Goal: Task Accomplishment & Management: Manage account settings

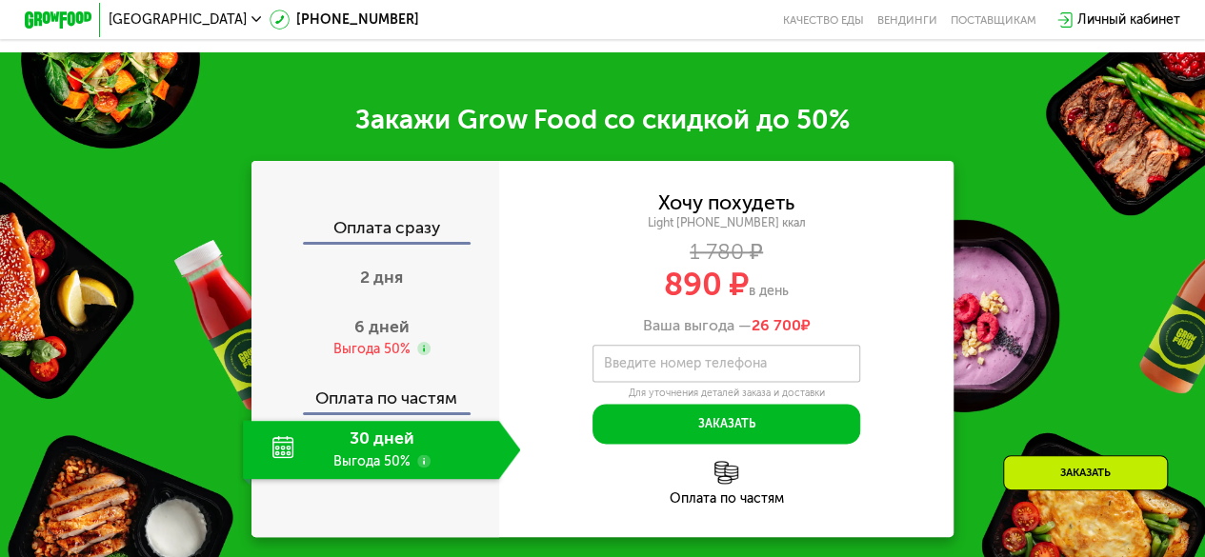
click at [483, 226] on div "Оплата сразу 2 дня 6 дней Выгода 50% Оплата по частям 30 дней Выгода 50%" at bounding box center [376, 349] width 248 height 376
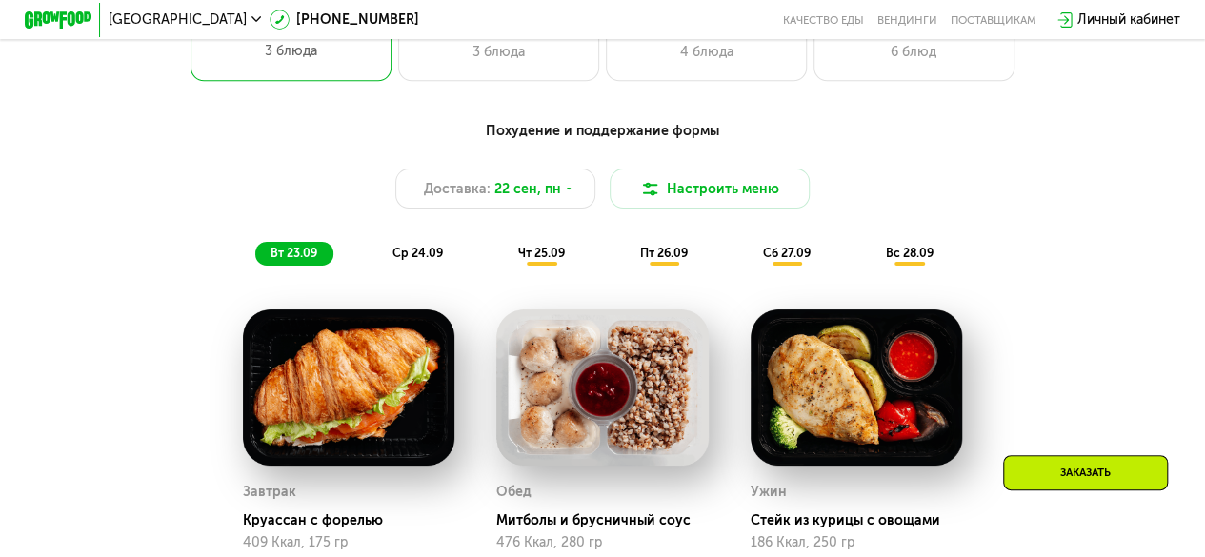
scroll to position [2166, 0]
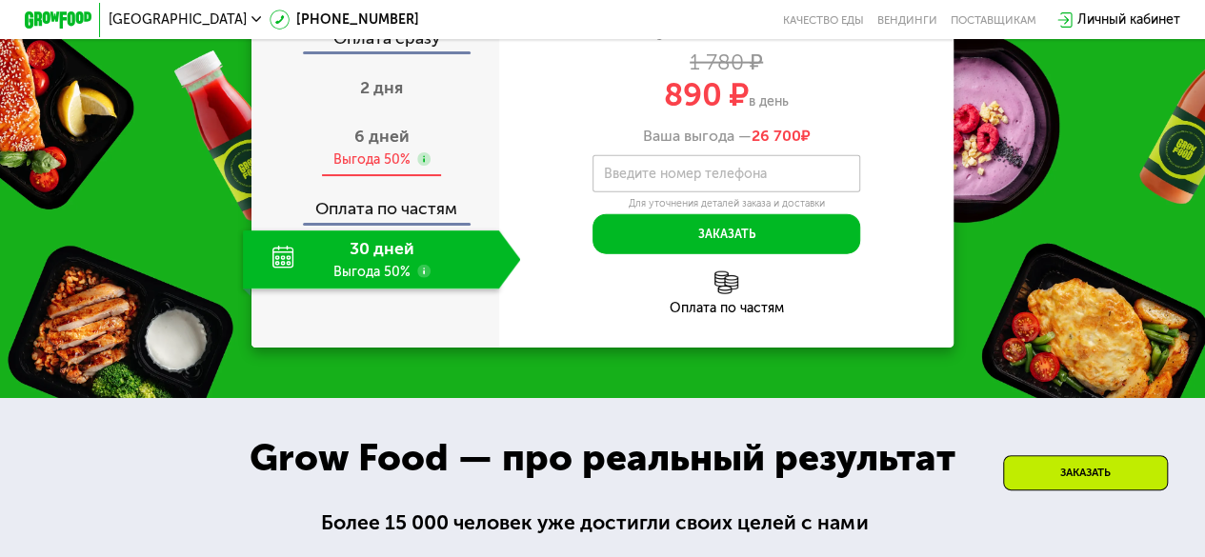
click at [393, 169] on div "Выгода 50%" at bounding box center [372, 160] width 77 height 18
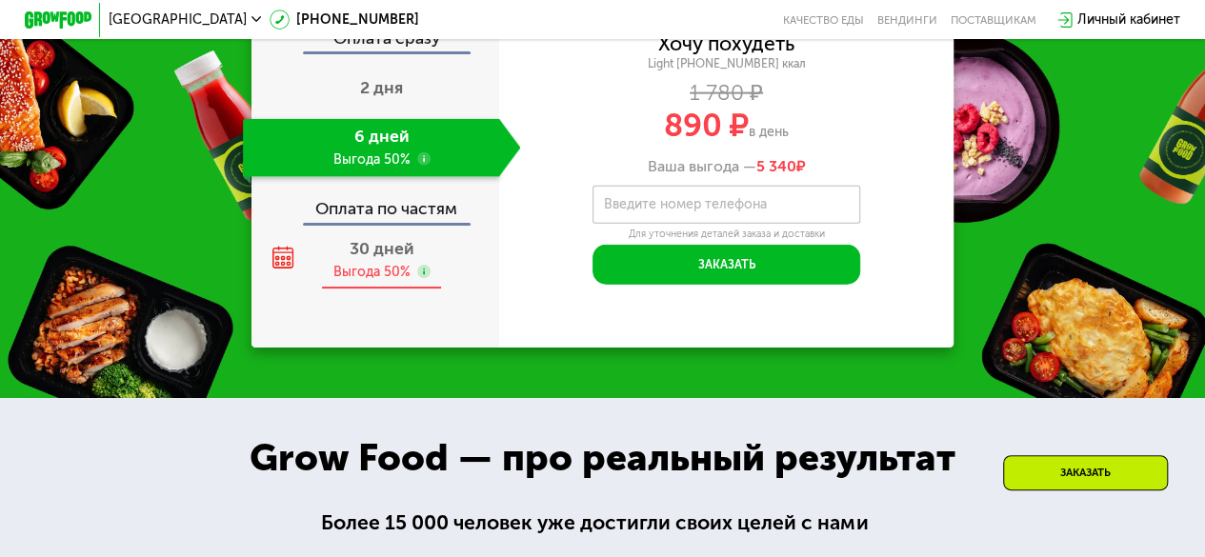
click at [413, 281] on div "Выгода 50%" at bounding box center [382, 272] width 97 height 18
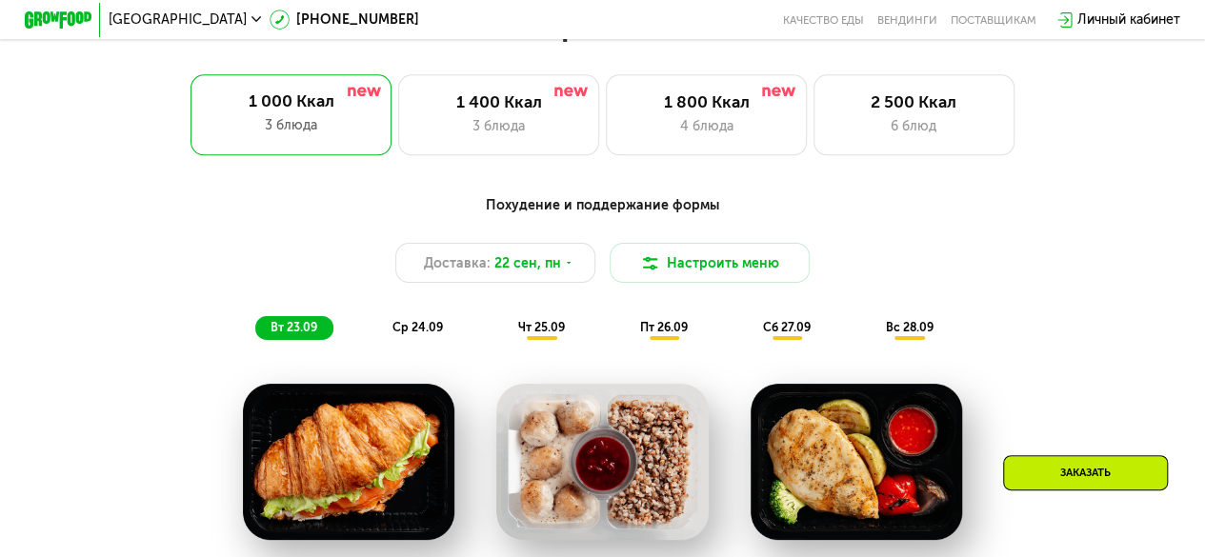
scroll to position [1104, 0]
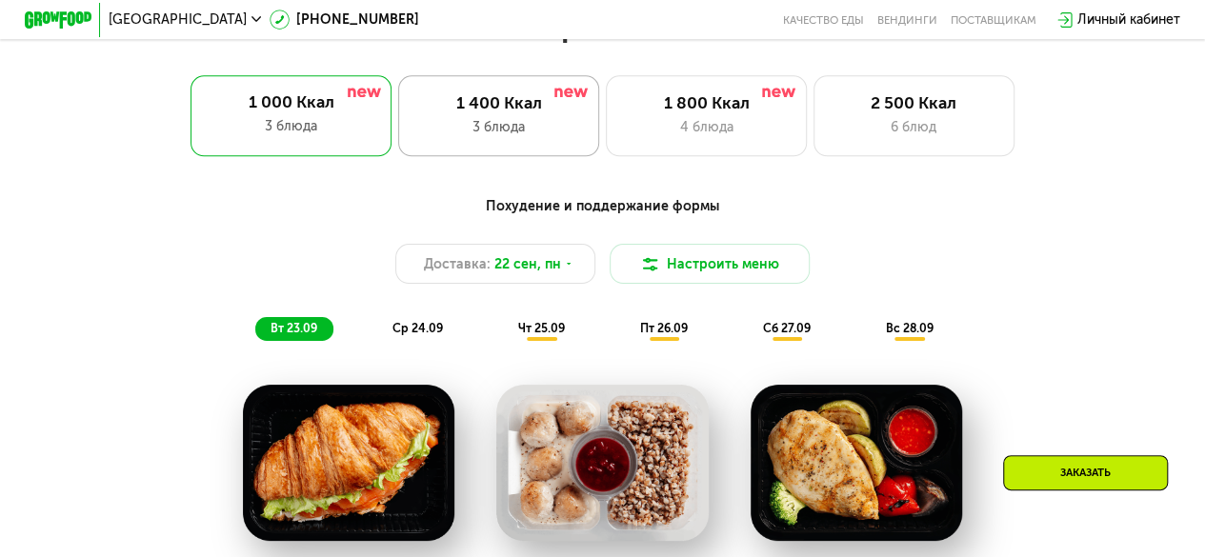
click at [486, 104] on div "1 400 Ккал" at bounding box center [499, 103] width 166 height 20
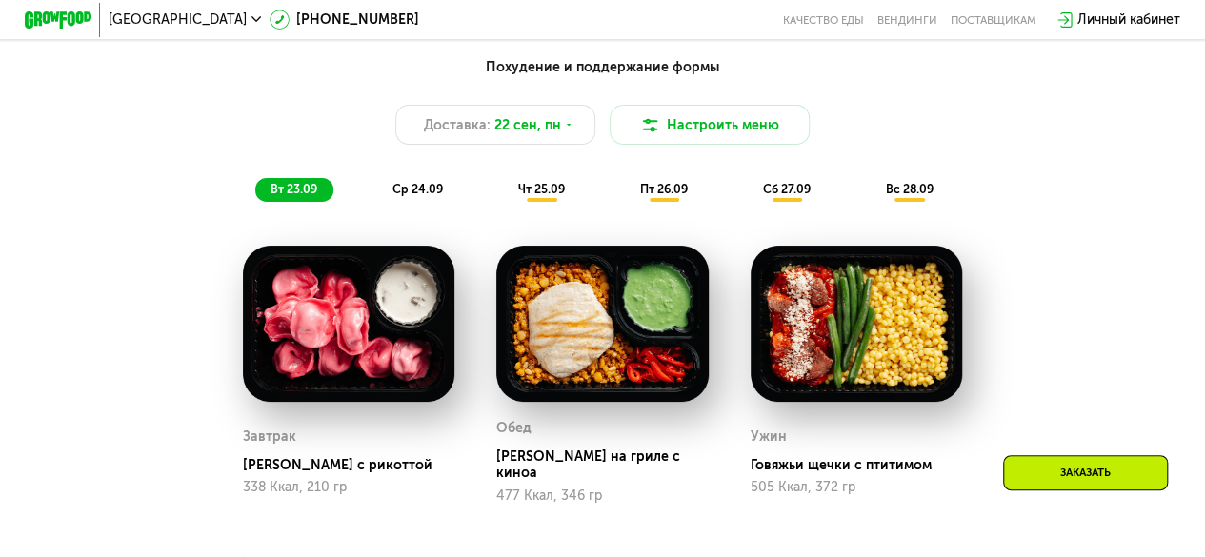
scroll to position [1245, 0]
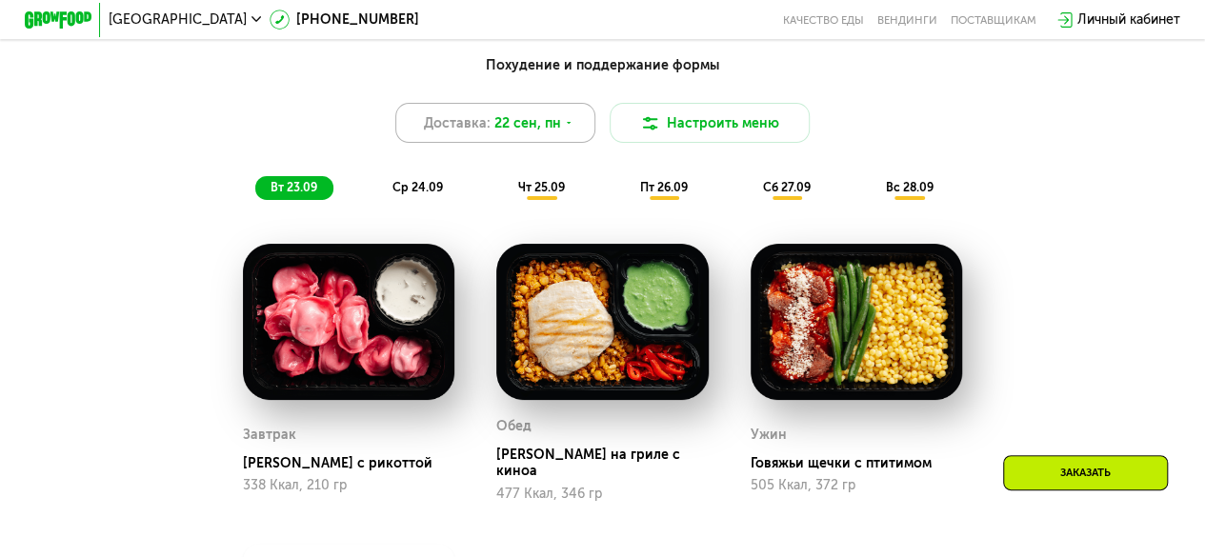
click at [593, 134] on div "Доставка: 22 сен, пн" at bounding box center [495, 123] width 201 height 40
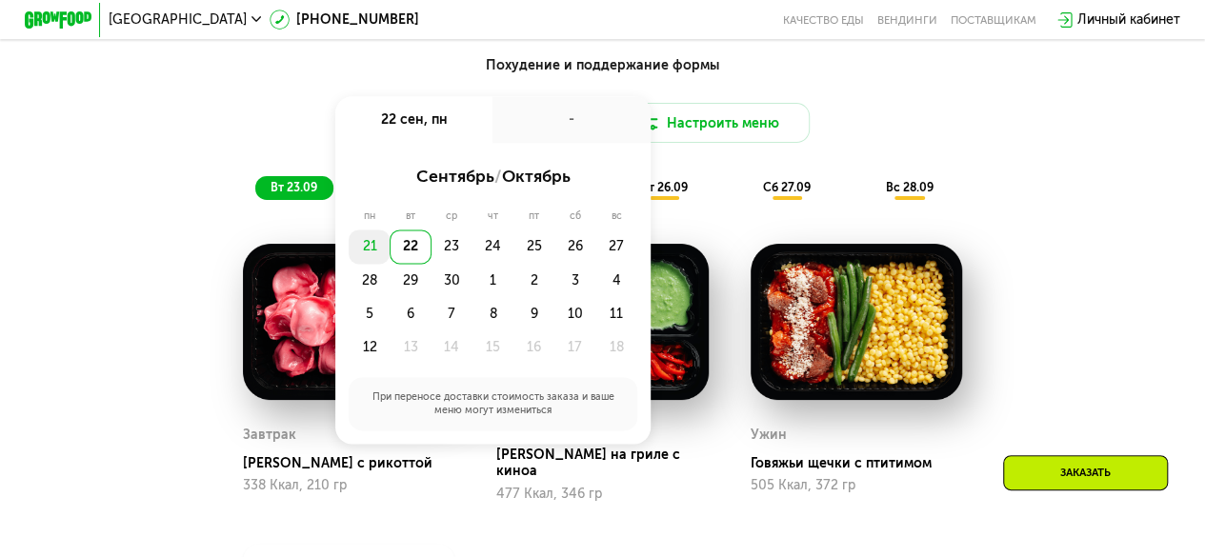
click at [359, 263] on div "21" at bounding box center [369, 246] width 41 height 33
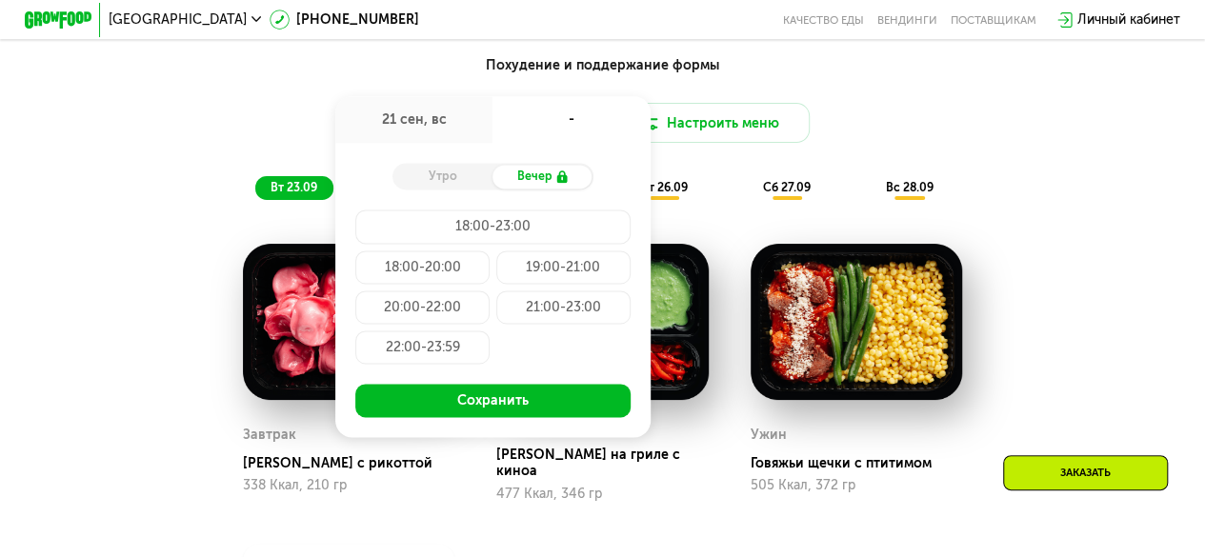
click at [435, 354] on div "22:00-23:59" at bounding box center [422, 347] width 134 height 33
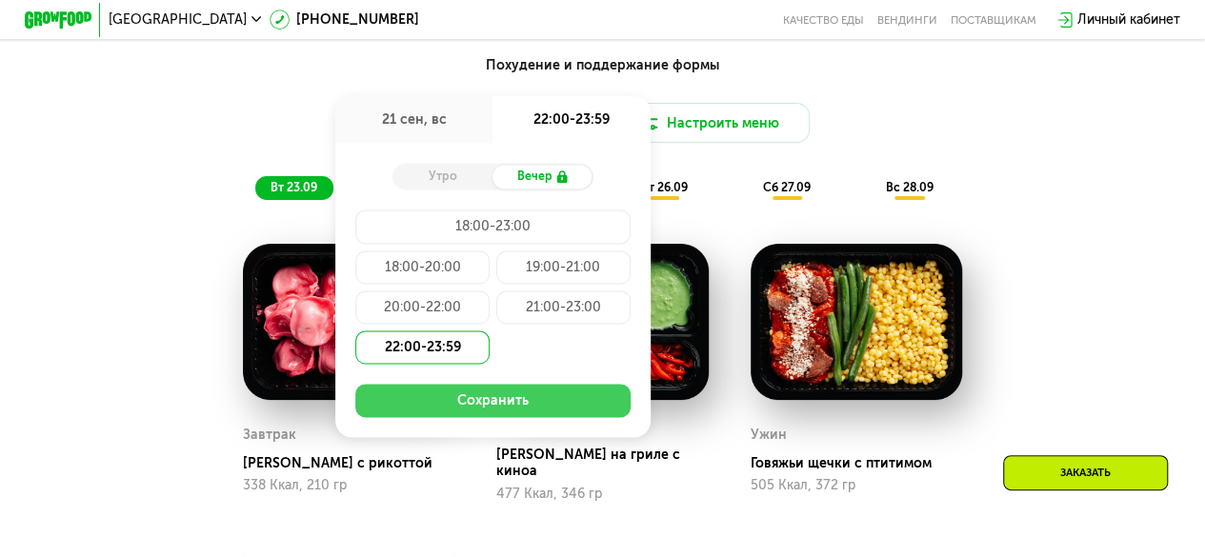
click at [548, 415] on button "Сохранить" at bounding box center [492, 400] width 274 height 33
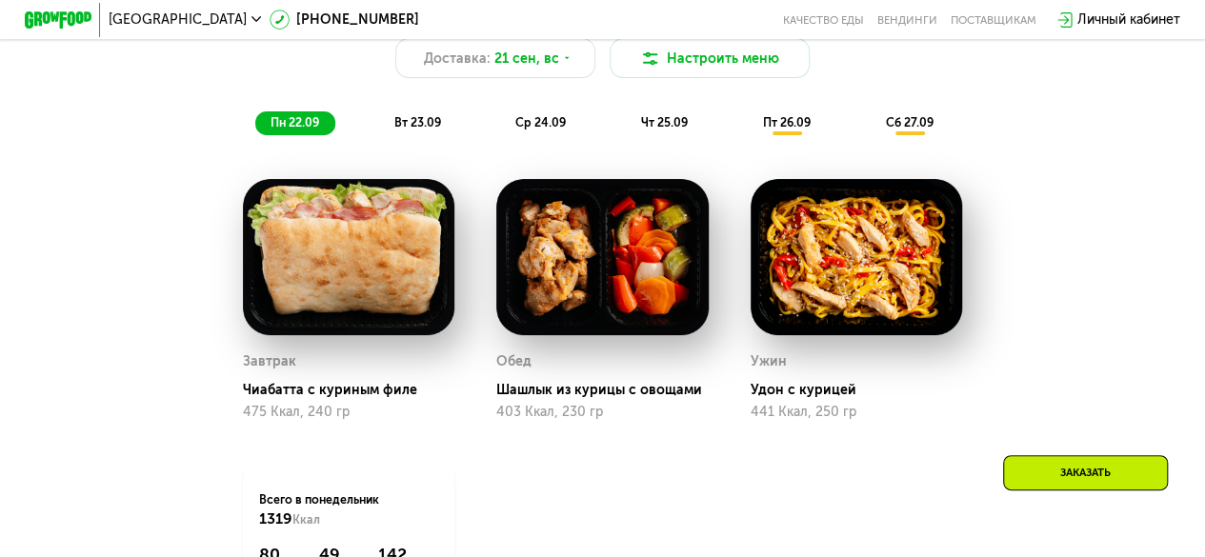
scroll to position [1308, 0]
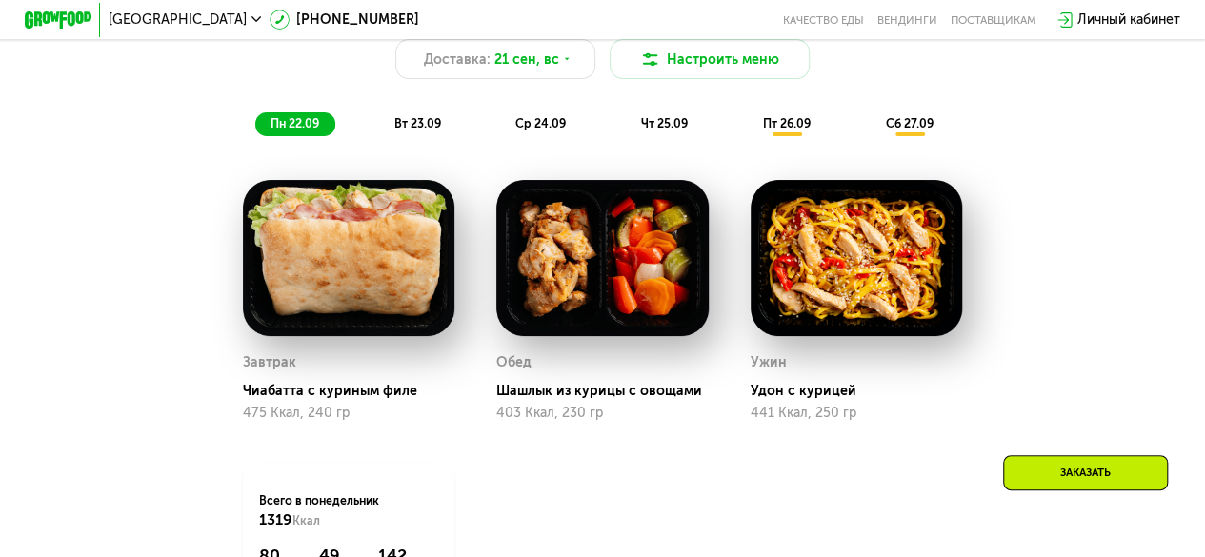
click at [417, 136] on div "вт 23.09" at bounding box center [418, 124] width 78 height 24
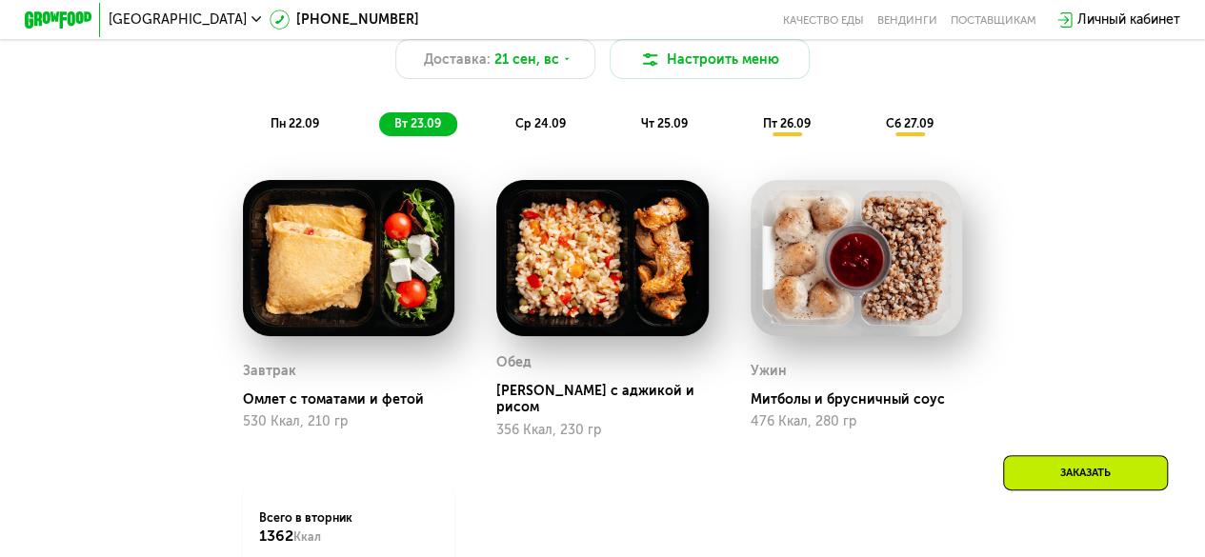
click at [521, 131] on span "ср 24.09" at bounding box center [541, 123] width 51 height 14
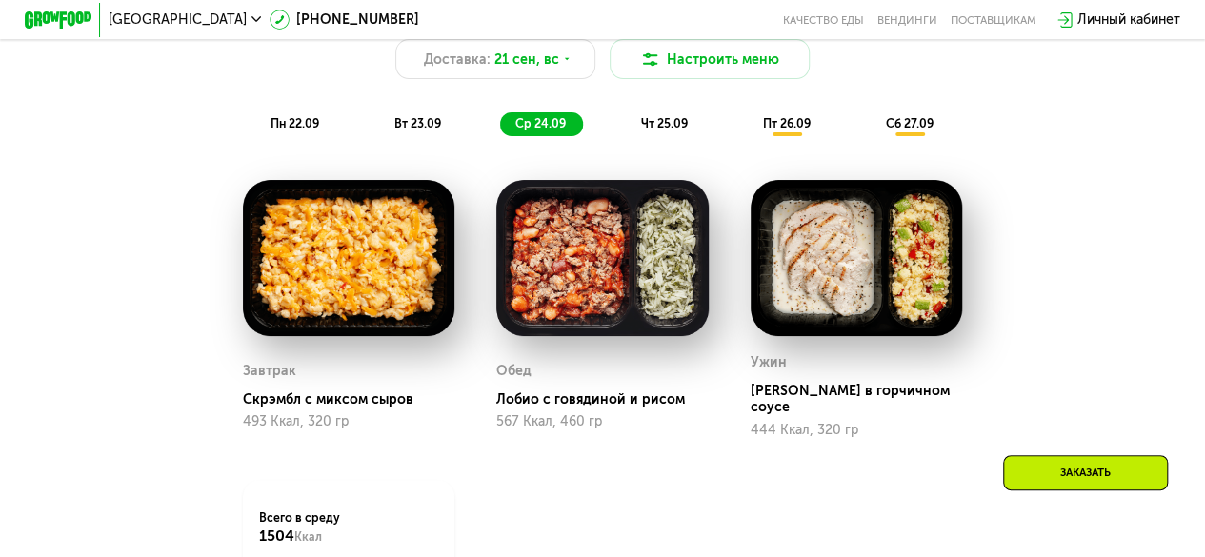
click at [666, 127] on span "чт 25.09" at bounding box center [664, 123] width 47 height 14
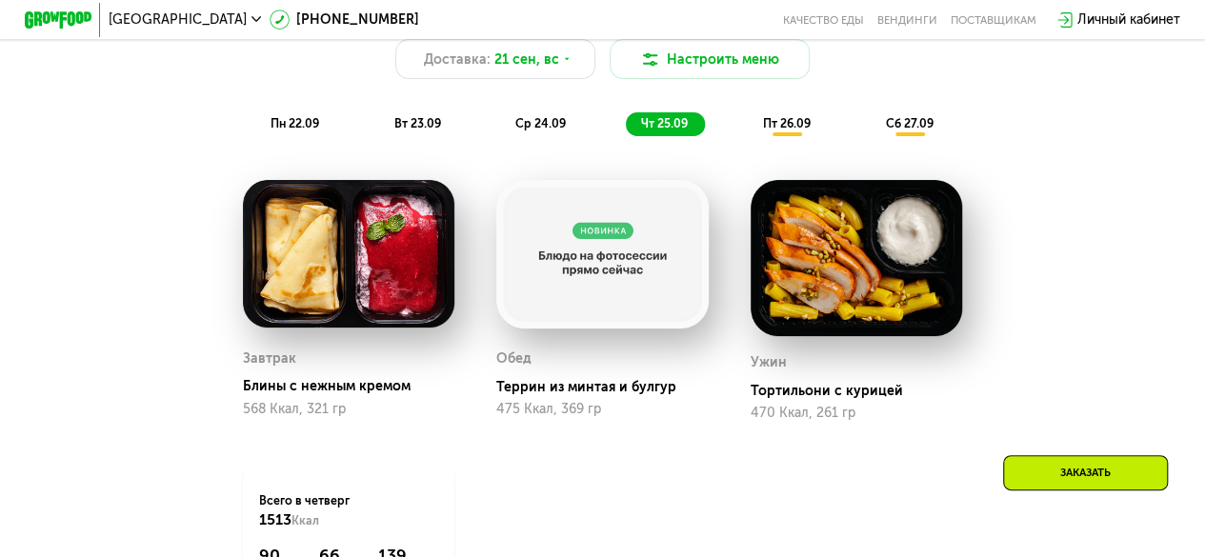
click at [808, 131] on span "пт 26.09" at bounding box center [787, 123] width 48 height 14
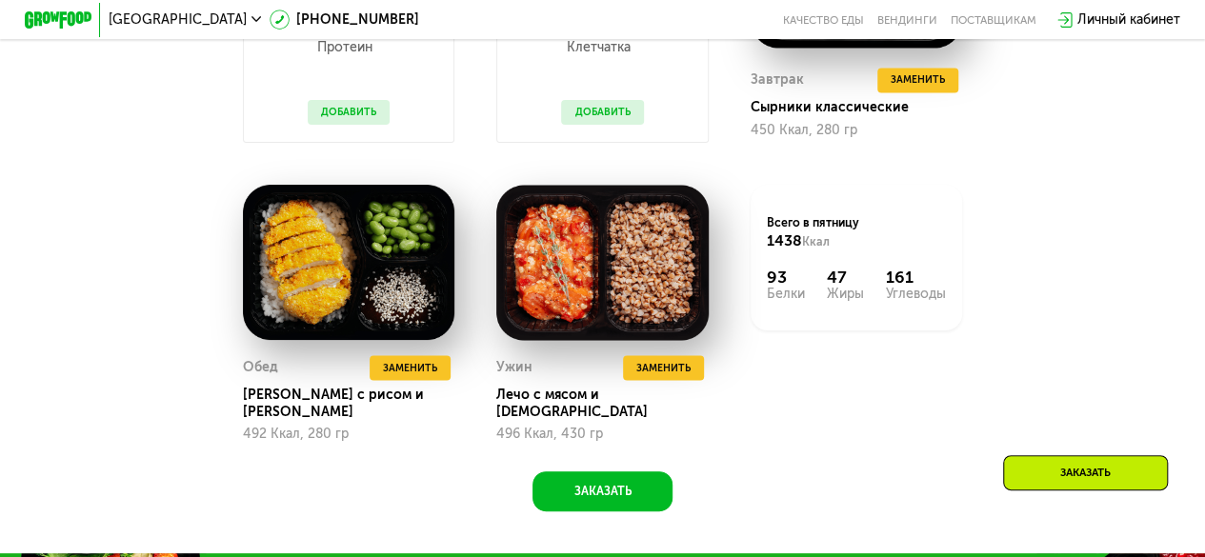
scroll to position [1596, 0]
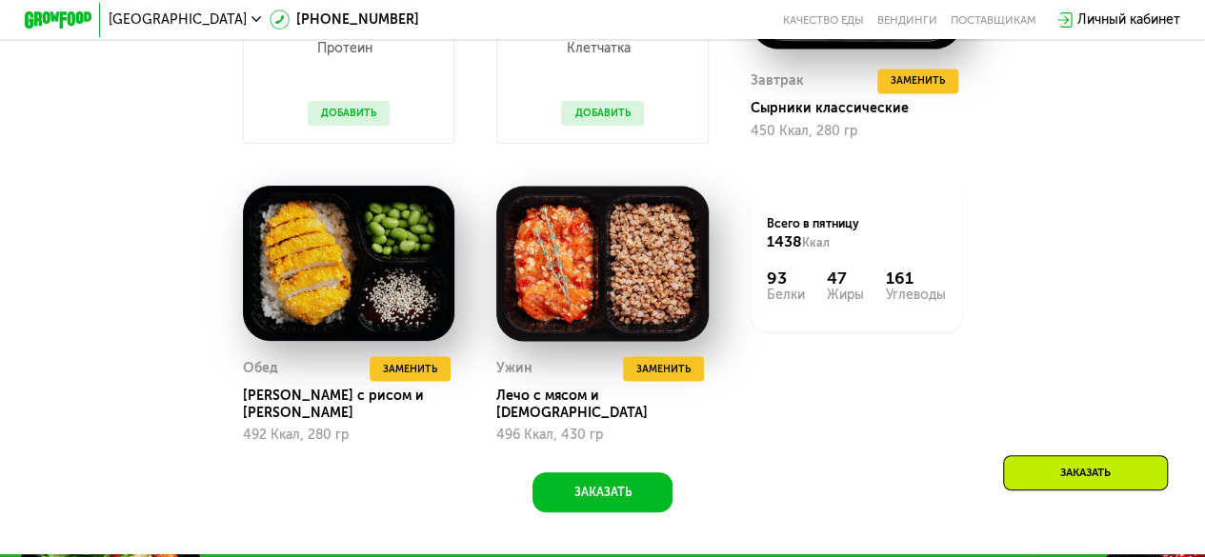
click at [609, 126] on button "Добавить" at bounding box center [602, 113] width 82 height 25
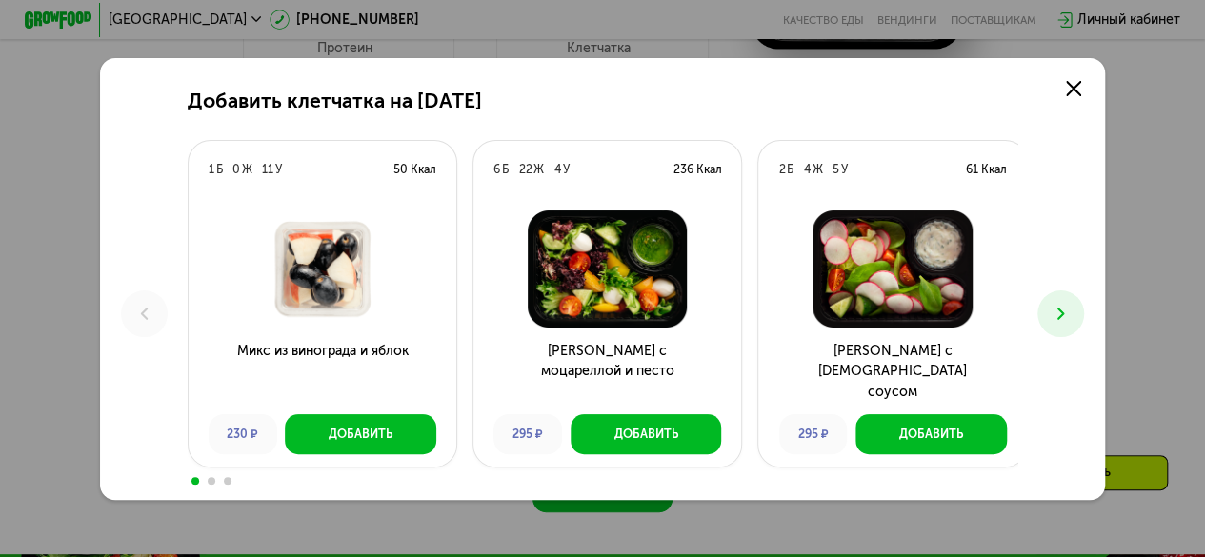
click at [1079, 317] on button at bounding box center [1061, 314] width 47 height 47
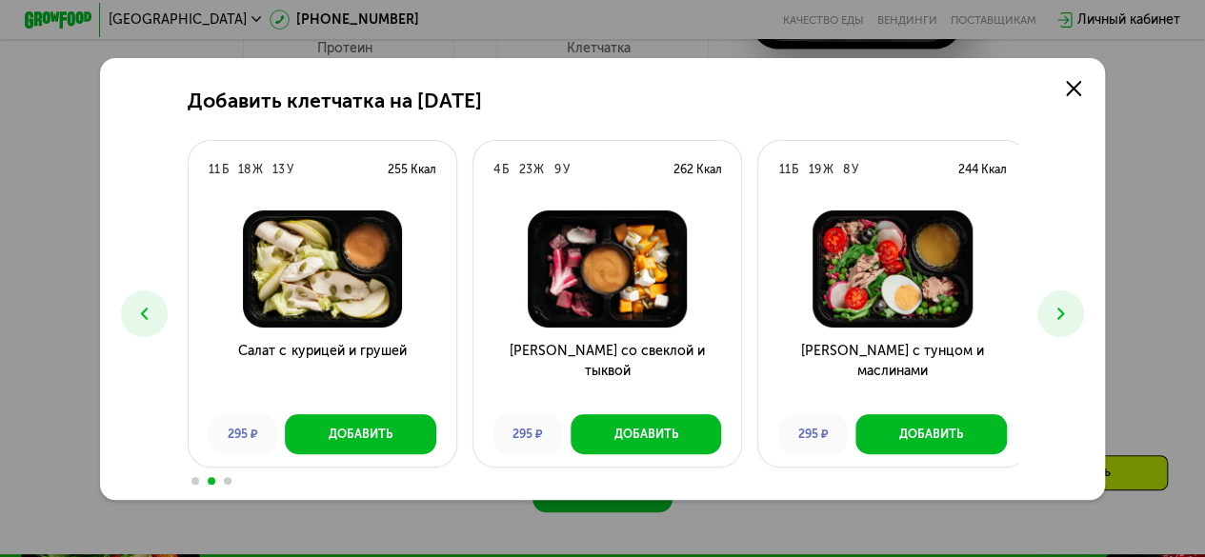
click at [1079, 317] on button at bounding box center [1061, 314] width 47 height 47
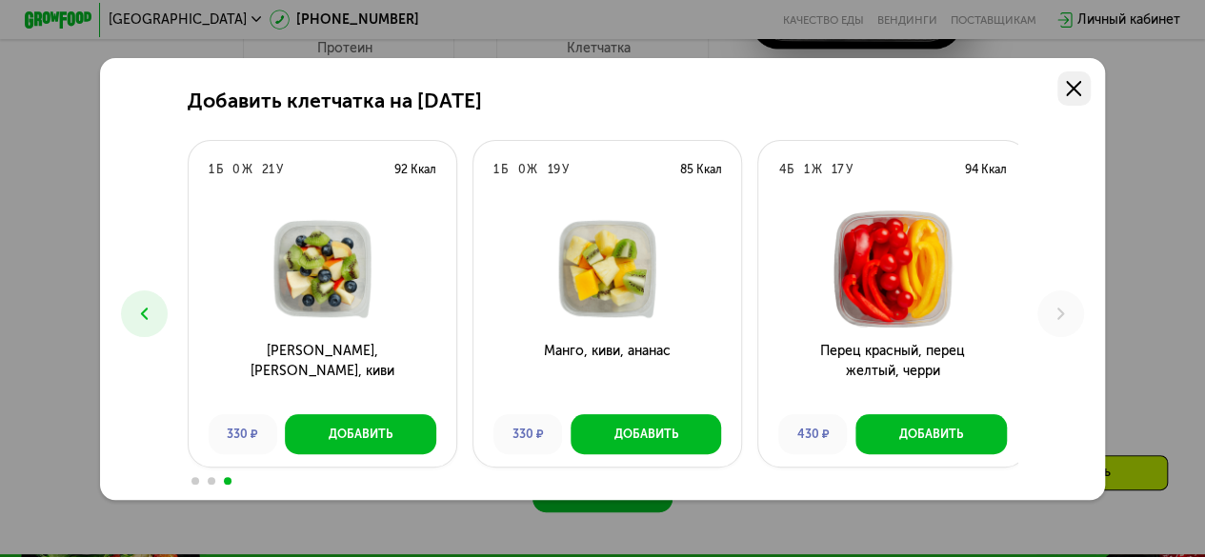
click at [1079, 84] on icon at bounding box center [1073, 88] width 15 height 15
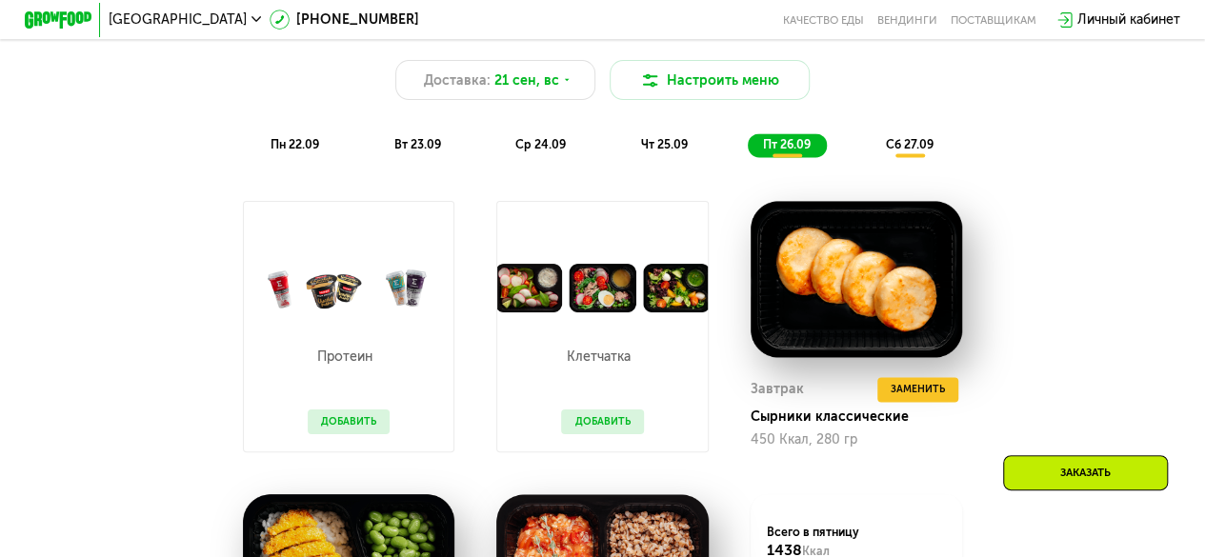
scroll to position [1278, 0]
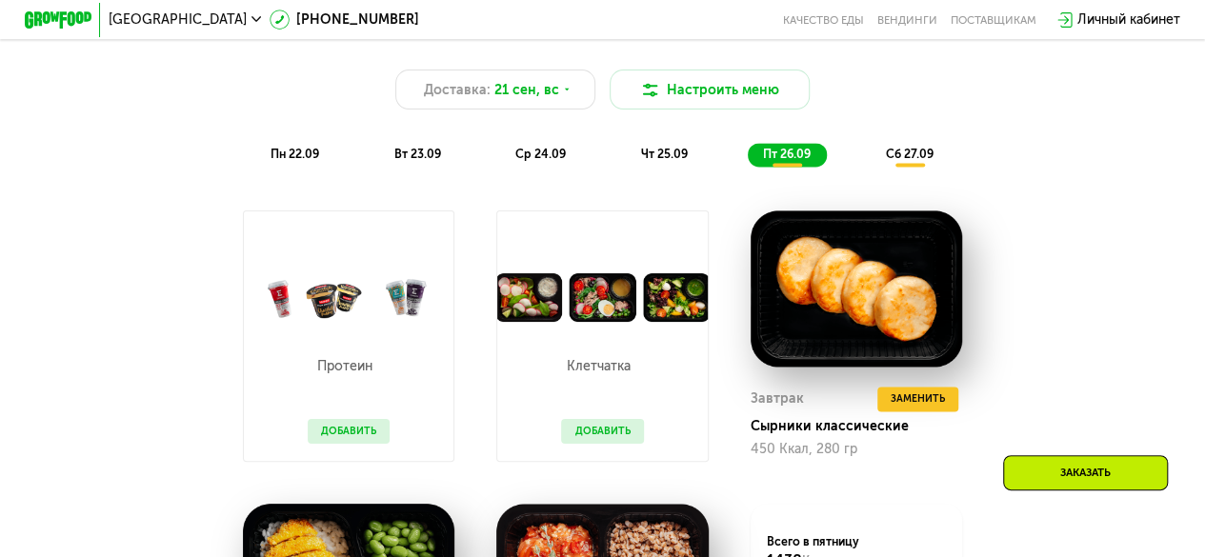
click at [893, 159] on span "сб 27.09" at bounding box center [909, 154] width 48 height 14
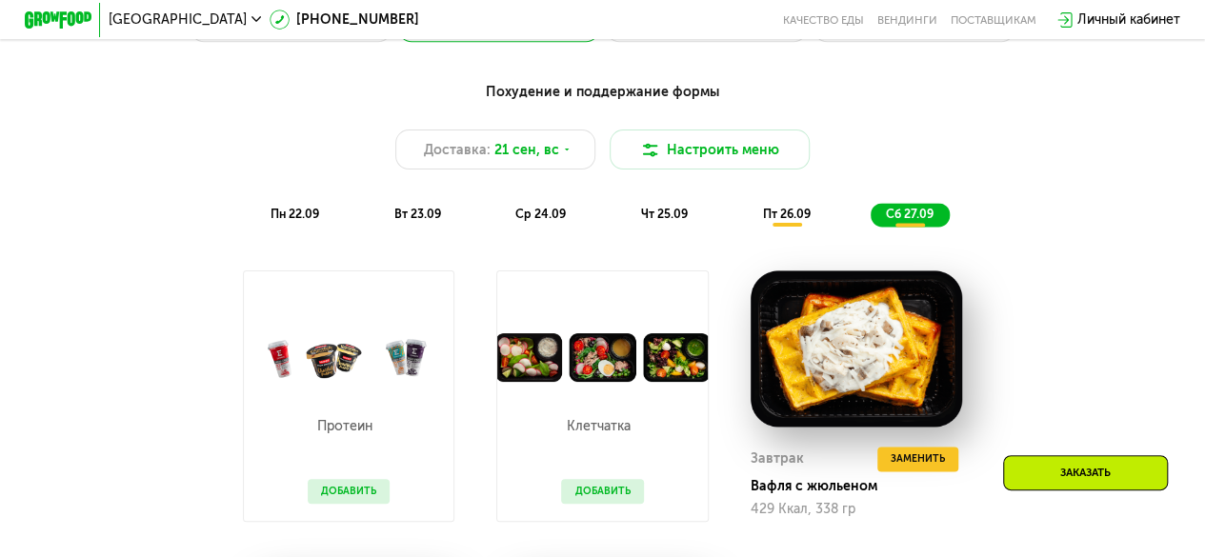
scroll to position [1217, 0]
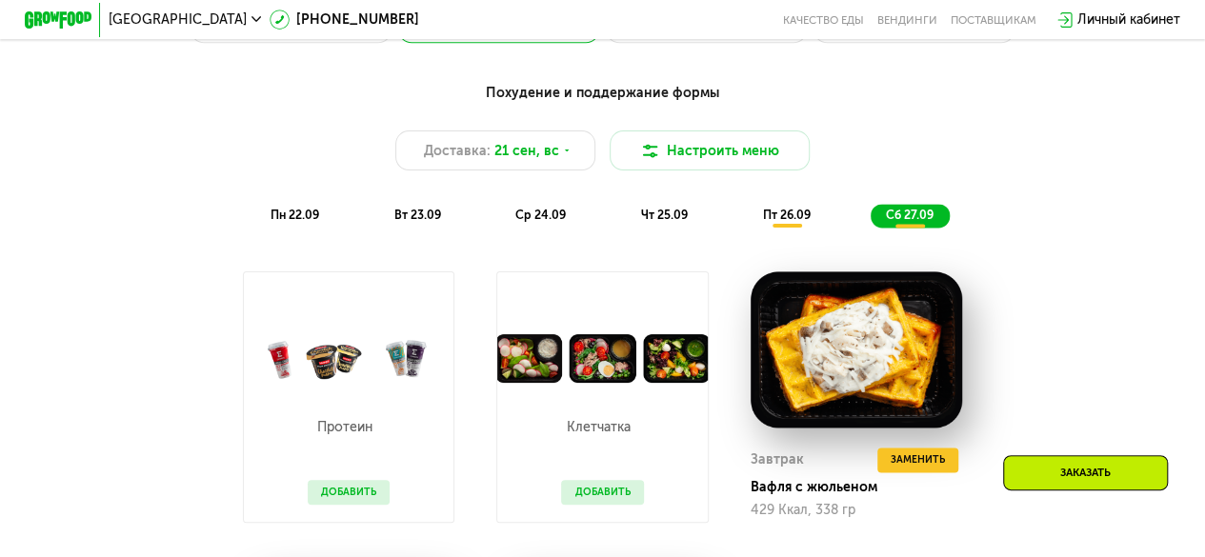
click at [781, 219] on span "пт 26.09" at bounding box center [787, 215] width 48 height 14
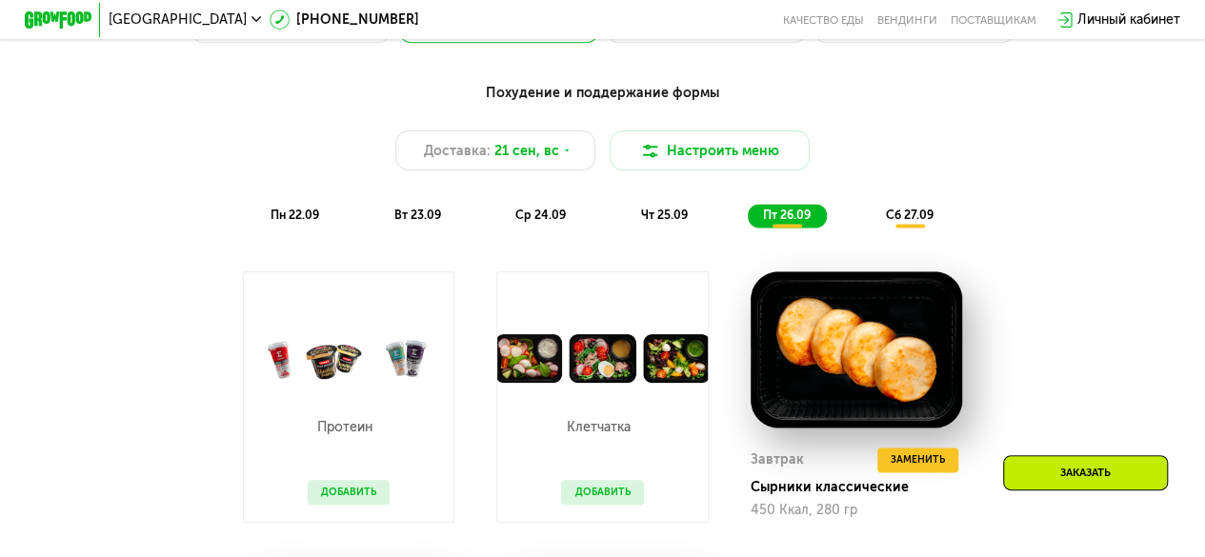
click at [912, 213] on div "Похудение и поддержание формы Доставка: 21 сен, вс Настроить меню пн 22.09 вт 2…" at bounding box center [602, 155] width 991 height 145
click at [909, 220] on span "сб 27.09" at bounding box center [909, 215] width 48 height 14
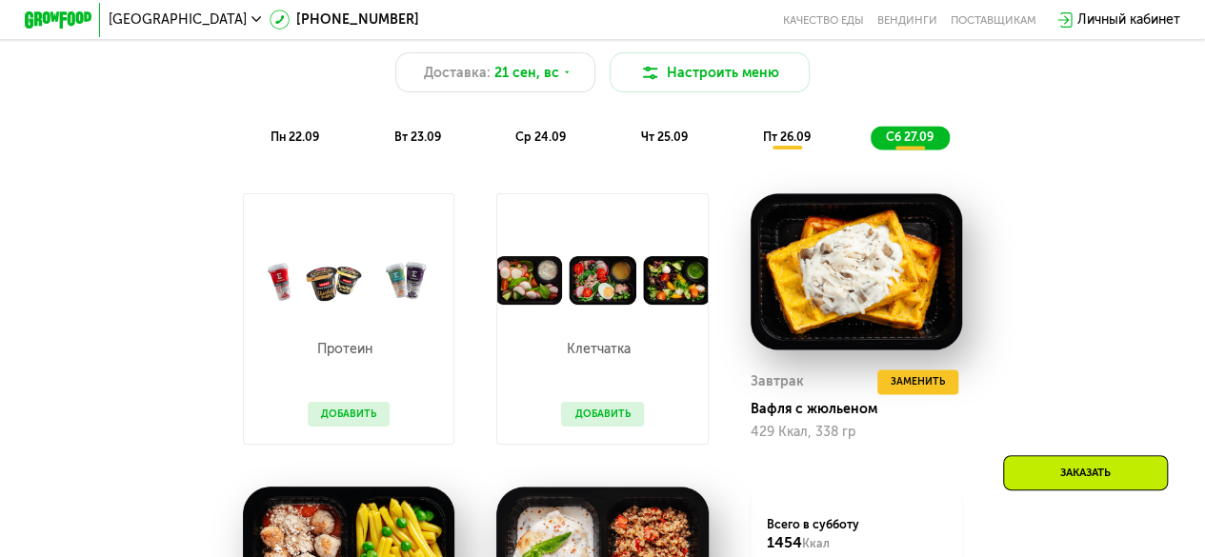
scroll to position [1294, 0]
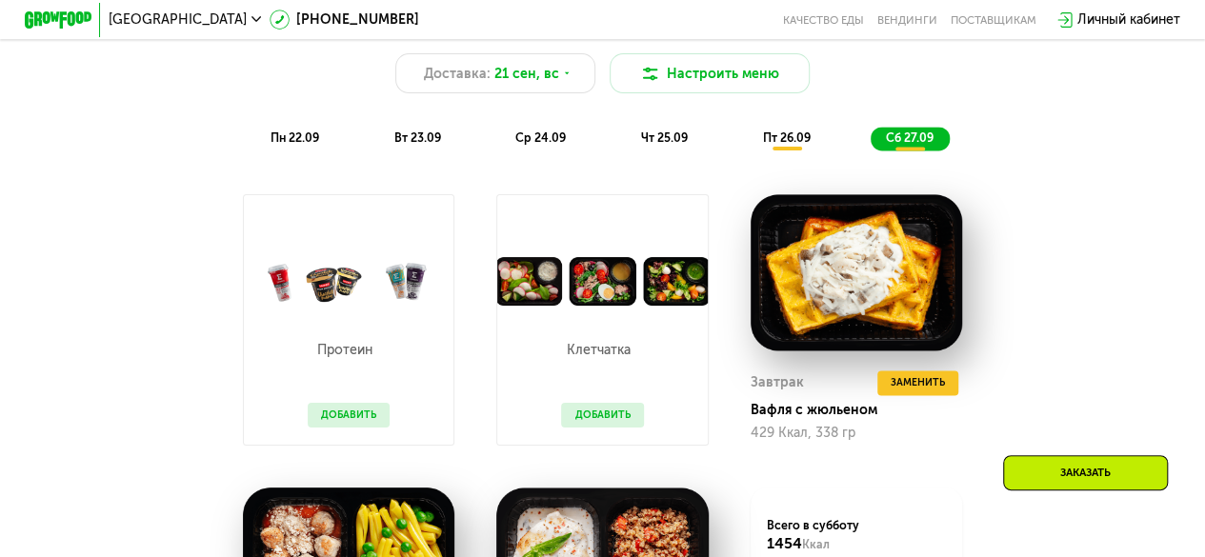
click at [678, 138] on div "чт 25.09" at bounding box center [665, 139] width 78 height 24
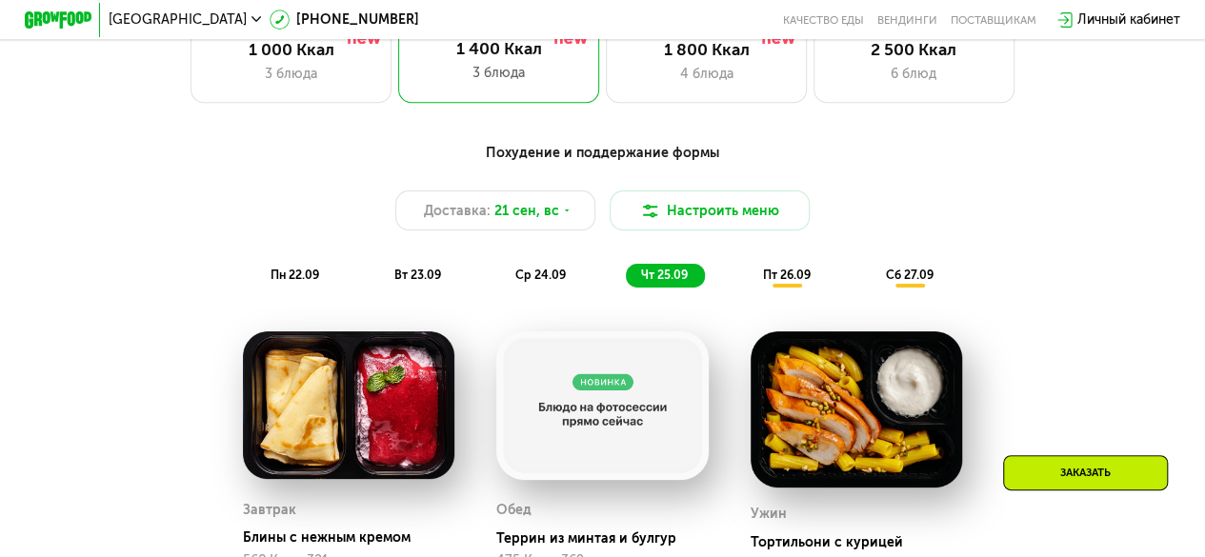
scroll to position [1155, 0]
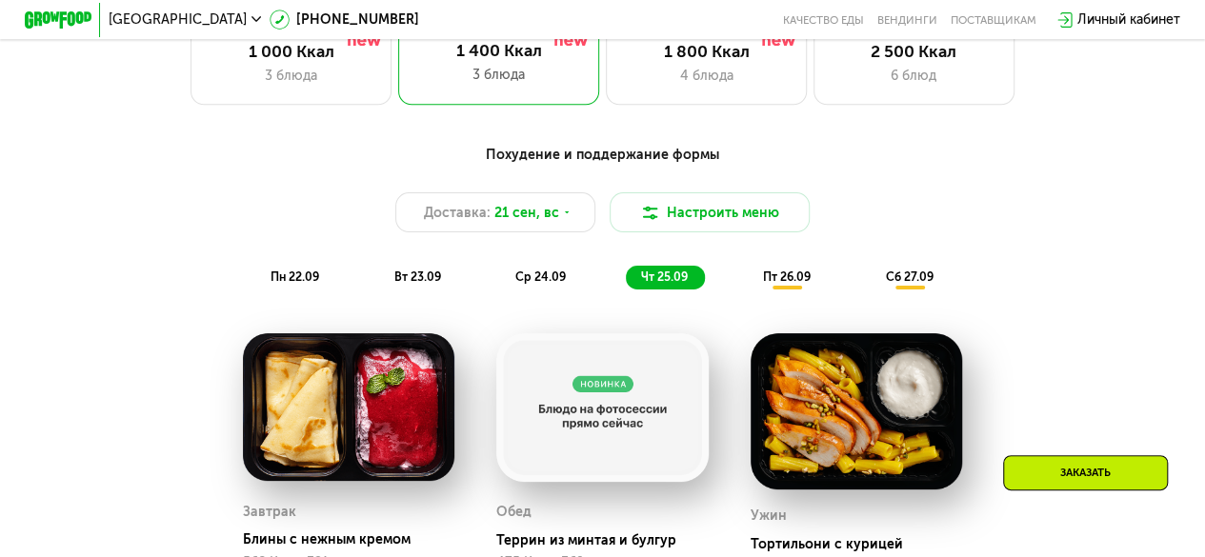
click at [267, 276] on div "пн 22.09" at bounding box center [295, 278] width 80 height 24
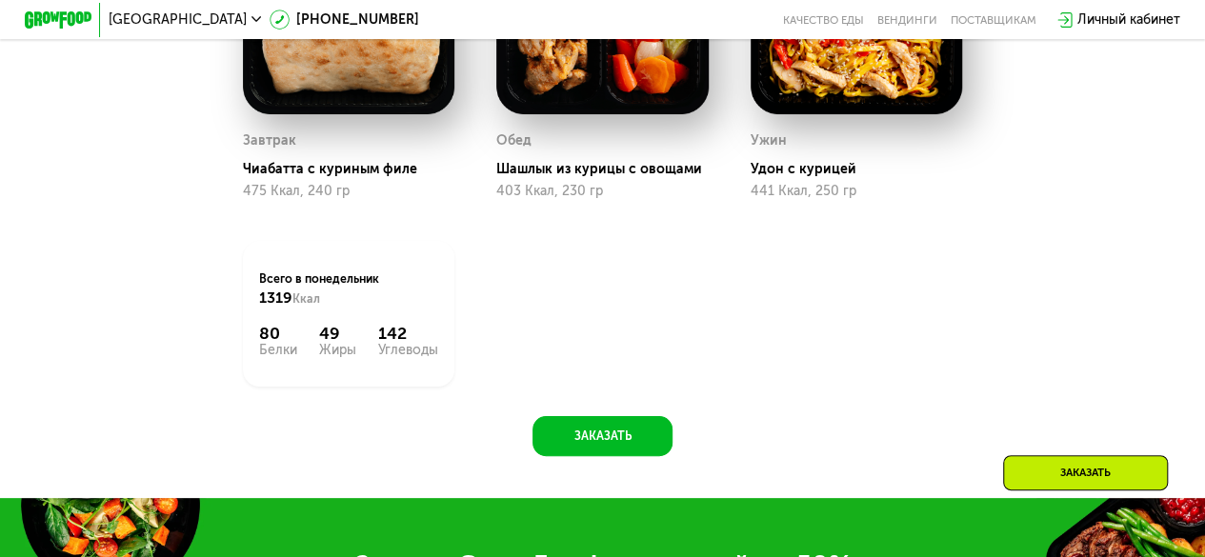
scroll to position [1381, 0]
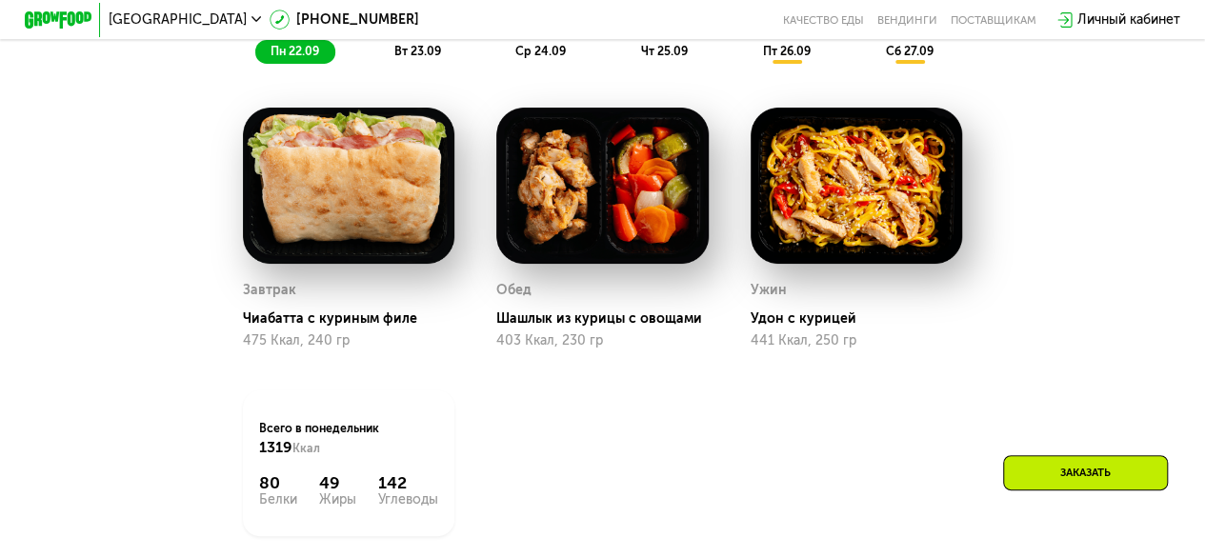
click at [413, 64] on div "вт 23.09" at bounding box center [418, 52] width 78 height 24
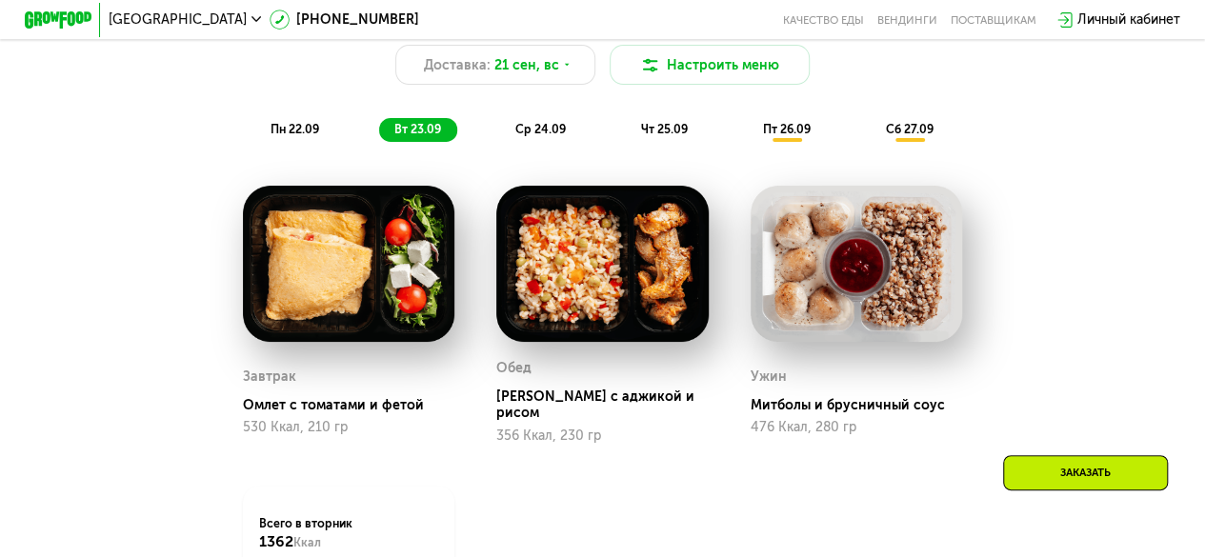
scroll to position [1301, 0]
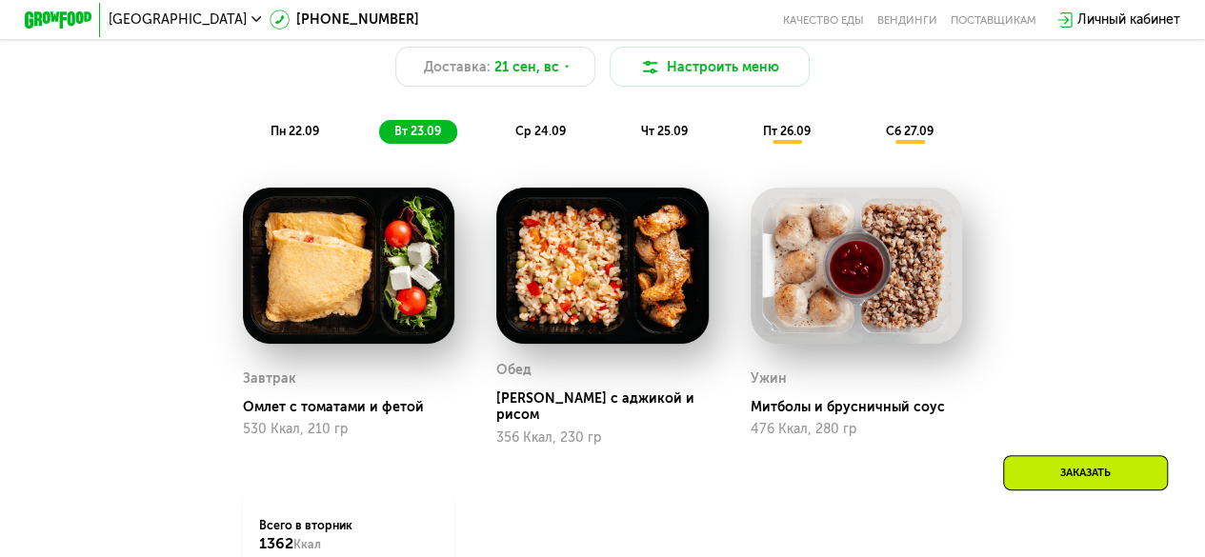
click at [524, 138] on span "ср 24.09" at bounding box center [541, 131] width 51 height 14
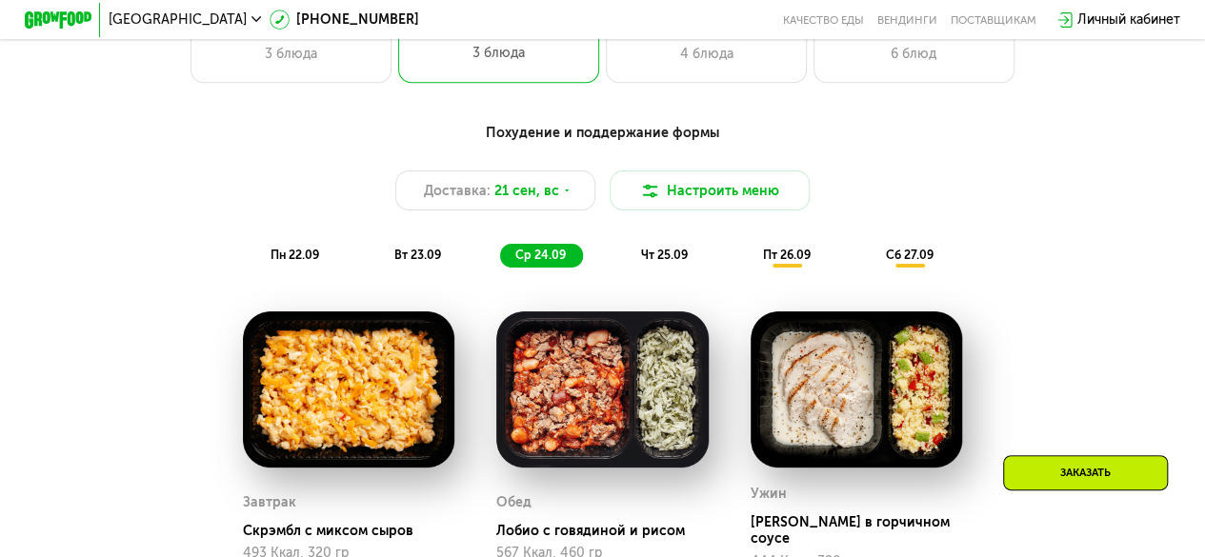
scroll to position [1176, 0]
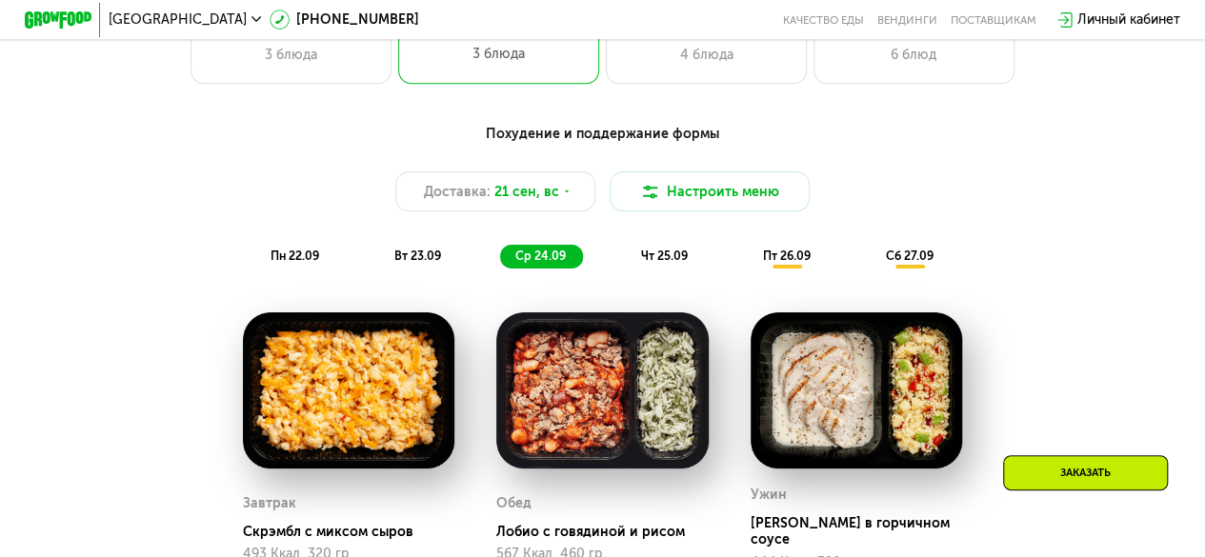
click at [655, 263] on span "чт 25.09" at bounding box center [664, 256] width 47 height 14
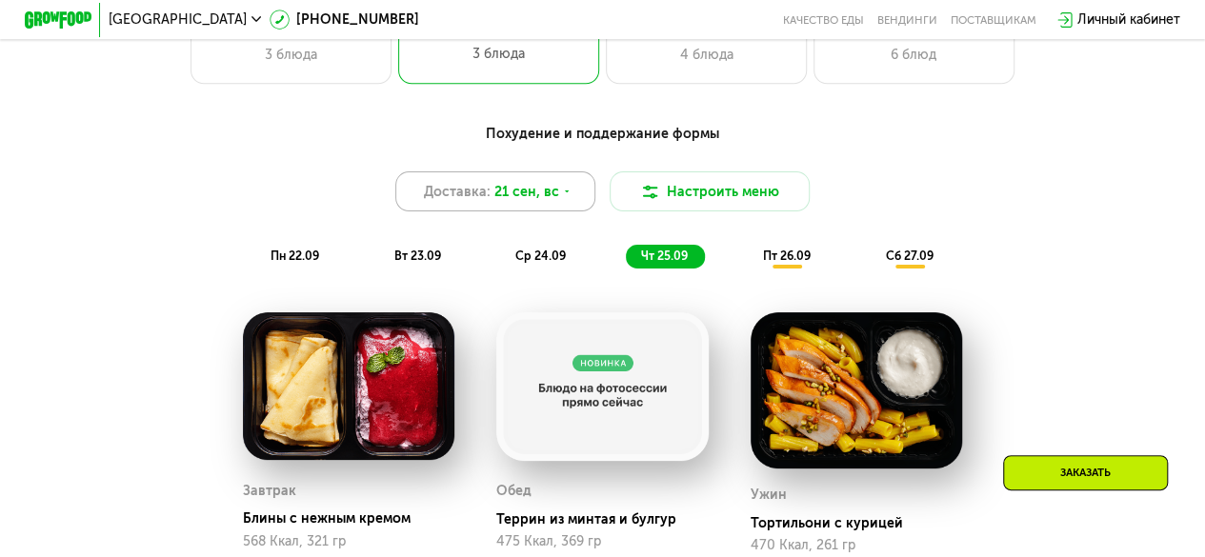
click at [511, 189] on div "Доставка: 21 сен, вс" at bounding box center [495, 192] width 201 height 40
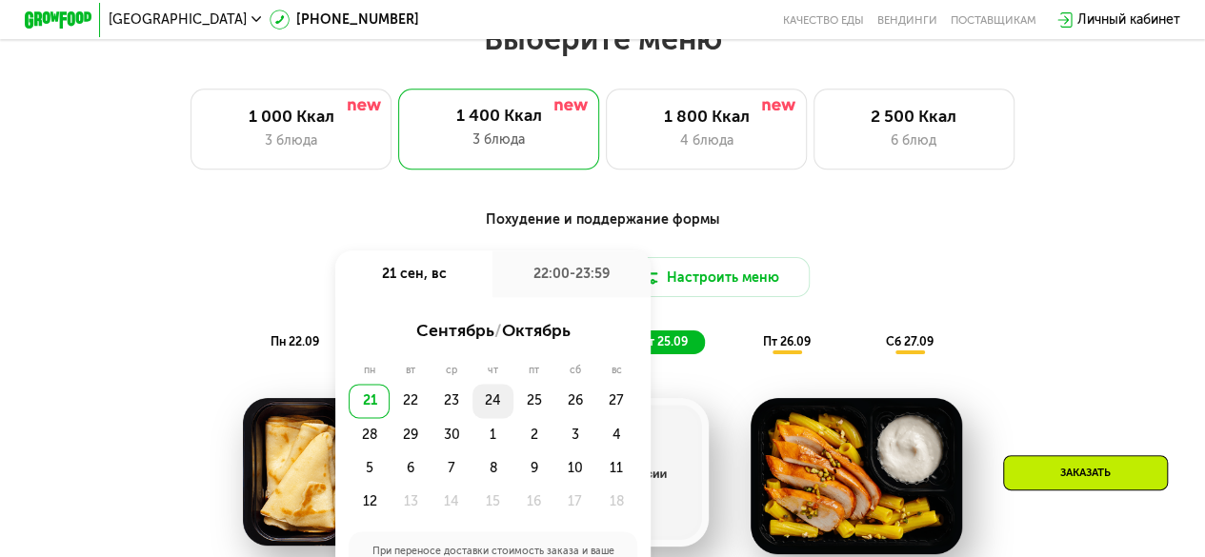
scroll to position [1212, 0]
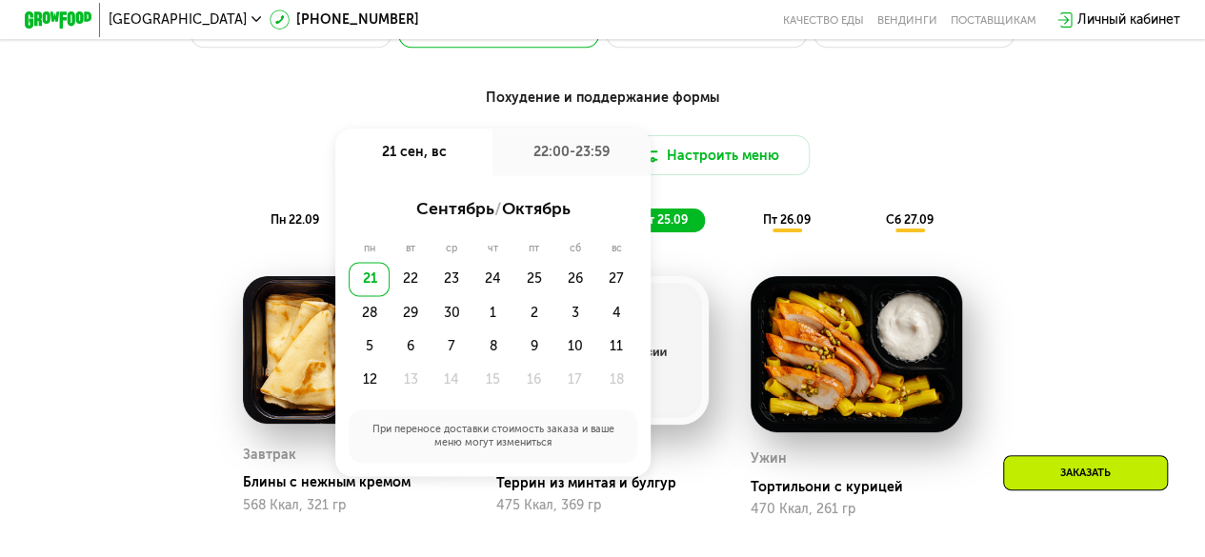
click at [370, 295] on div "21" at bounding box center [369, 278] width 41 height 33
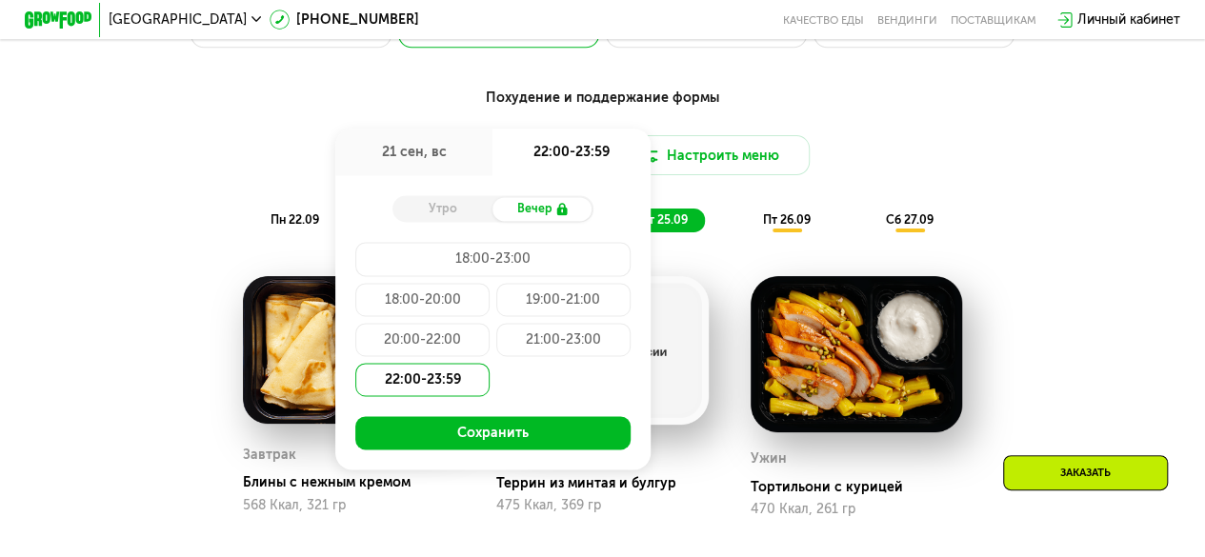
click at [436, 138] on div "21 сен, вс" at bounding box center [413, 152] width 157 height 47
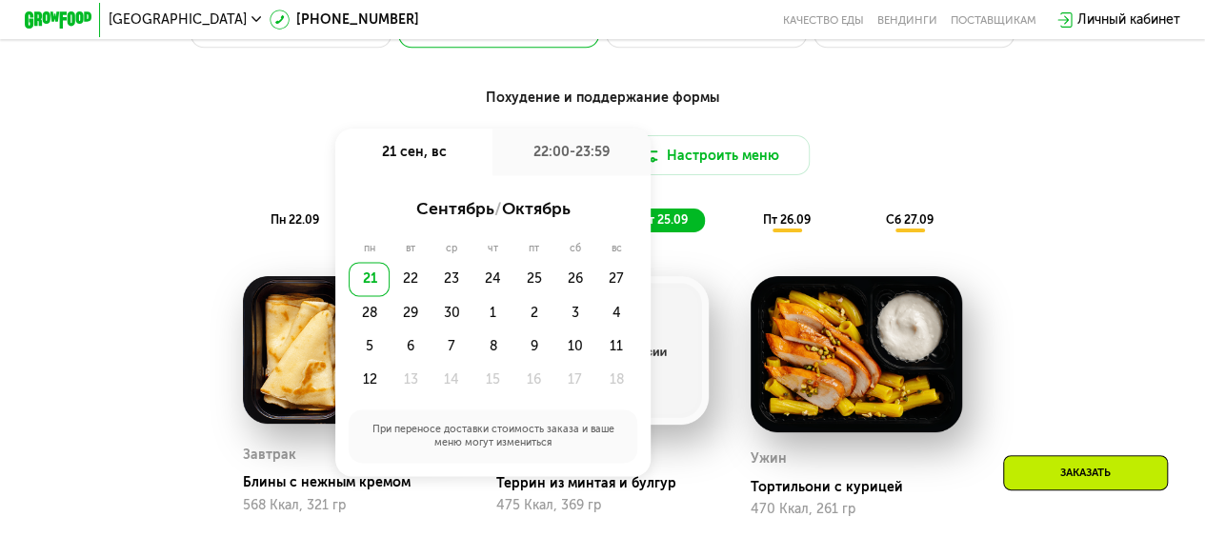
click at [364, 293] on div "21" at bounding box center [369, 278] width 41 height 33
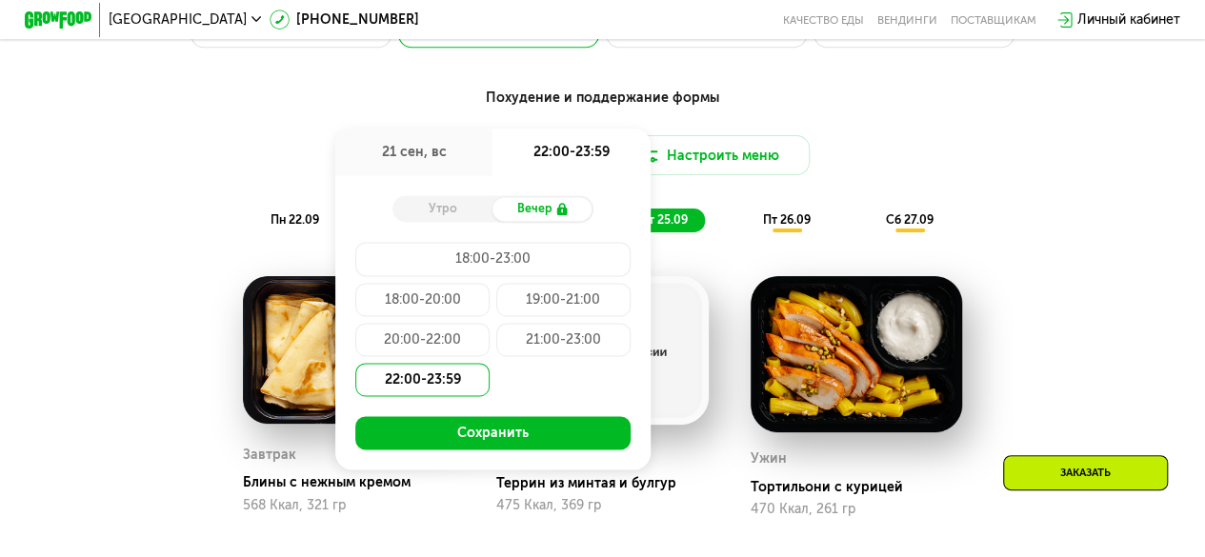
click at [452, 275] on div "18:00-23:00" at bounding box center [492, 258] width 274 height 33
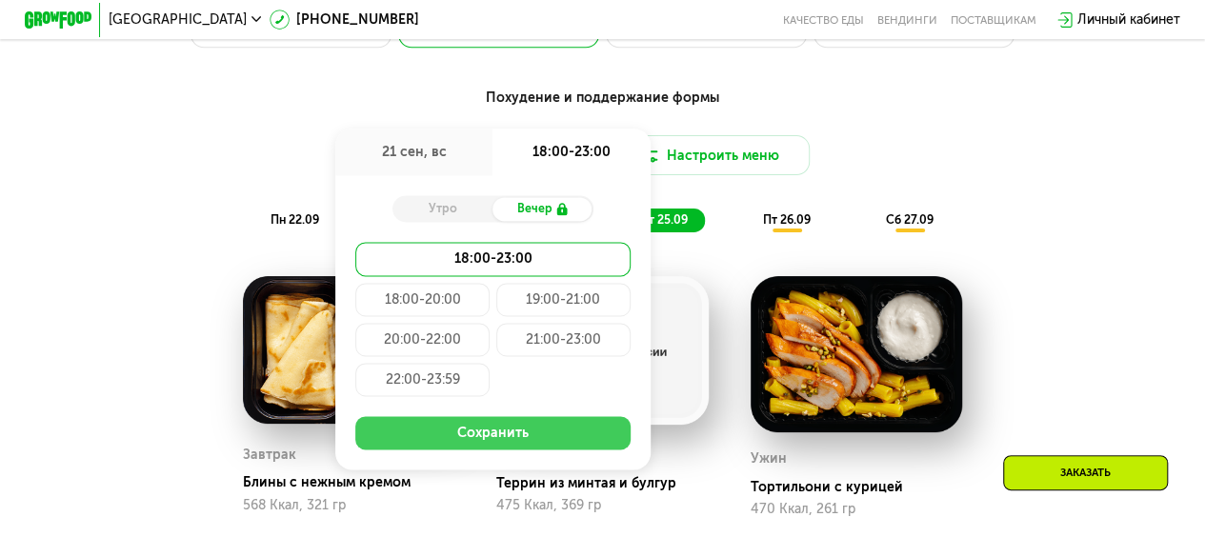
click at [486, 445] on button "Сохранить" at bounding box center [492, 432] width 274 height 33
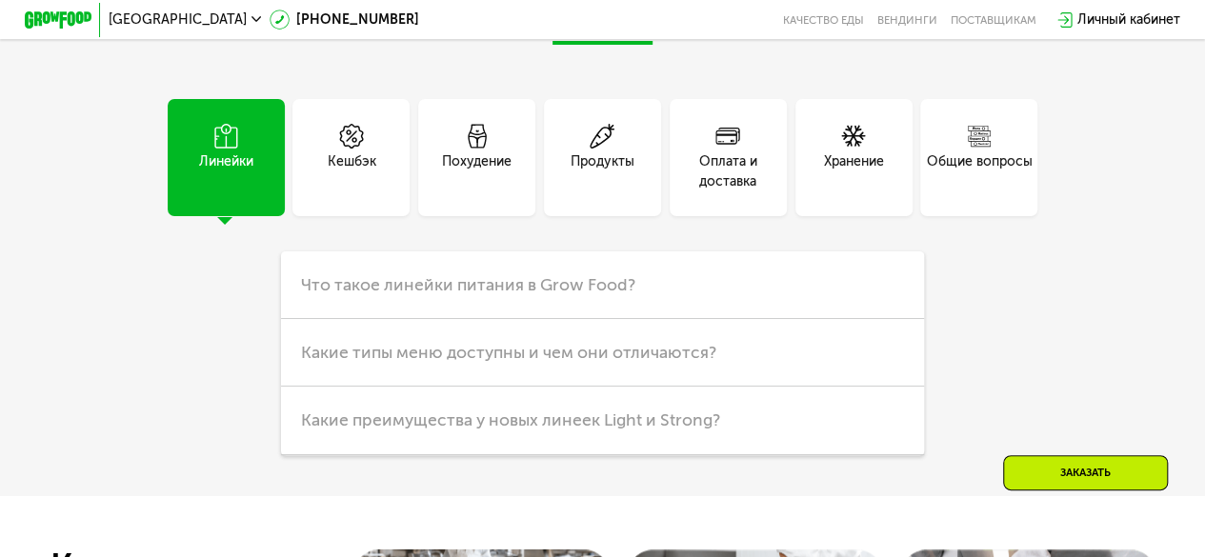
scroll to position [4456, 0]
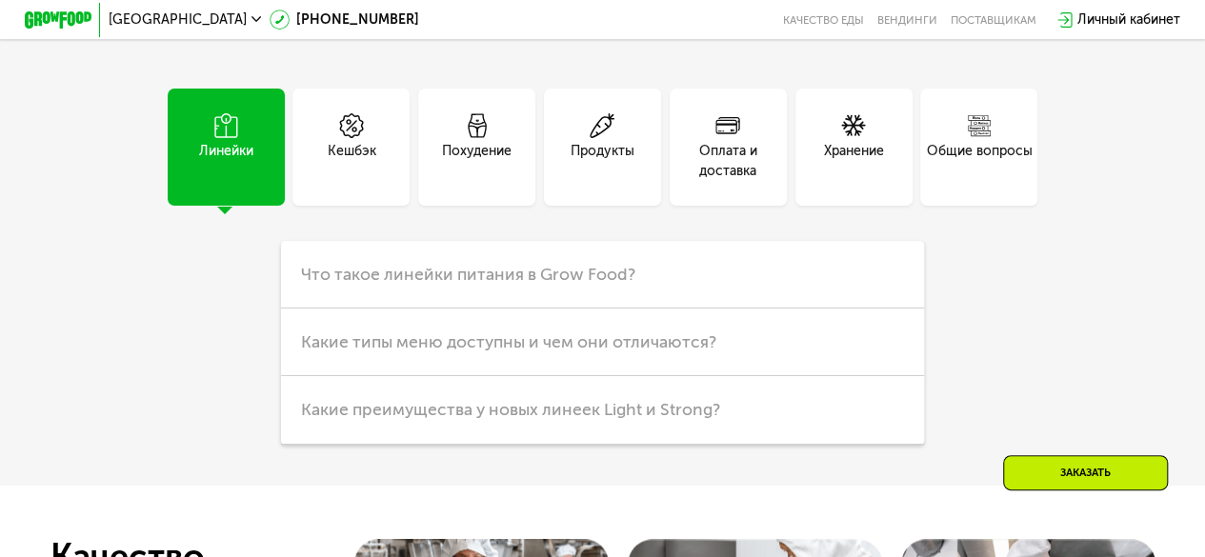
click at [722, 181] on div "Оплата и доставка" at bounding box center [728, 161] width 117 height 40
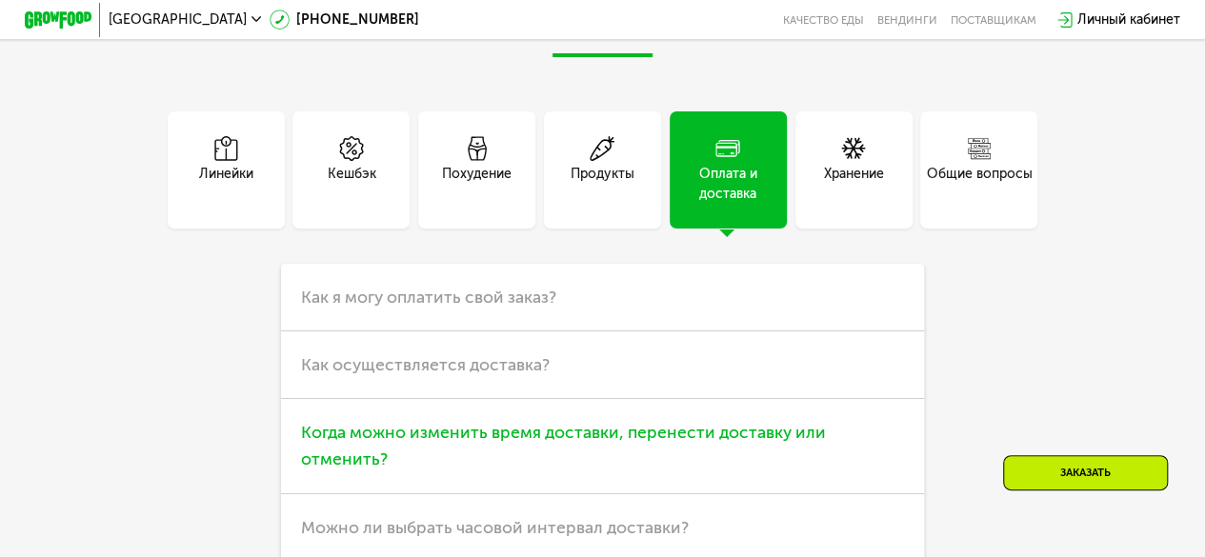
scroll to position [4432, 0]
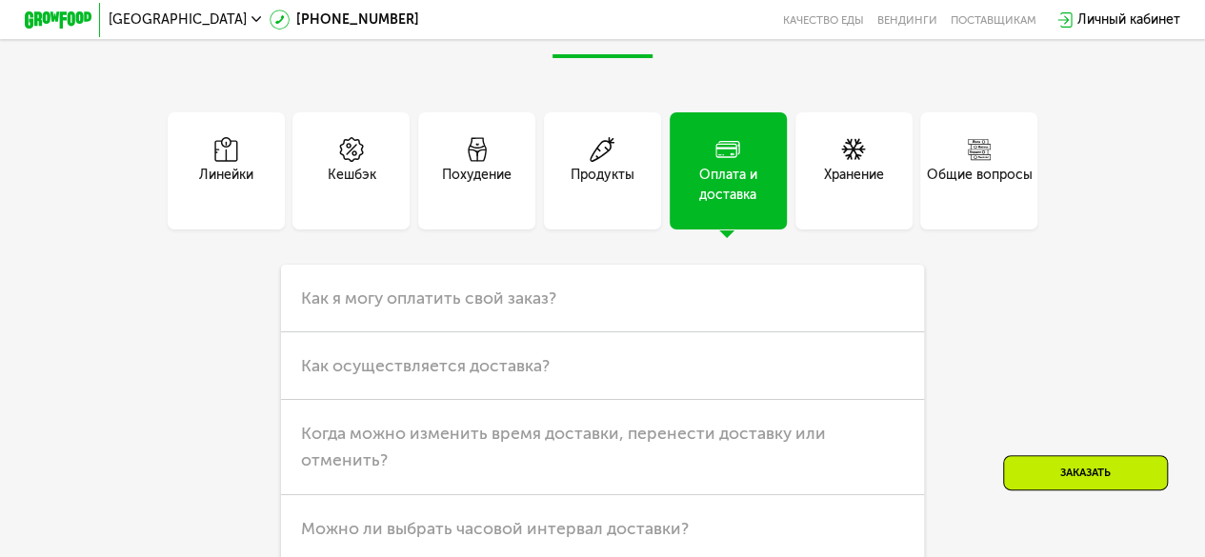
click at [1004, 192] on div "Общие вопросы" at bounding box center [979, 170] width 117 height 117
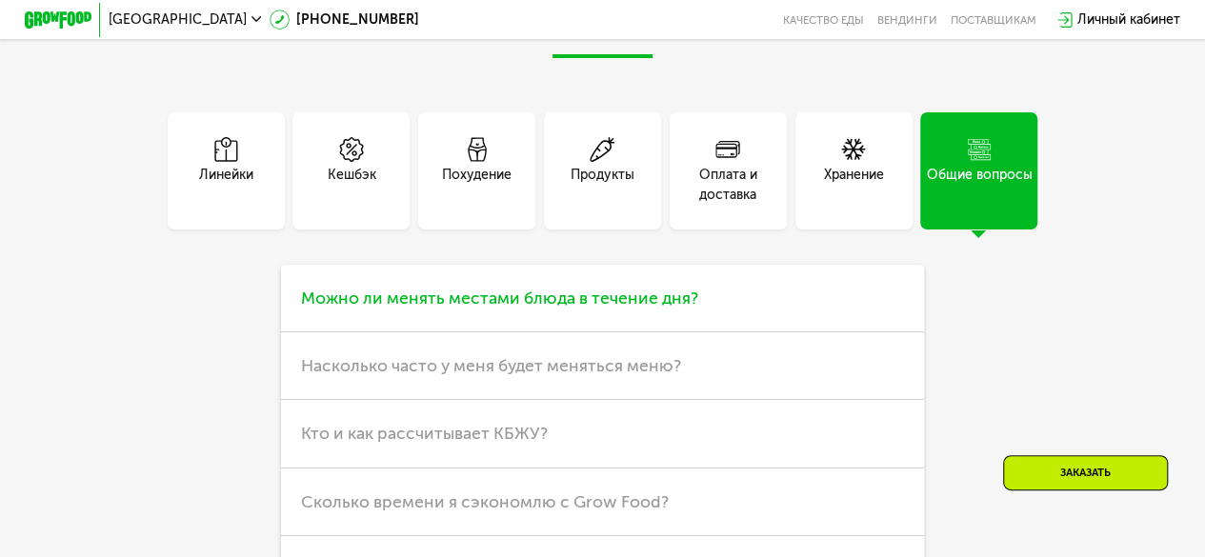
click at [625, 309] on span "Можно ли менять местами блюда в течение дня?" at bounding box center [499, 298] width 397 height 21
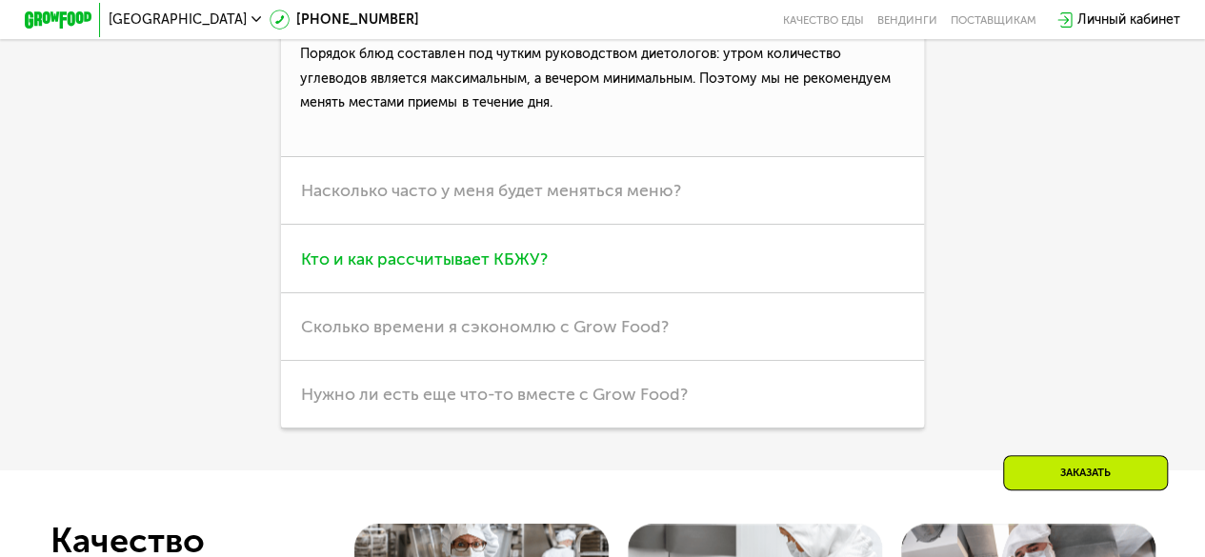
scroll to position [4738, 0]
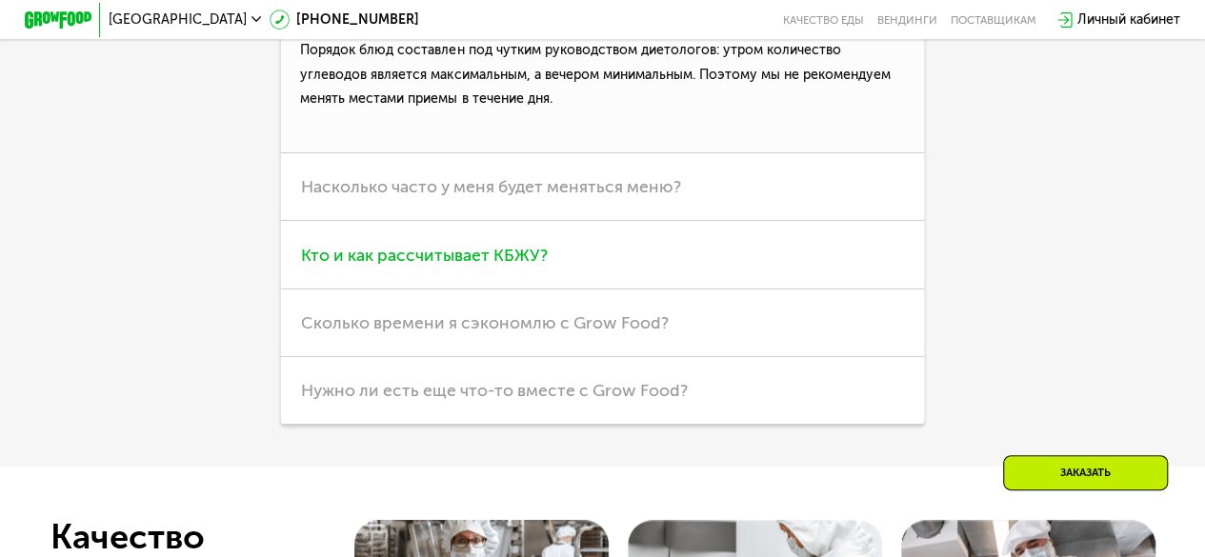
click at [423, 401] on span "Нужно ли есть еще что-то вместе с Grow Food?" at bounding box center [494, 390] width 387 height 21
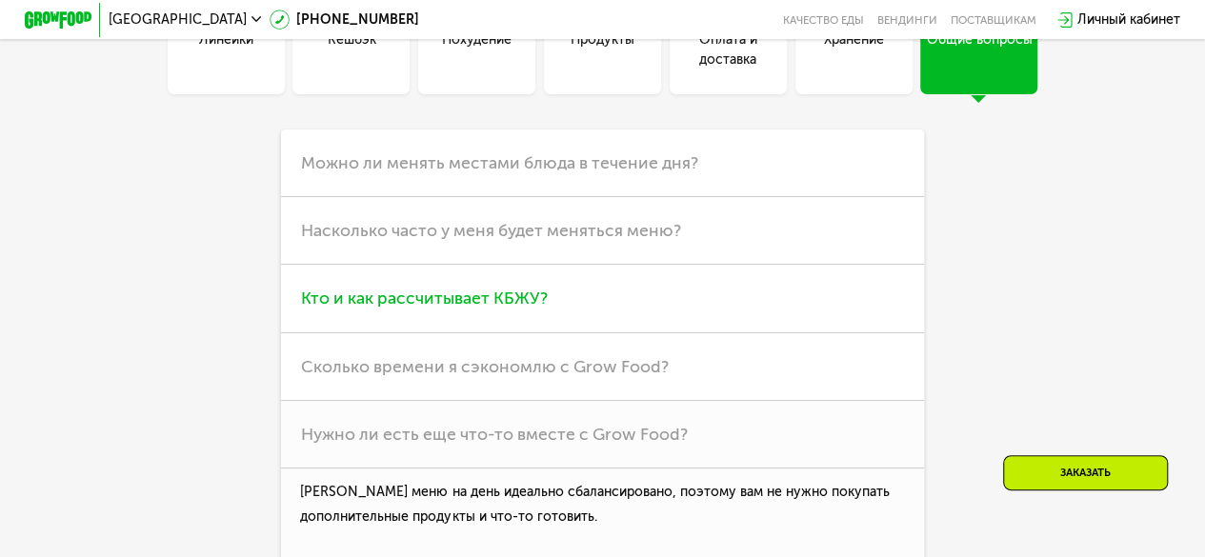
scroll to position [4562, 0]
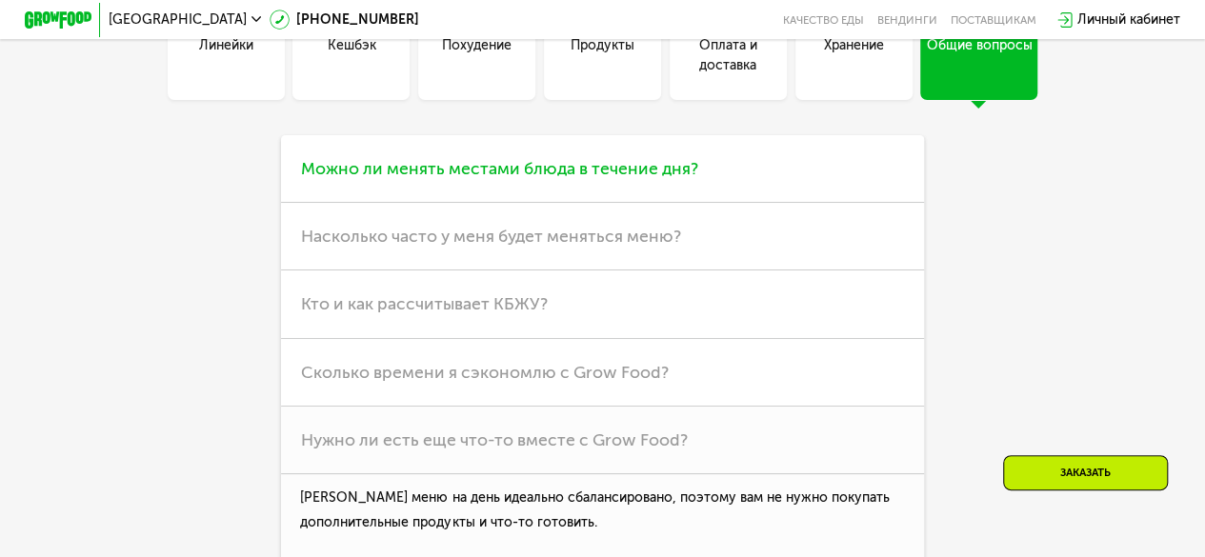
click at [575, 191] on h3 "Можно ли менять местами блюда в течение дня?" at bounding box center [602, 169] width 643 height 68
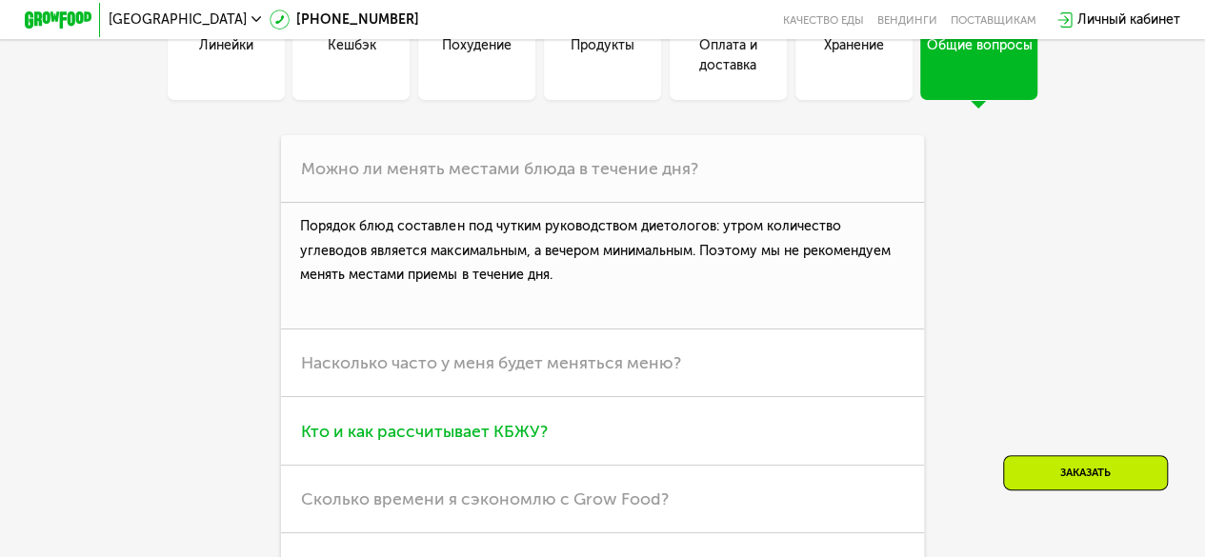
click at [488, 442] on span "Кто и как рассчитывает КБЖУ?" at bounding box center [424, 431] width 247 height 21
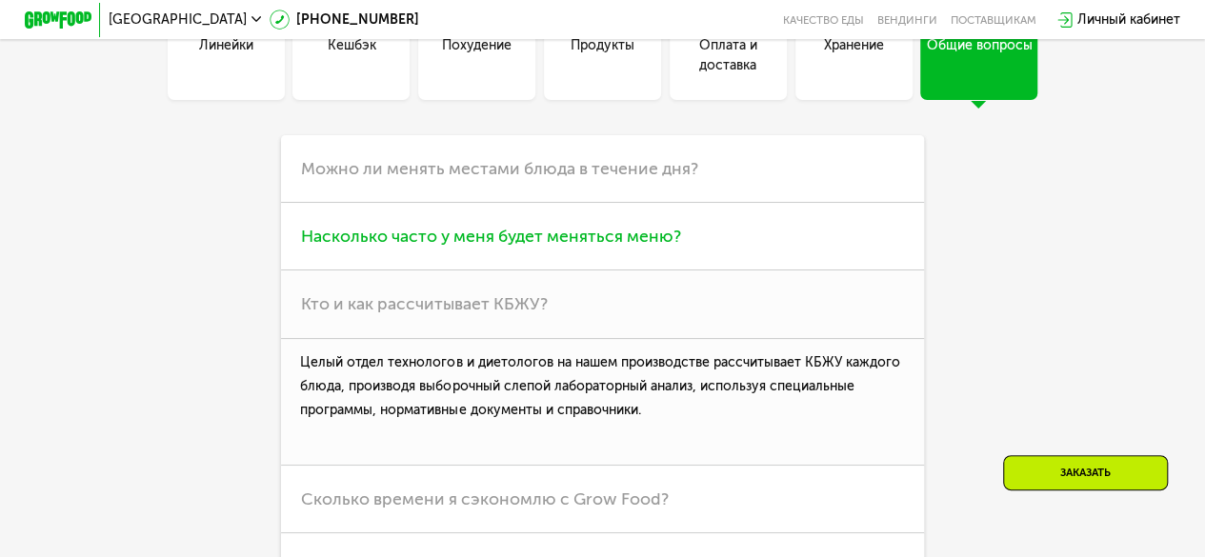
click at [619, 247] on span "Насколько часто у меня будет меняться меню?" at bounding box center [491, 236] width 380 height 21
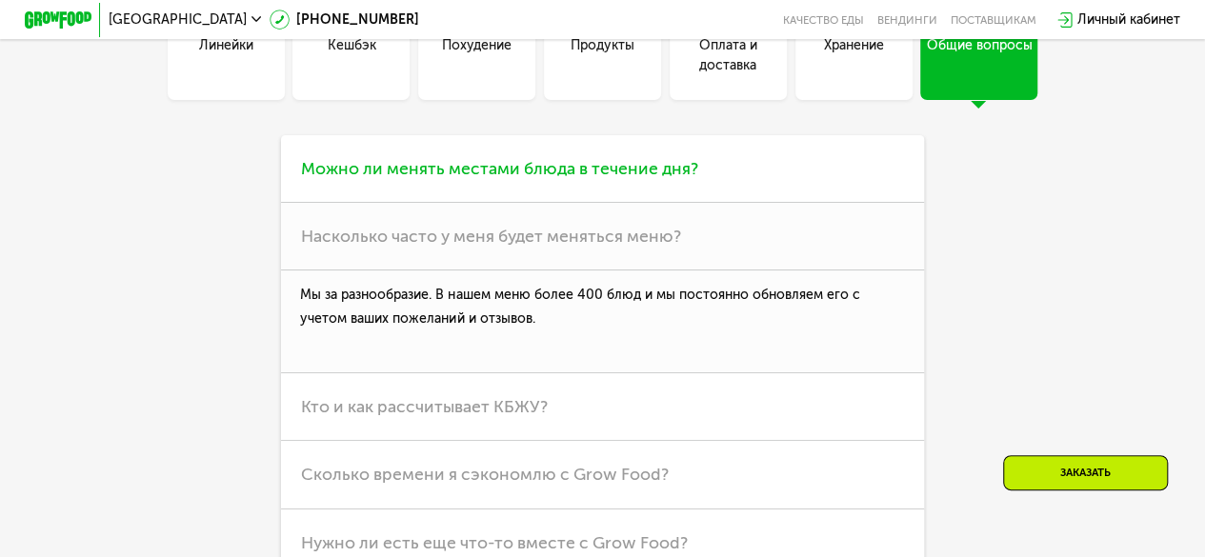
click at [669, 190] on h3 "Можно ли менять местами блюда в течение дня?" at bounding box center [602, 169] width 643 height 68
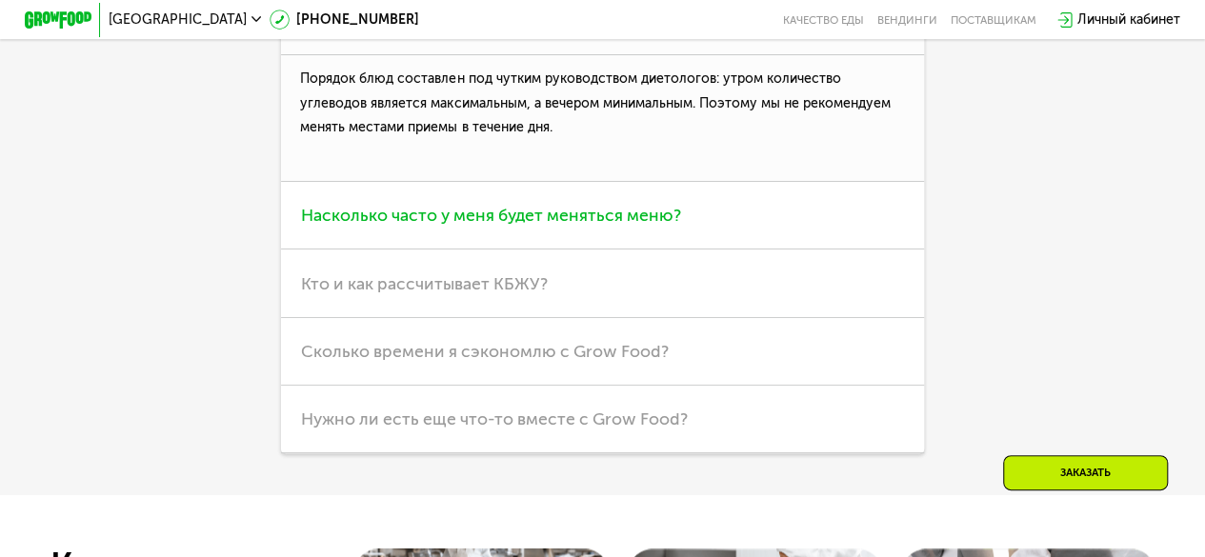
scroll to position [4715, 0]
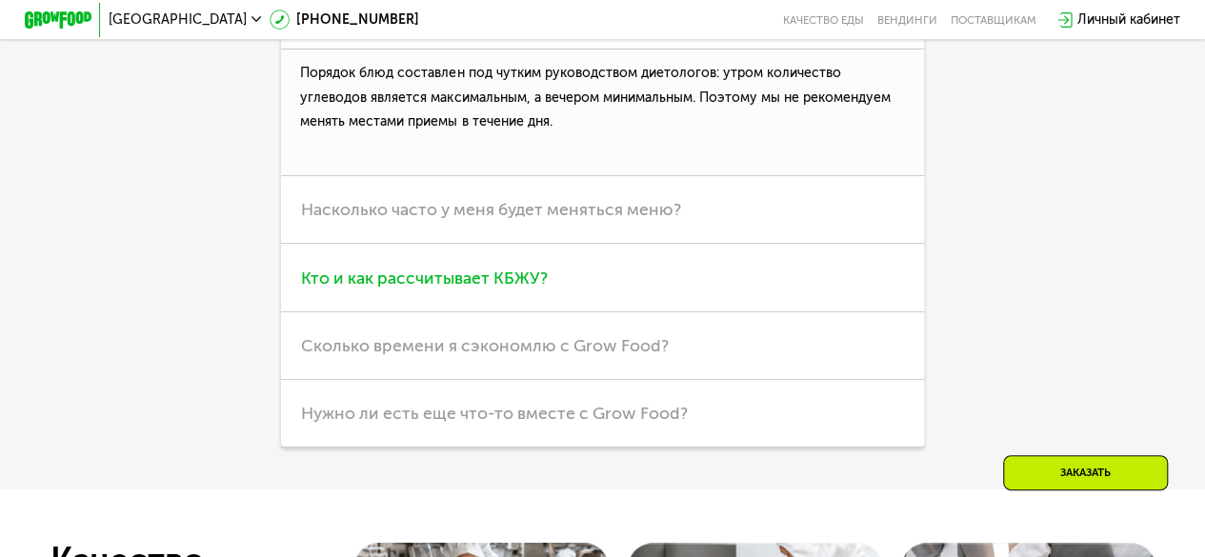
click at [611, 312] on h3 "Кто и как рассчитывает КБЖУ?" at bounding box center [602, 278] width 643 height 68
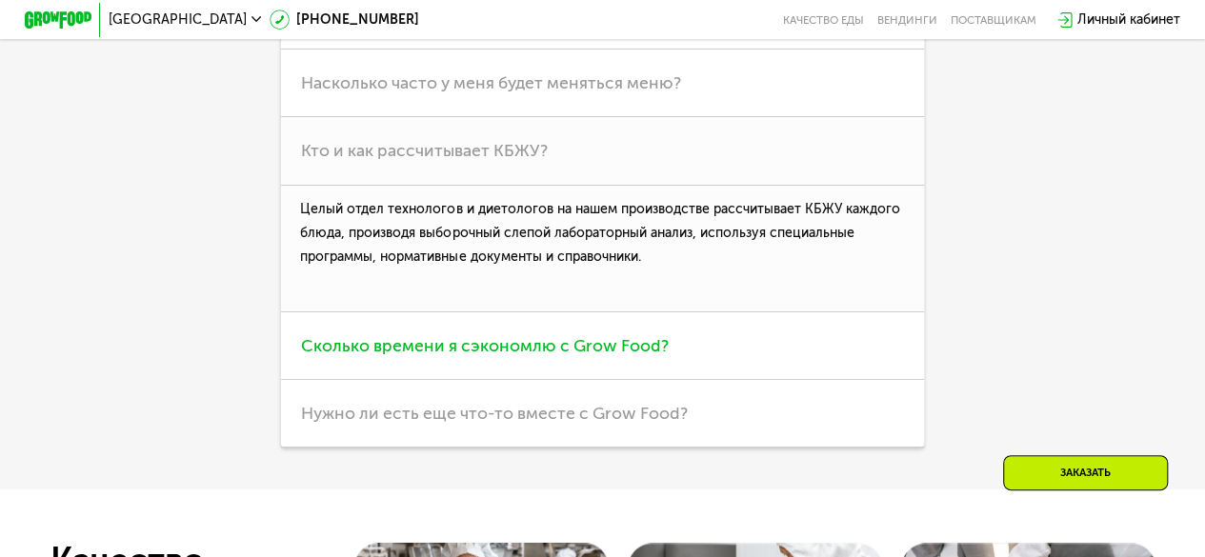
click at [585, 356] on span "Сколько времени я сэкономлю с Grow Food?" at bounding box center [485, 345] width 368 height 21
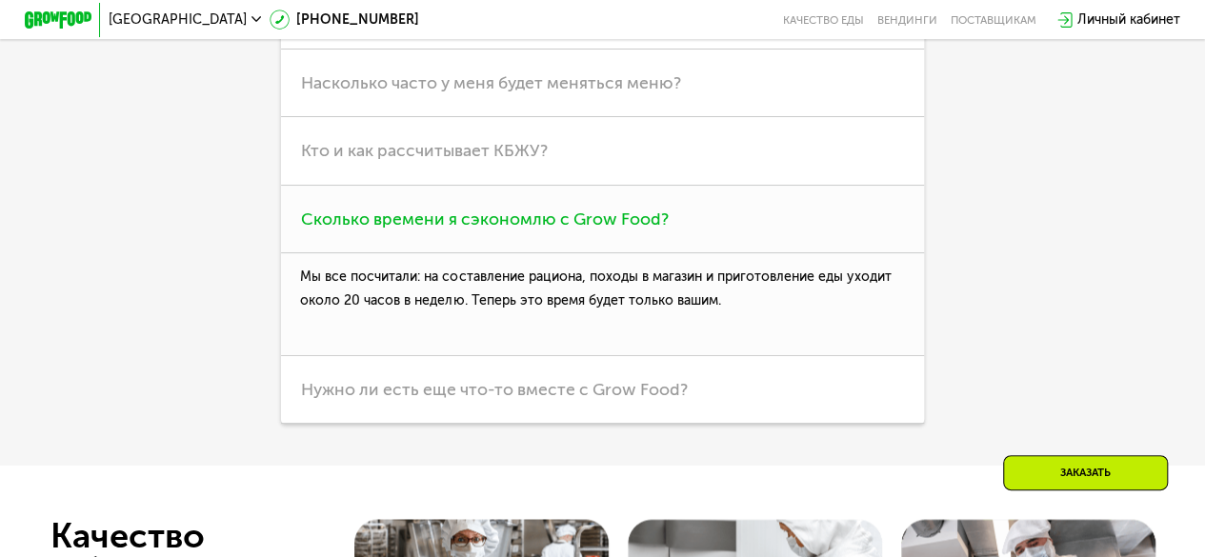
click at [582, 356] on p "Мы все посчитали: на составление рациона, походы в магазин и приготовление еды …" at bounding box center [602, 304] width 643 height 103
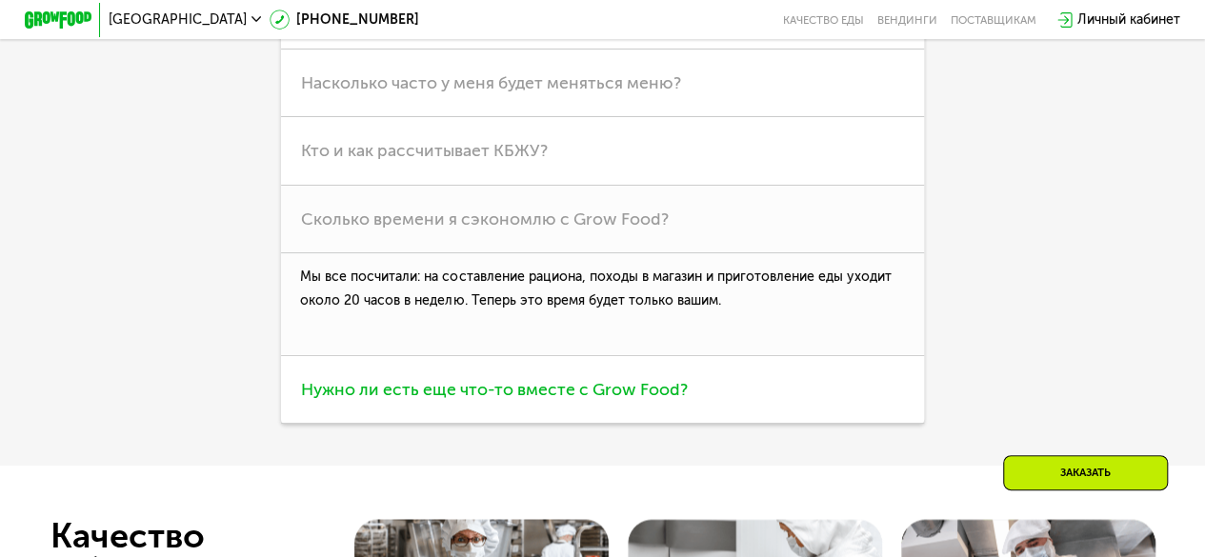
click at [572, 421] on h3 "Нужно ли есть еще что-то вместе с Grow Food?" at bounding box center [602, 390] width 643 height 68
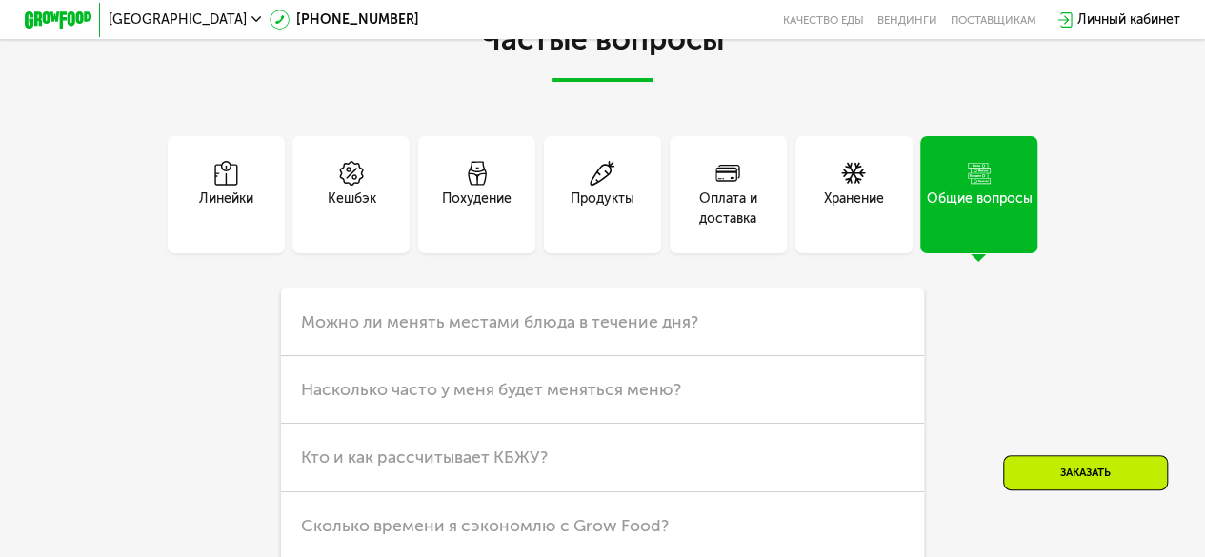
scroll to position [4407, 0]
click at [816, 254] on div "Хранение" at bounding box center [854, 195] width 117 height 117
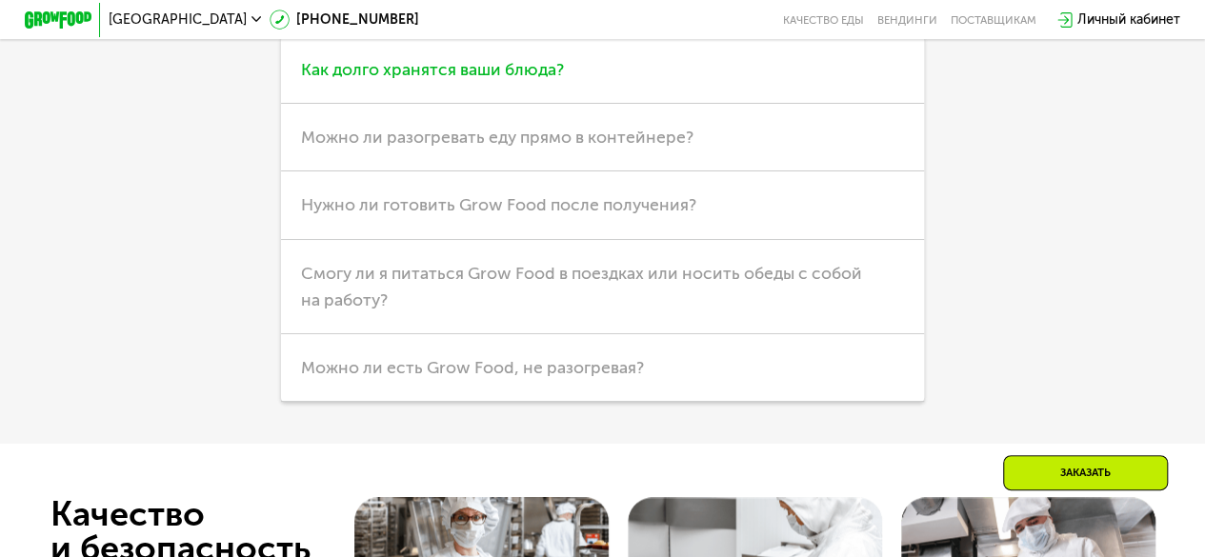
scroll to position [4662, 0]
click at [605, 334] on h3 "Смогу ли я питаться Grow Food в поездках или носить обеды с собой на работу?" at bounding box center [602, 286] width 643 height 94
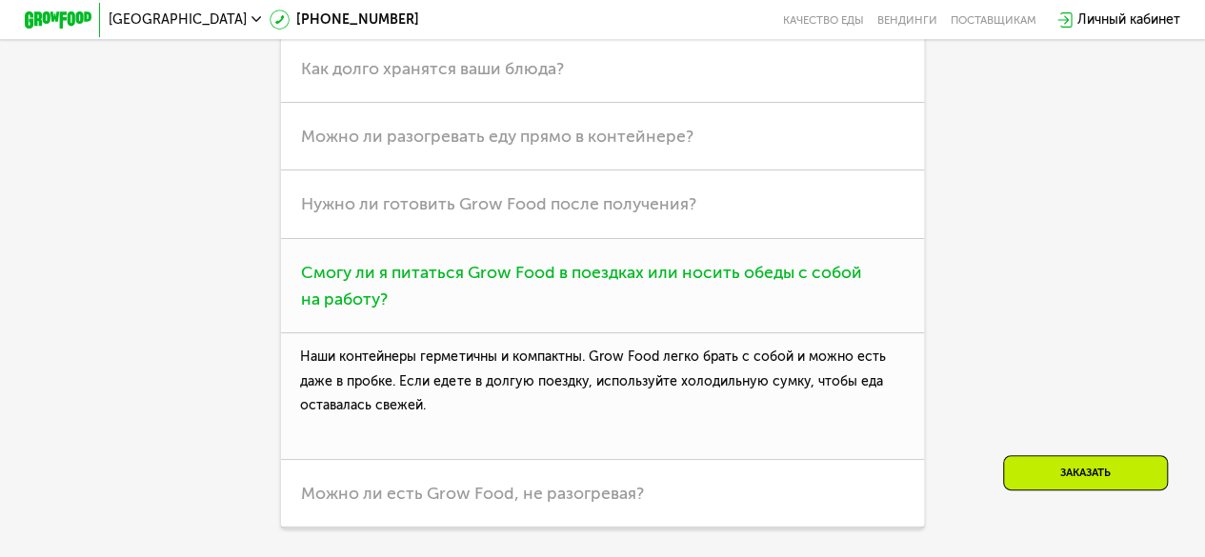
click at [638, 325] on h3 "Смогу ли я питаться Grow Food в поездках или носить обеды с собой на работу?" at bounding box center [602, 286] width 643 height 94
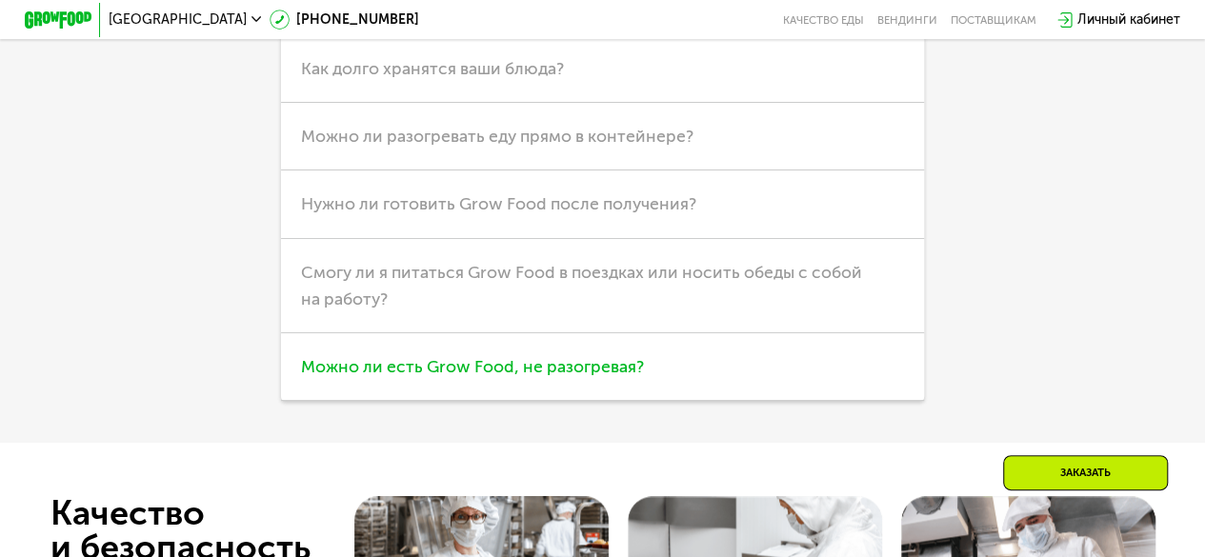
click at [616, 388] on h3 "Можно ли есть Grow Food, не разогревая?" at bounding box center [602, 368] width 643 height 68
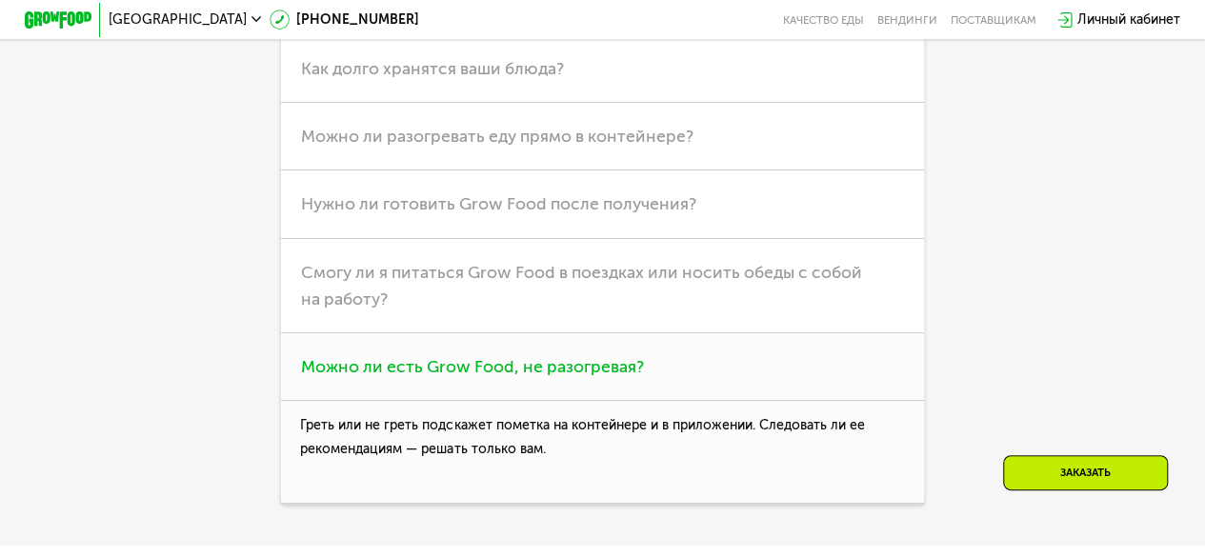
click at [616, 388] on h3 "Можно ли есть Grow Food, не разогревая?" at bounding box center [602, 368] width 643 height 68
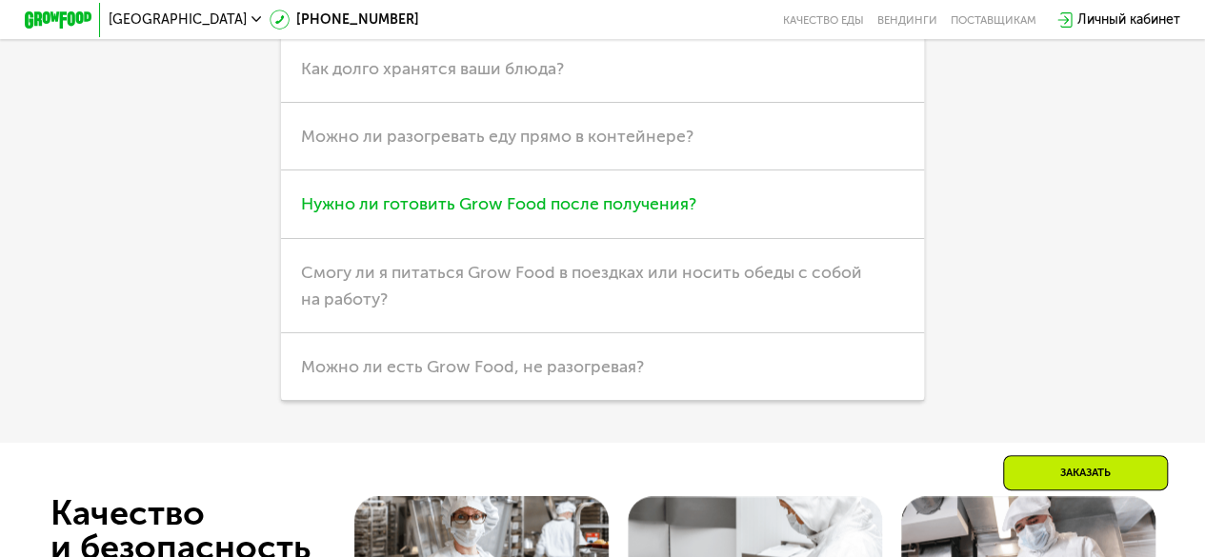
click at [670, 214] on span "Нужно ли готовить Grow Food после получения?" at bounding box center [498, 203] width 395 height 21
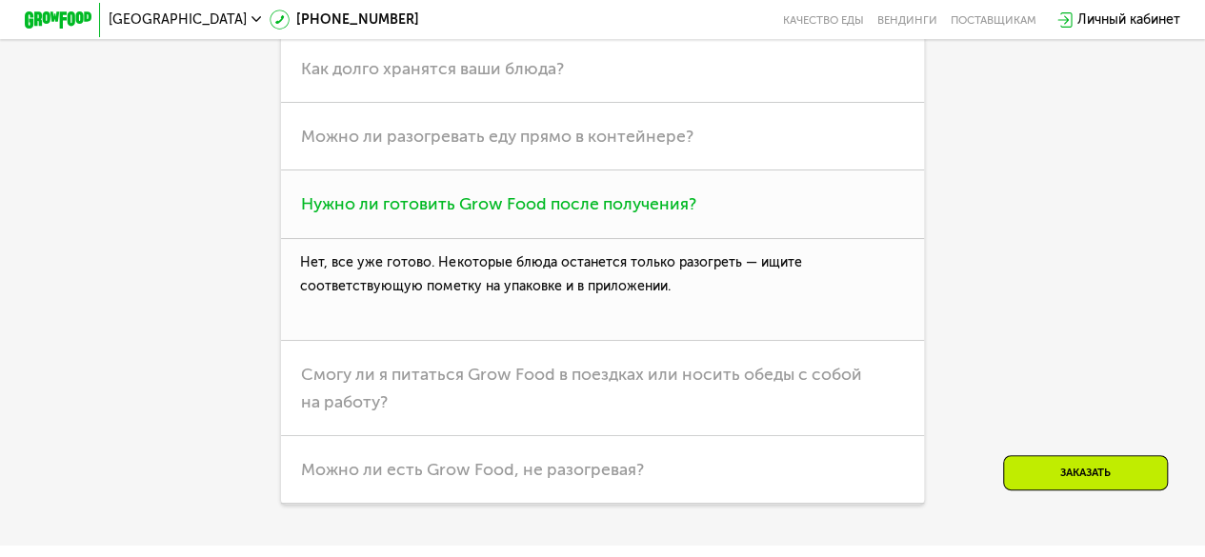
click at [670, 214] on span "Нужно ли готовить Grow Food после получения?" at bounding box center [498, 203] width 395 height 21
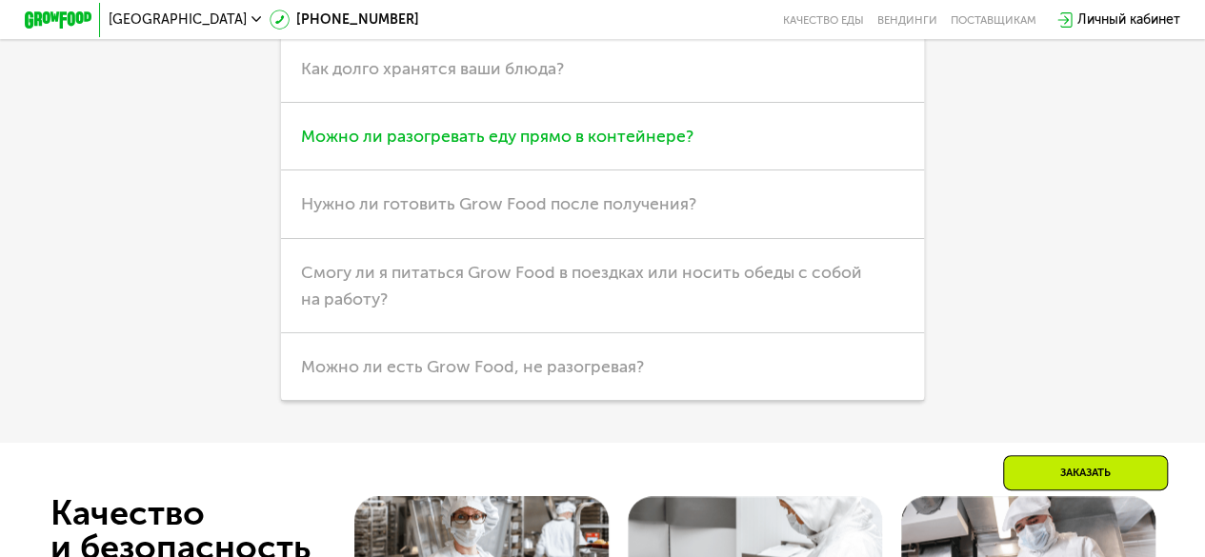
click at [639, 147] on span "Можно ли разогревать еду прямо в контейнере?" at bounding box center [497, 136] width 393 height 21
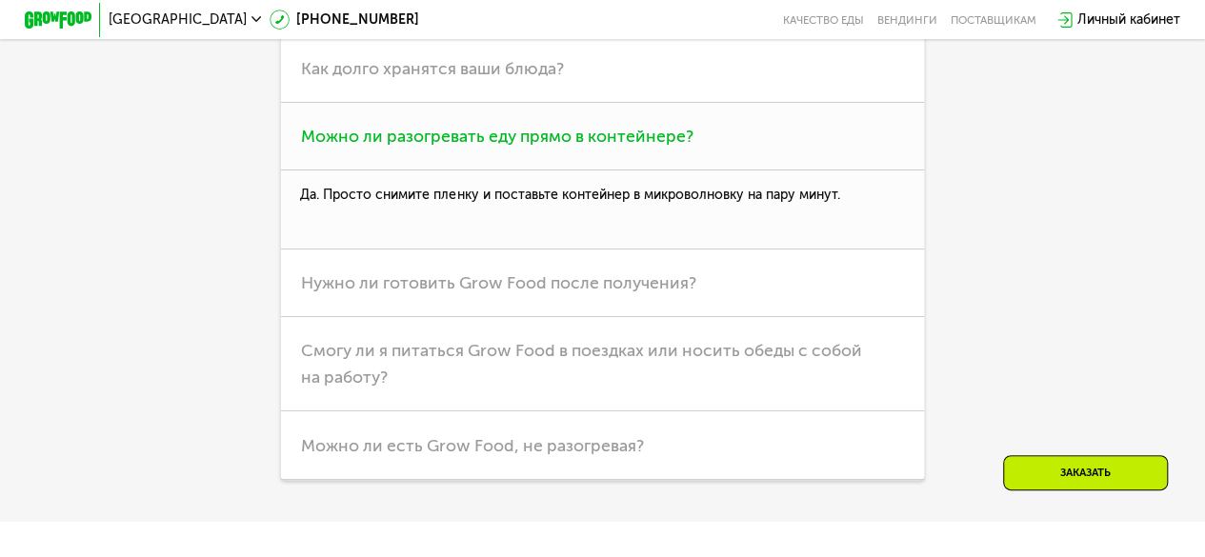
click at [639, 147] on span "Можно ли разогревать еду прямо в контейнере?" at bounding box center [497, 136] width 393 height 21
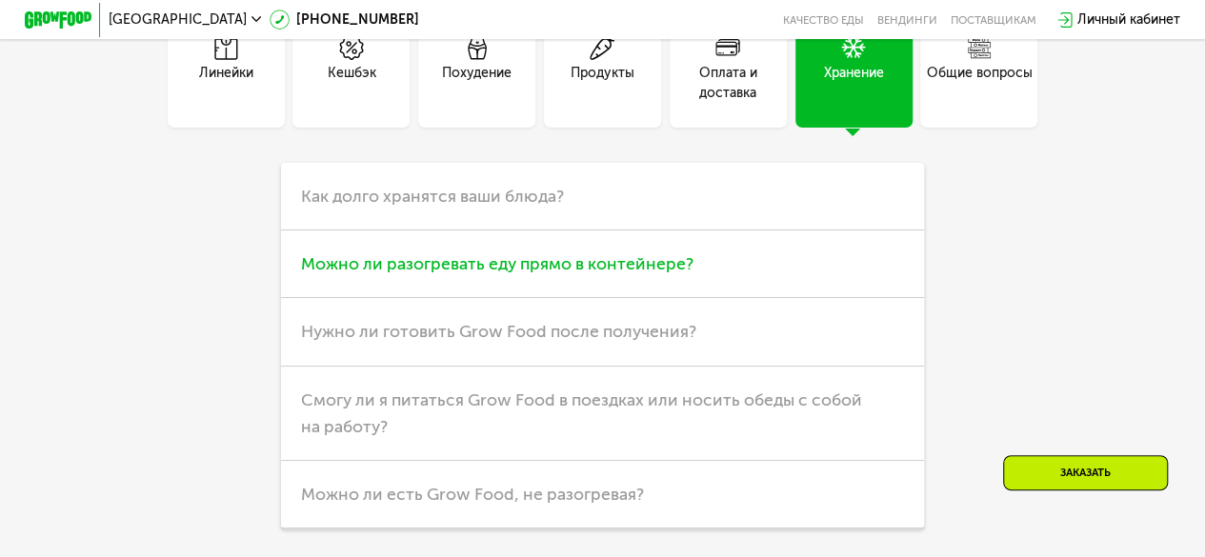
scroll to position [4530, 0]
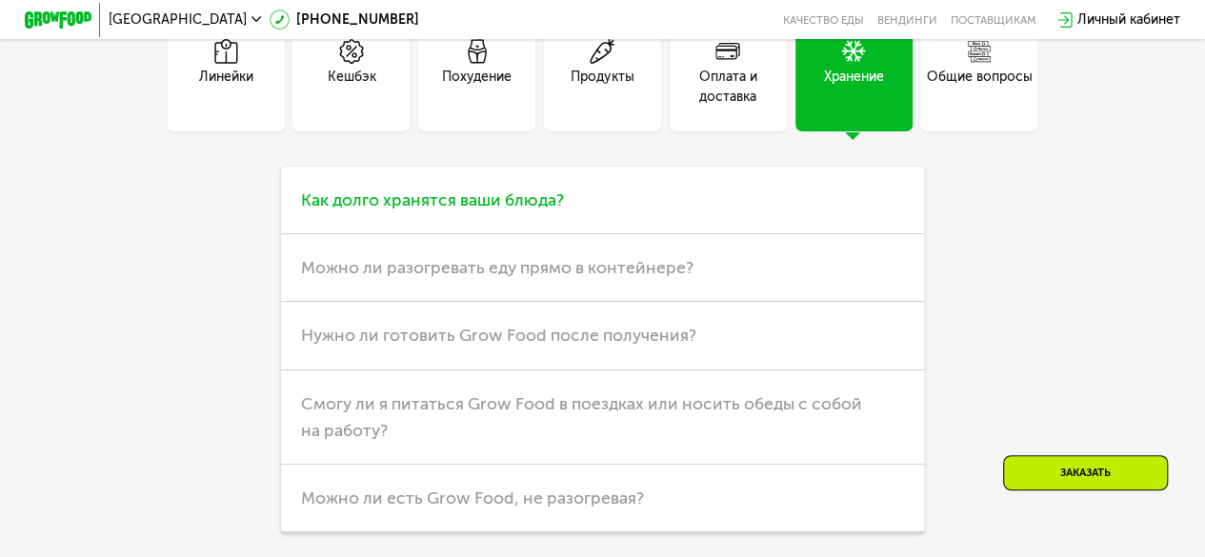
click at [622, 209] on h3 "Как долго хранятся ваши блюда?" at bounding box center [602, 201] width 643 height 68
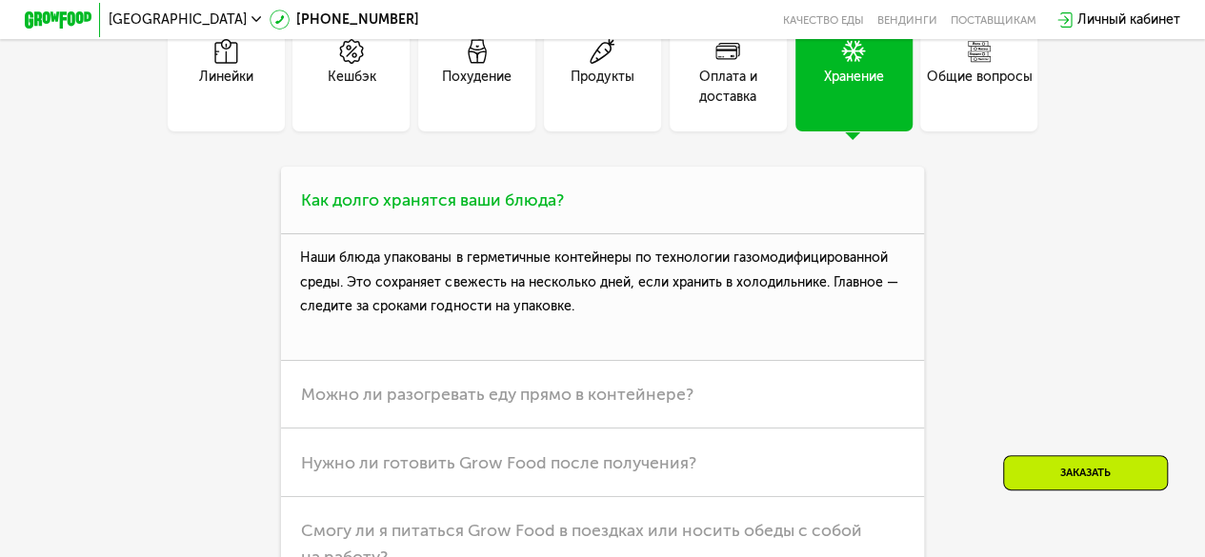
click at [619, 227] on h3 "Как долго хранятся ваши блюда?" at bounding box center [602, 201] width 643 height 68
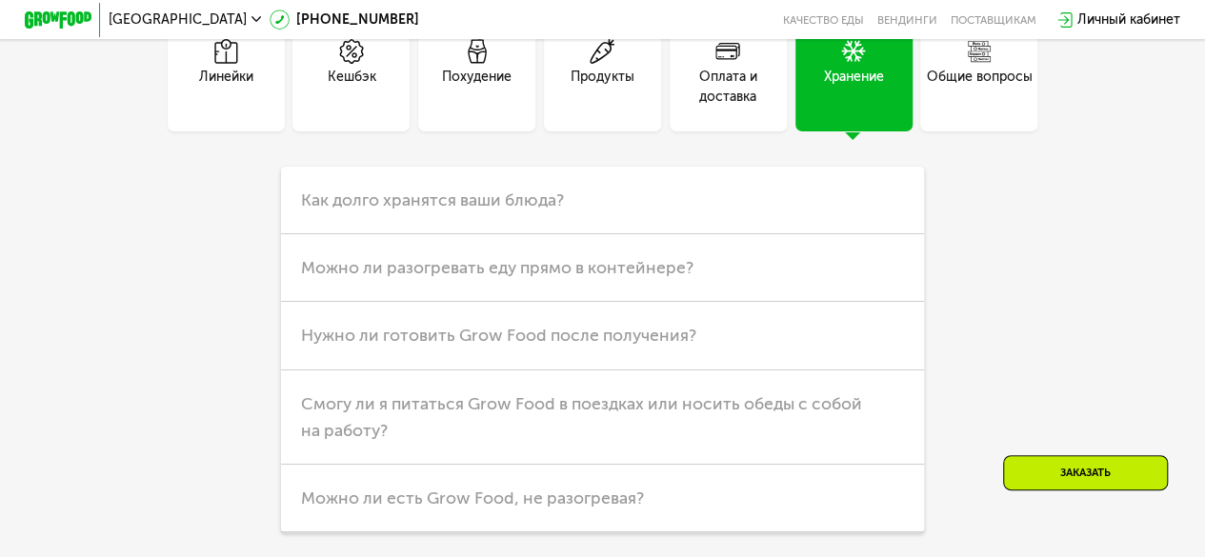
click at [736, 62] on div "Оплата и доставка" at bounding box center [728, 72] width 117 height 117
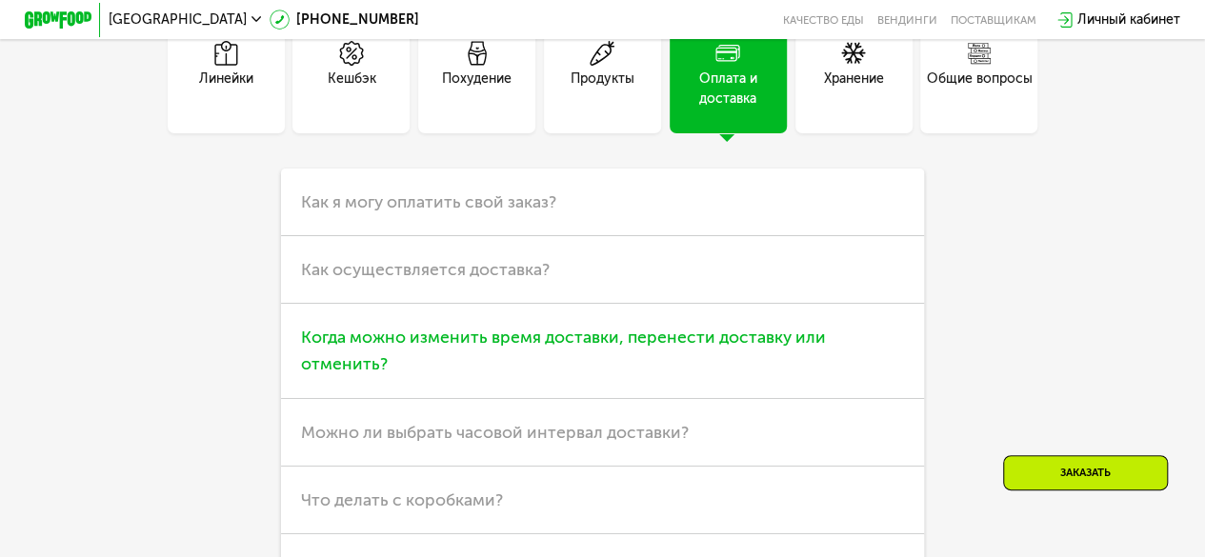
scroll to position [4526, 0]
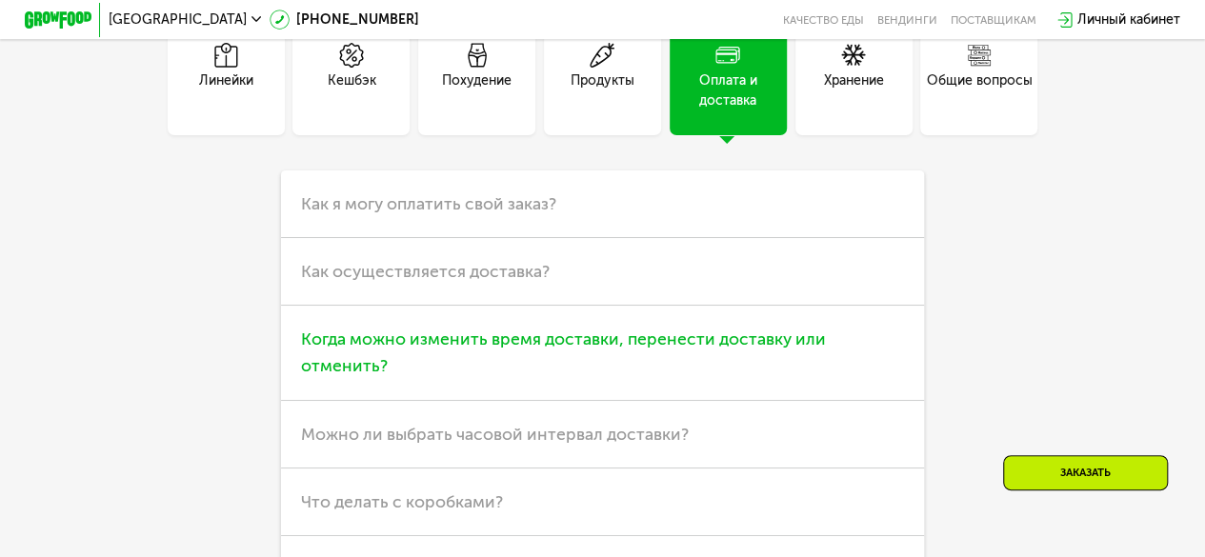
click at [629, 376] on span "Когда можно изменить время доставки, перенести доставку или отменить?" at bounding box center [563, 353] width 525 height 48
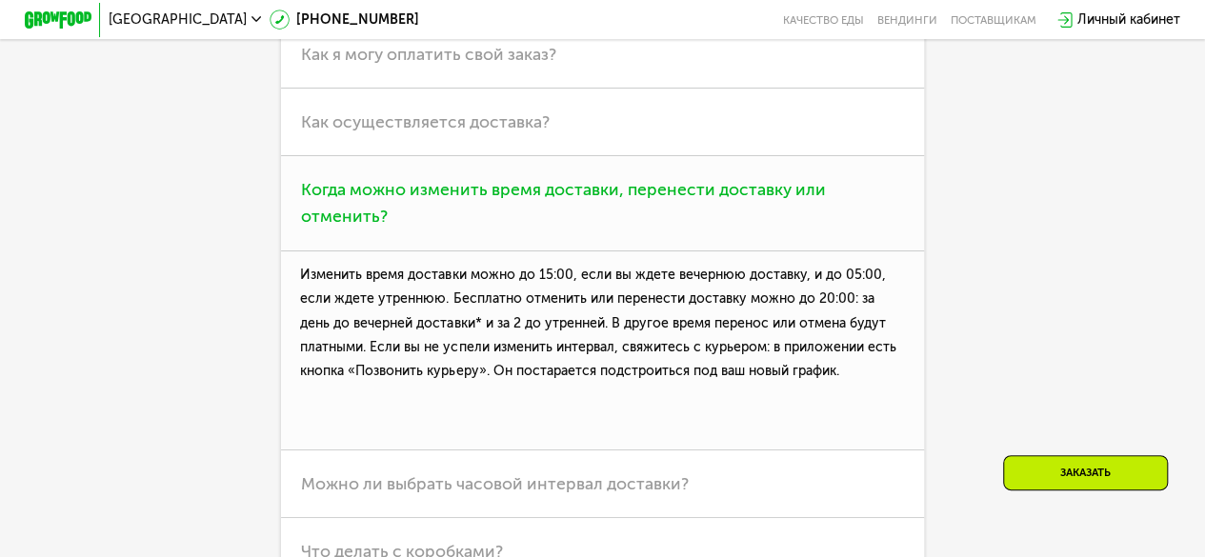
scroll to position [4677, 0]
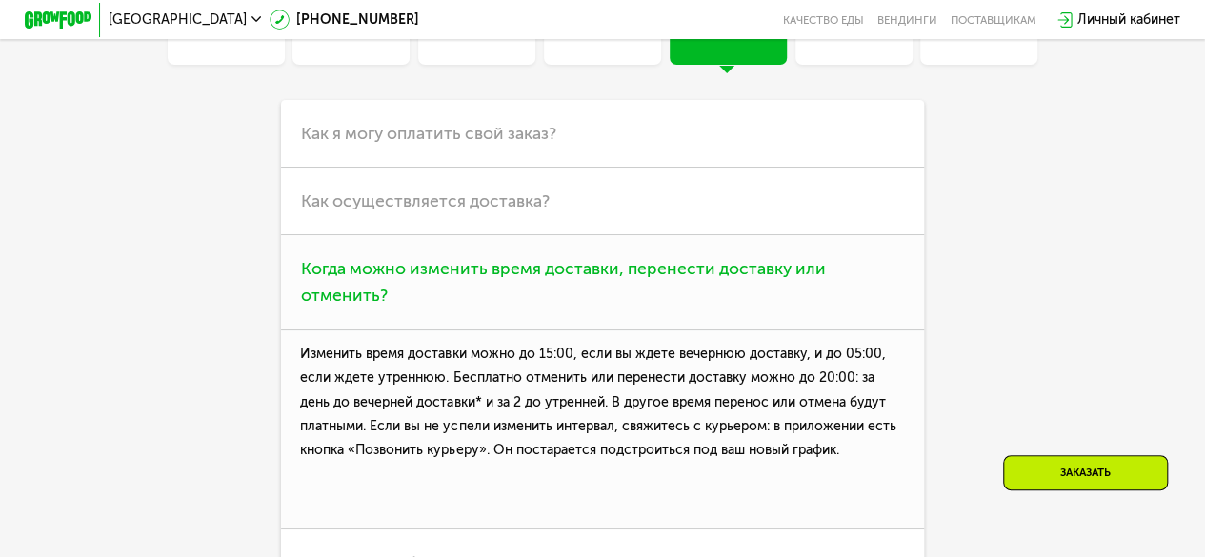
click at [633, 326] on h3 "Когда можно изменить время доставки, перенести доставку или отменить?" at bounding box center [602, 282] width 643 height 94
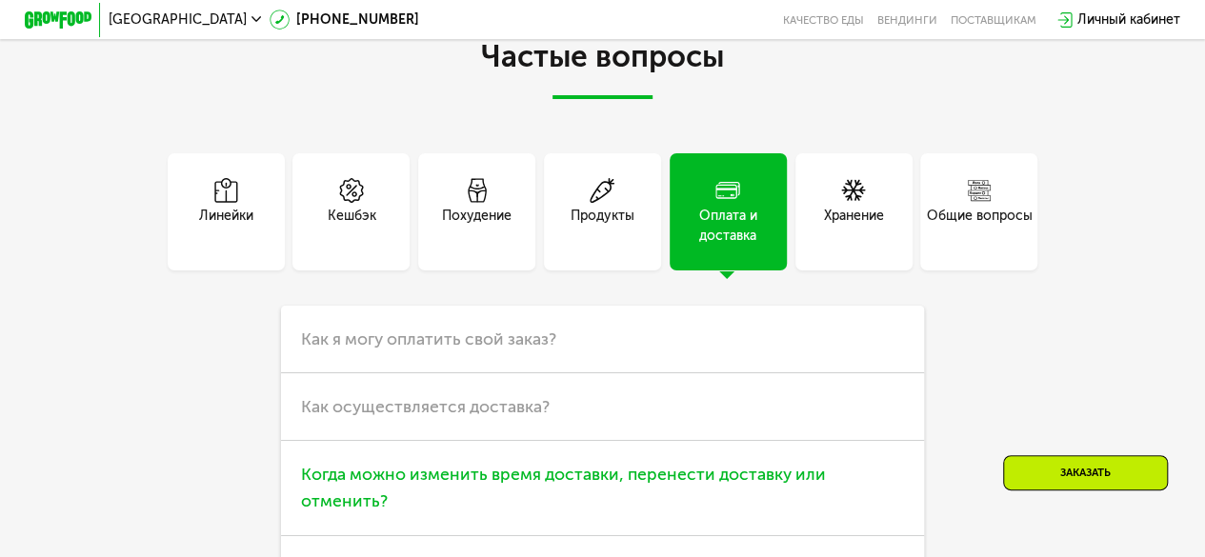
scroll to position [4387, 0]
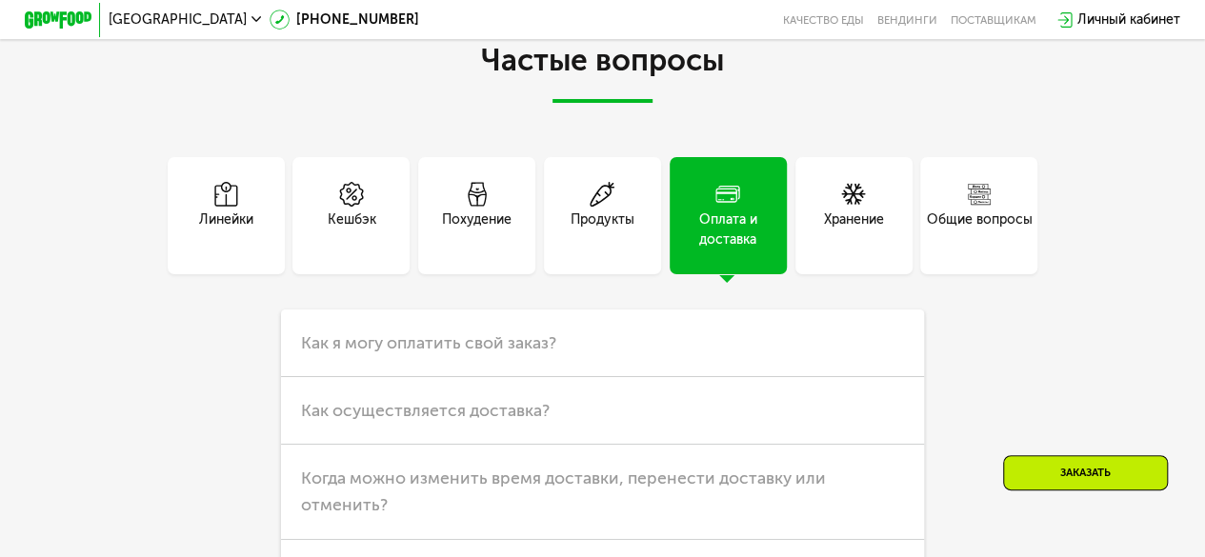
click at [233, 250] on div "Линейки" at bounding box center [226, 230] width 54 height 40
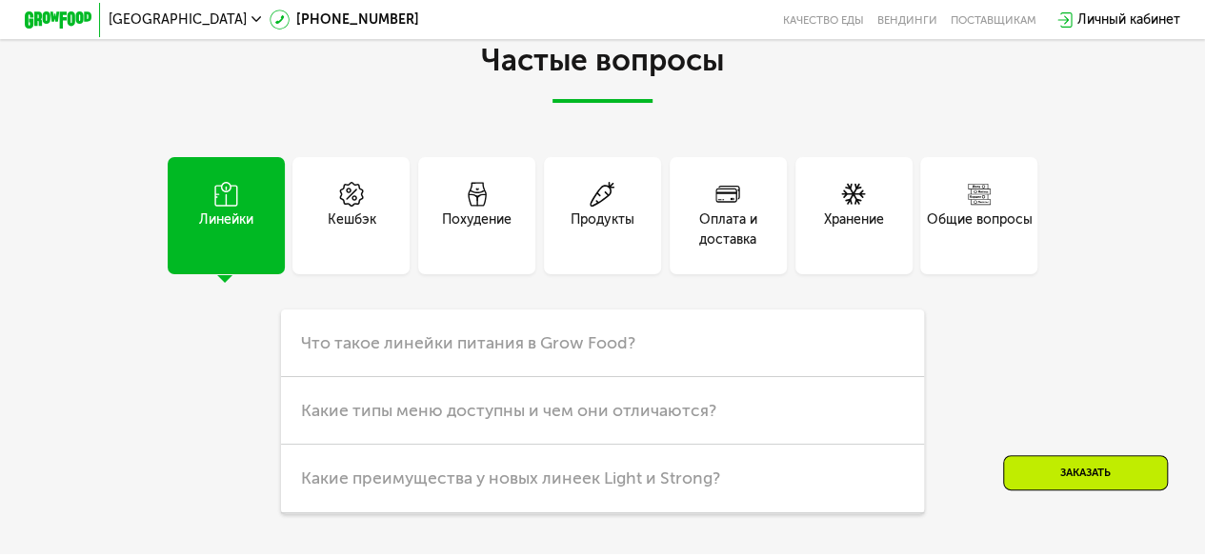
scroll to position [4615, 0]
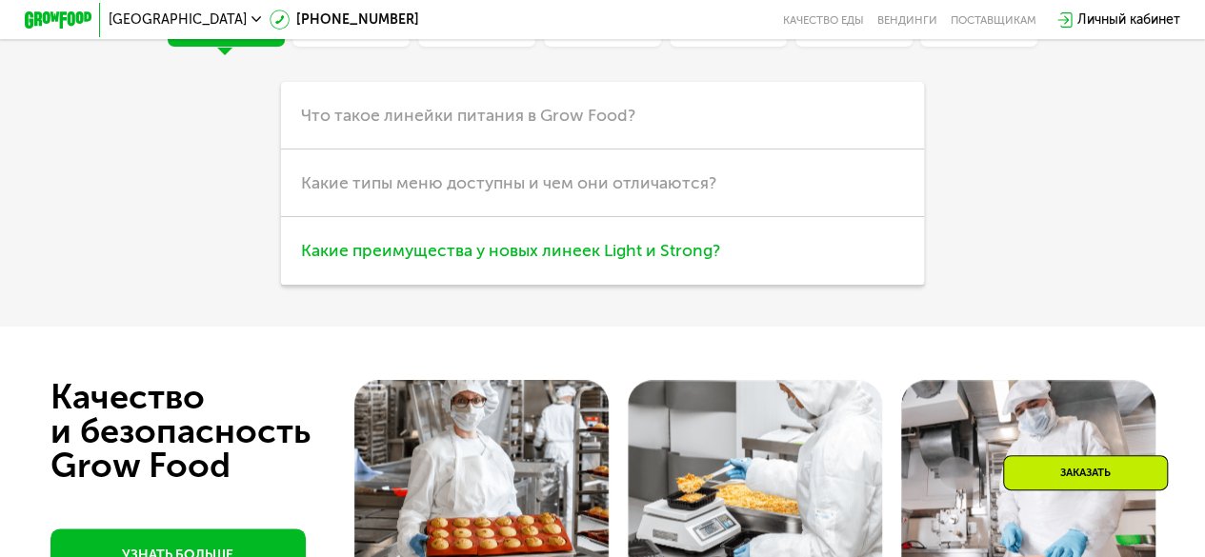
click at [476, 261] on span "Какие преимущества у новых линеек Light и Strong?" at bounding box center [510, 250] width 419 height 21
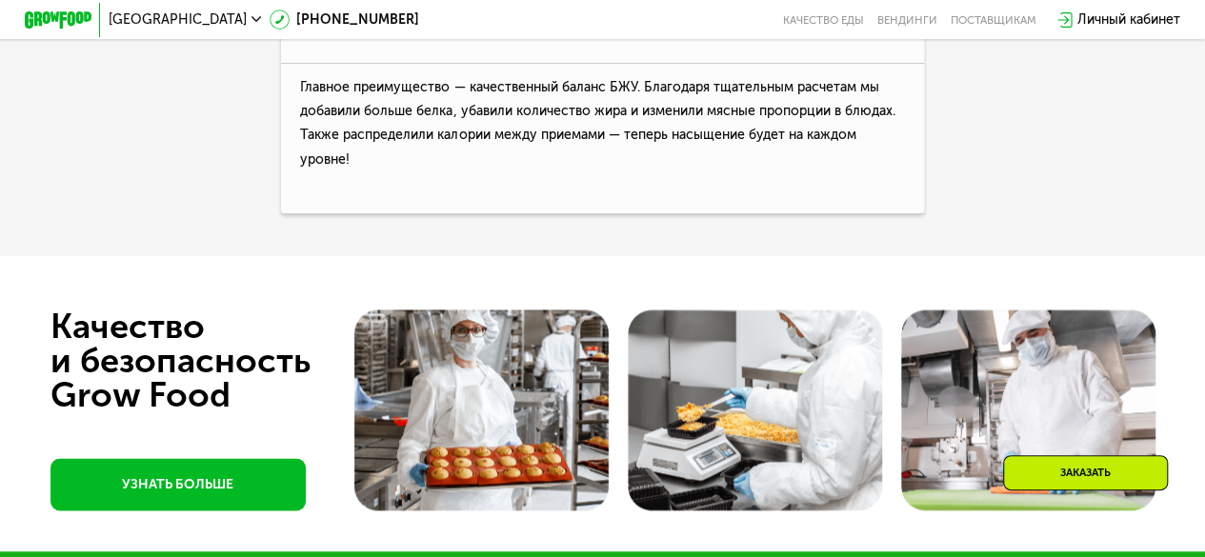
scroll to position [4517, 0]
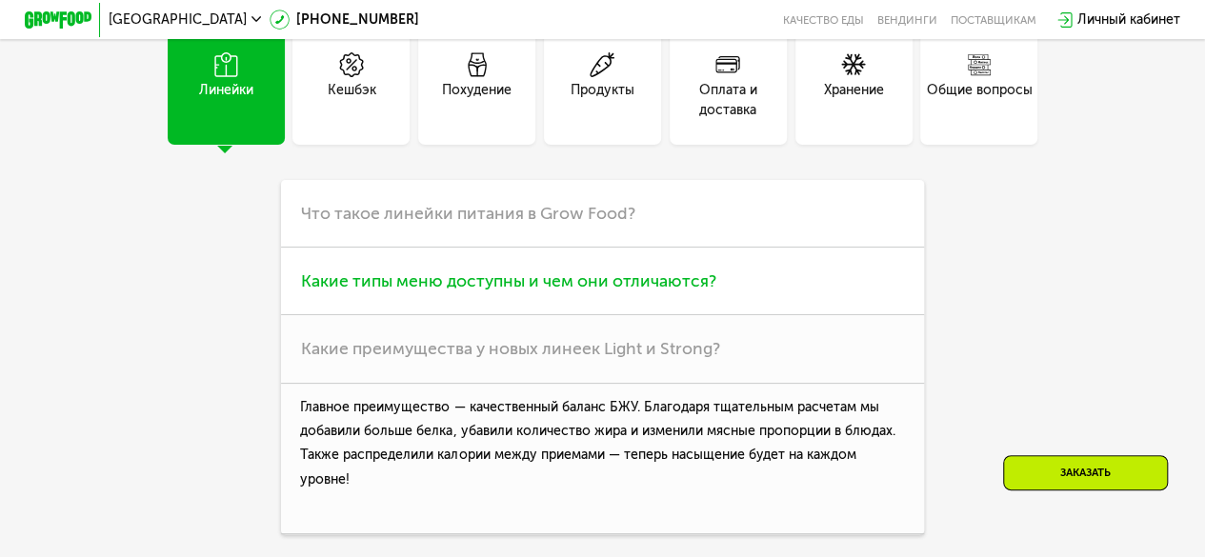
click at [480, 292] on span "Какие типы меню доступны и чем они отличаются?" at bounding box center [508, 281] width 415 height 21
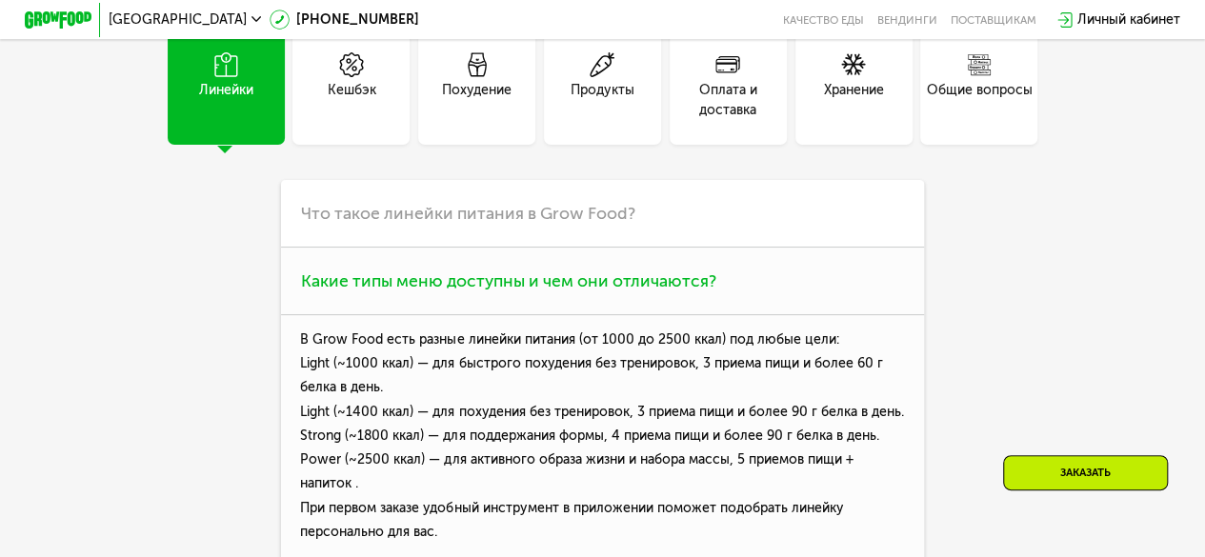
scroll to position [4502, 0]
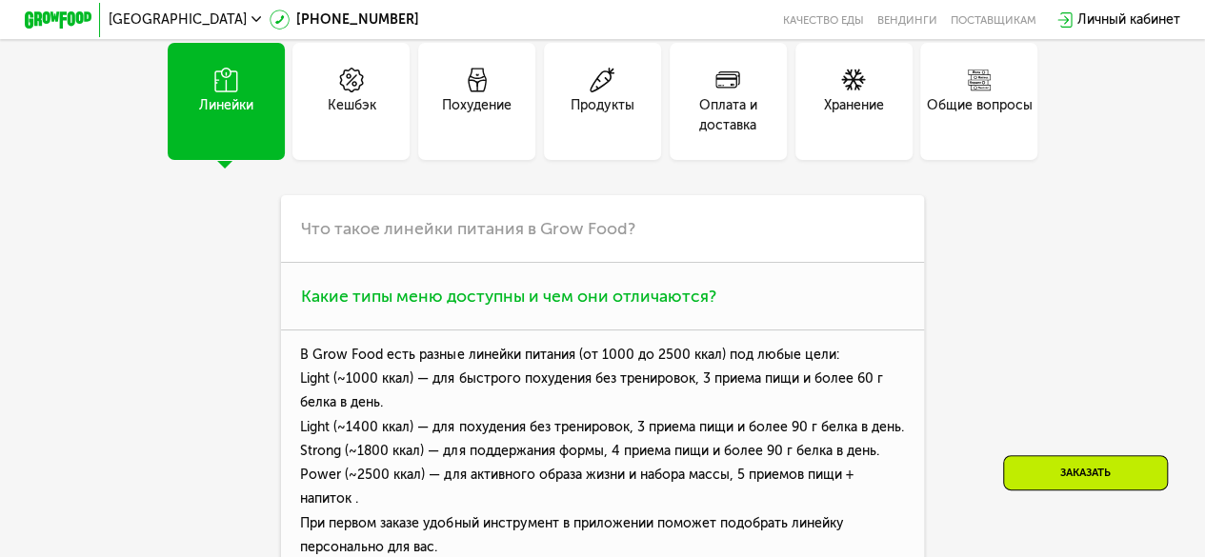
click at [480, 307] on span "Какие типы меню доступны и чем они отличаются?" at bounding box center [508, 296] width 415 height 21
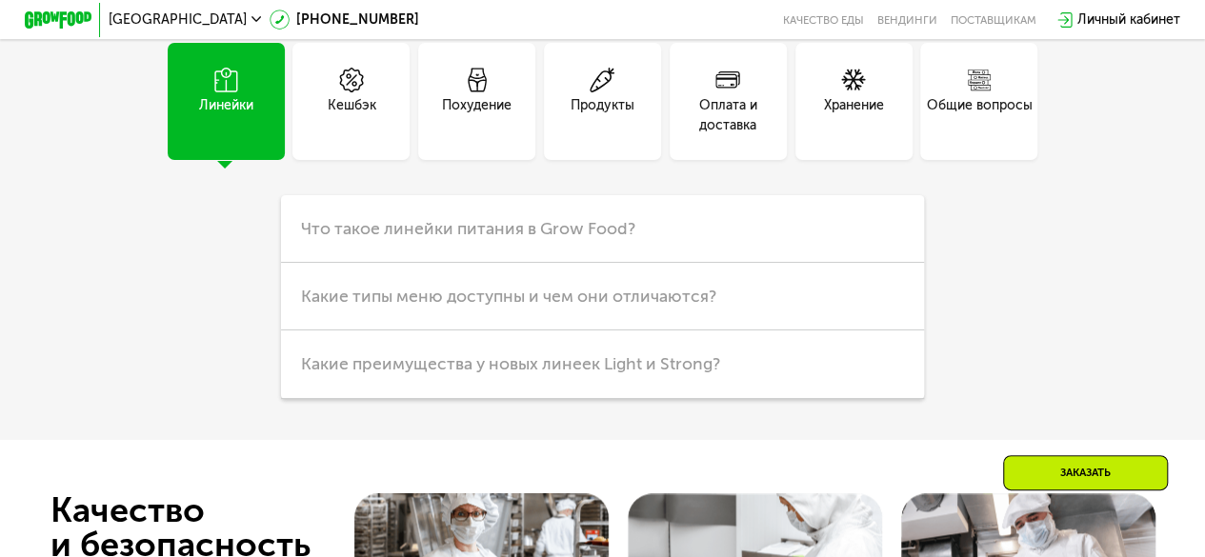
click at [400, 146] on div "Кешбэк" at bounding box center [351, 101] width 117 height 117
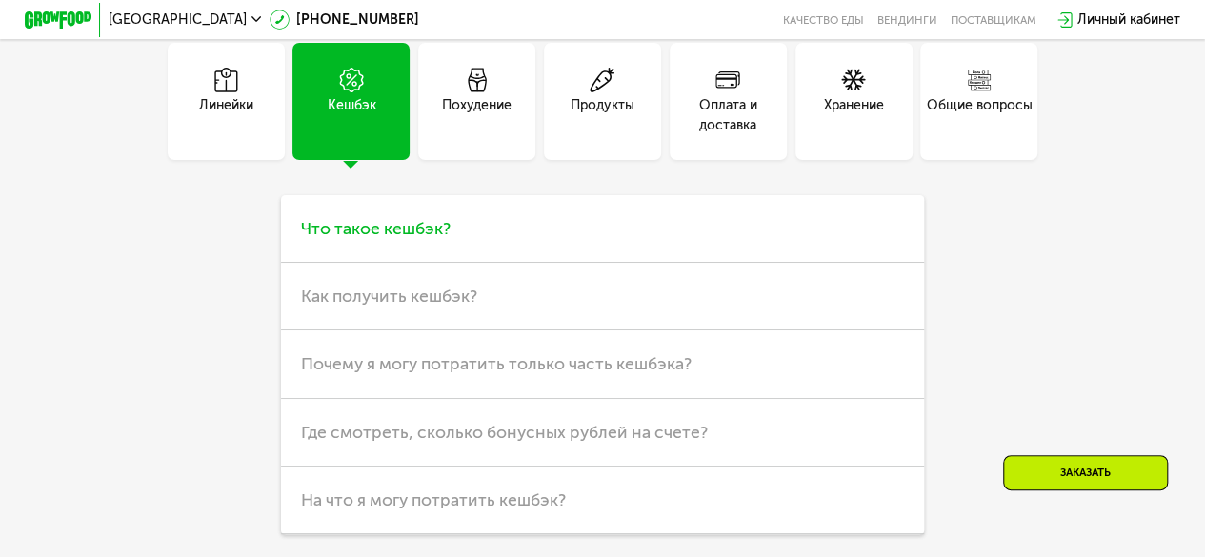
click at [398, 239] on span "Что такое кешбэк?" at bounding box center [376, 228] width 150 height 21
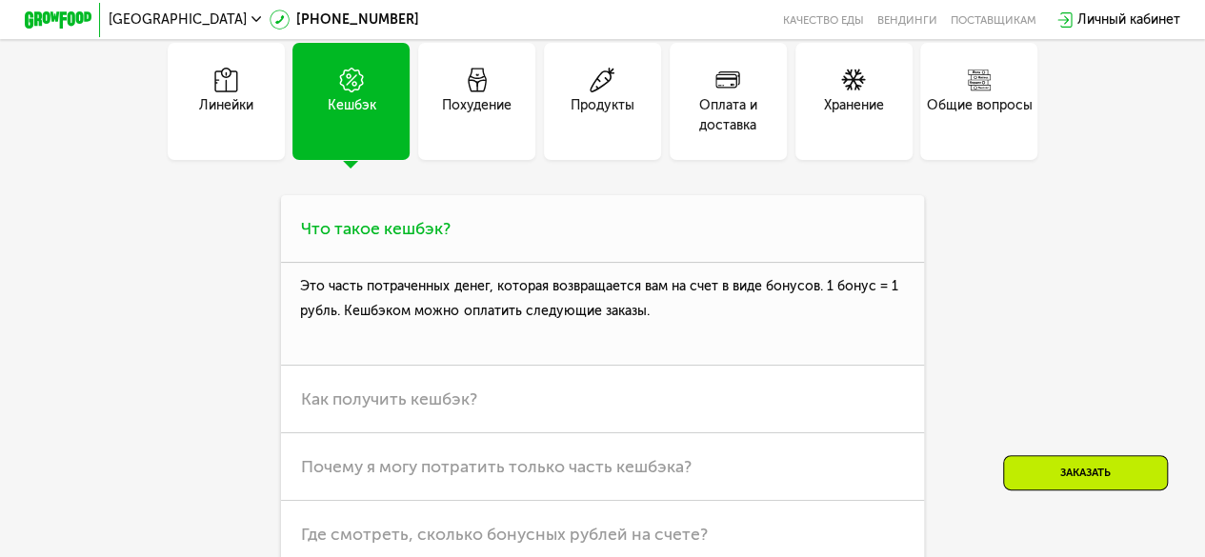
click at [398, 239] on span "Что такое кешбэк?" at bounding box center [376, 228] width 150 height 21
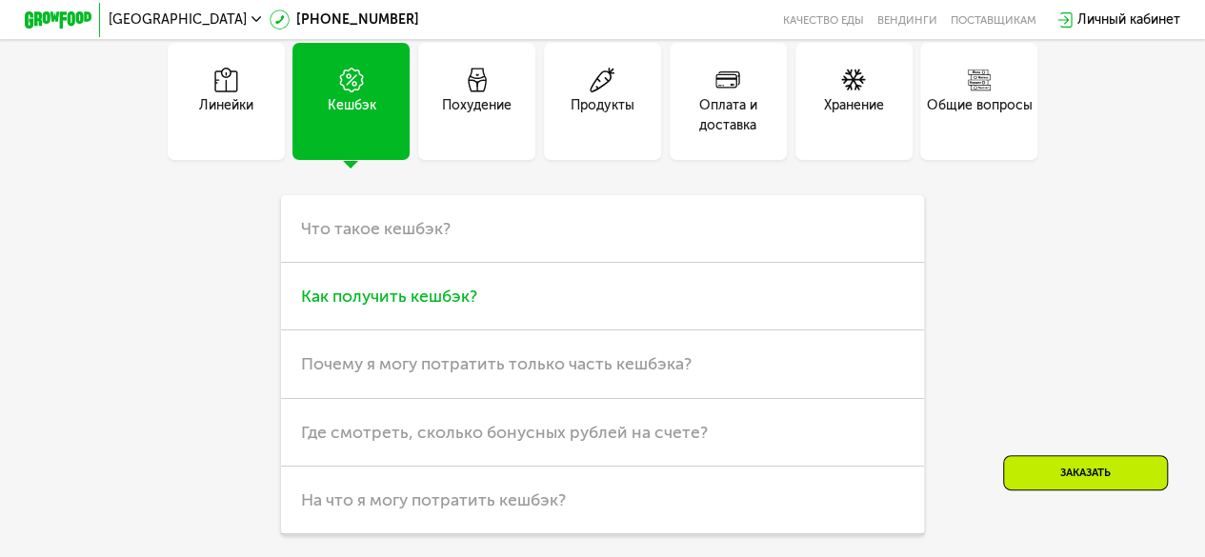
click at [408, 307] on span "Как получить кешбэк?" at bounding box center [389, 296] width 176 height 21
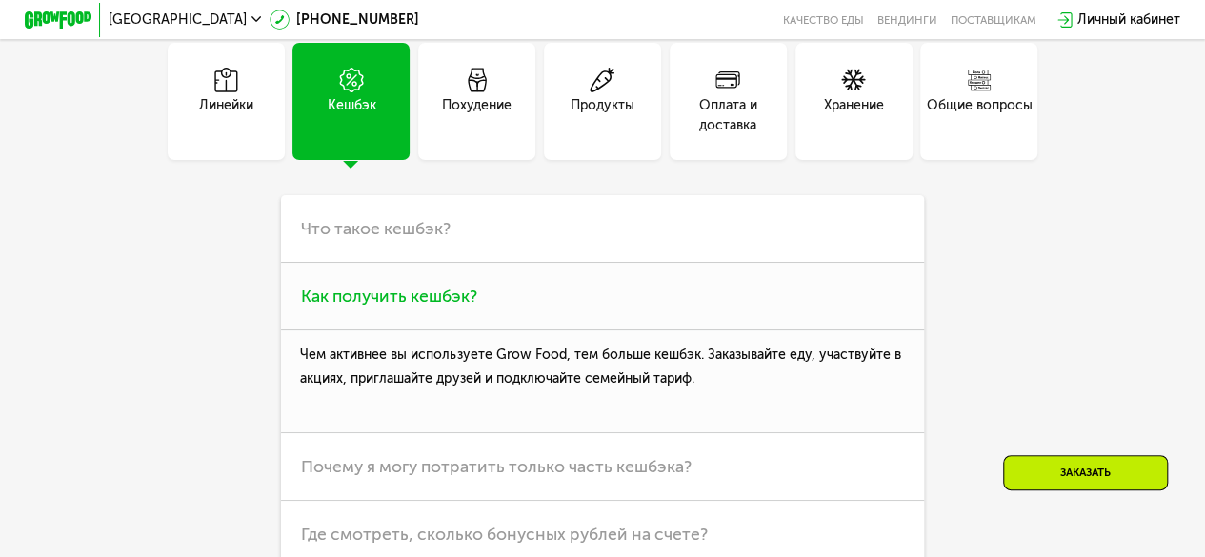
click at [408, 307] on span "Как получить кешбэк?" at bounding box center [389, 296] width 176 height 21
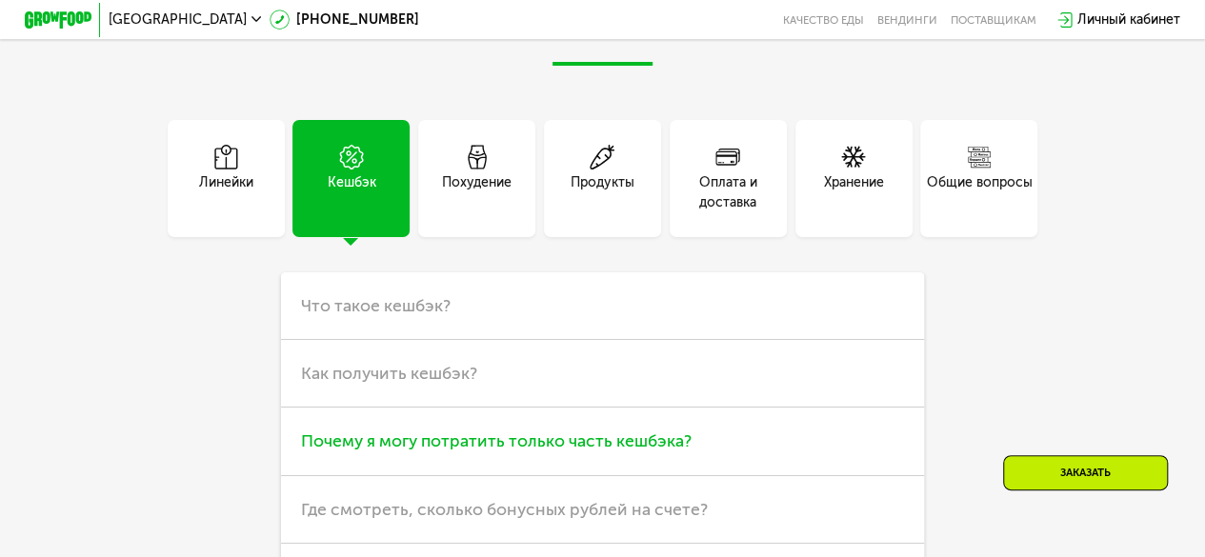
scroll to position [4389, 0]
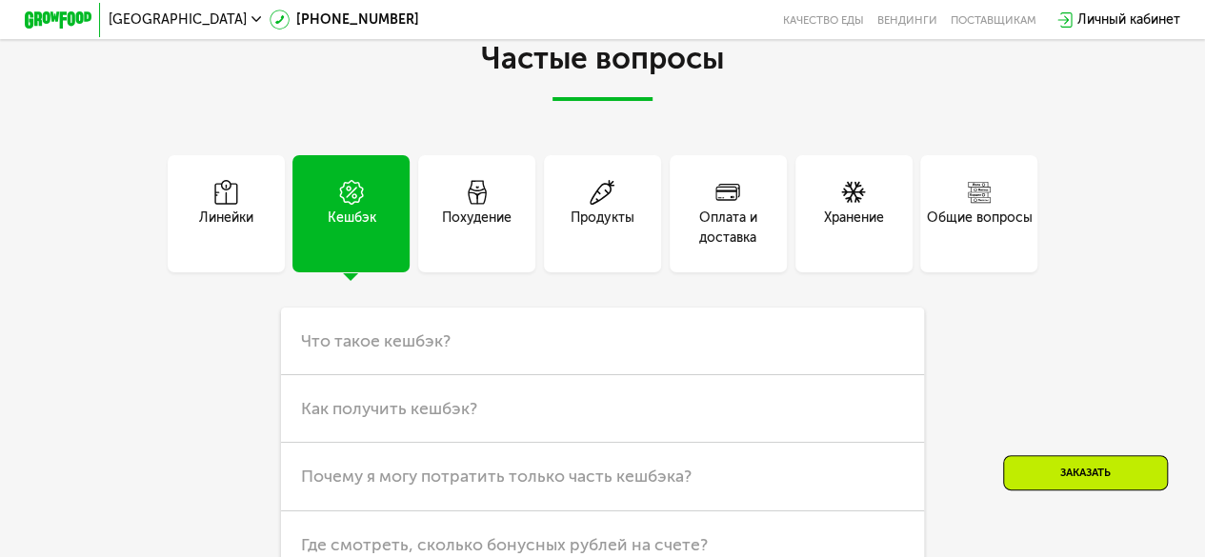
click at [471, 205] on icon at bounding box center [477, 192] width 25 height 25
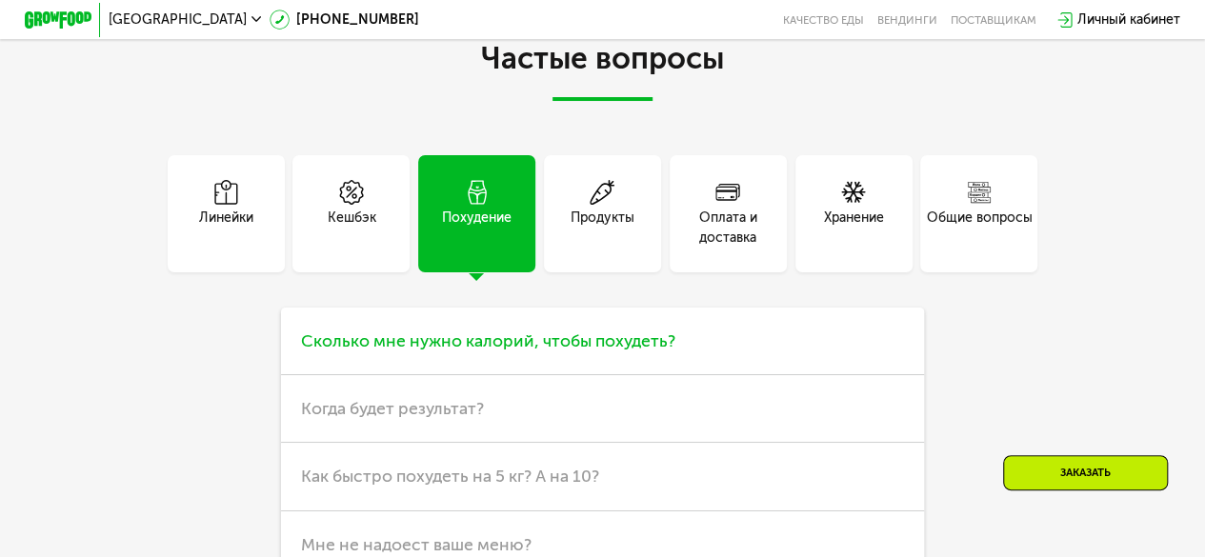
click at [562, 352] on span "Сколько мне нужно калорий, чтобы похудеть?" at bounding box center [488, 341] width 375 height 21
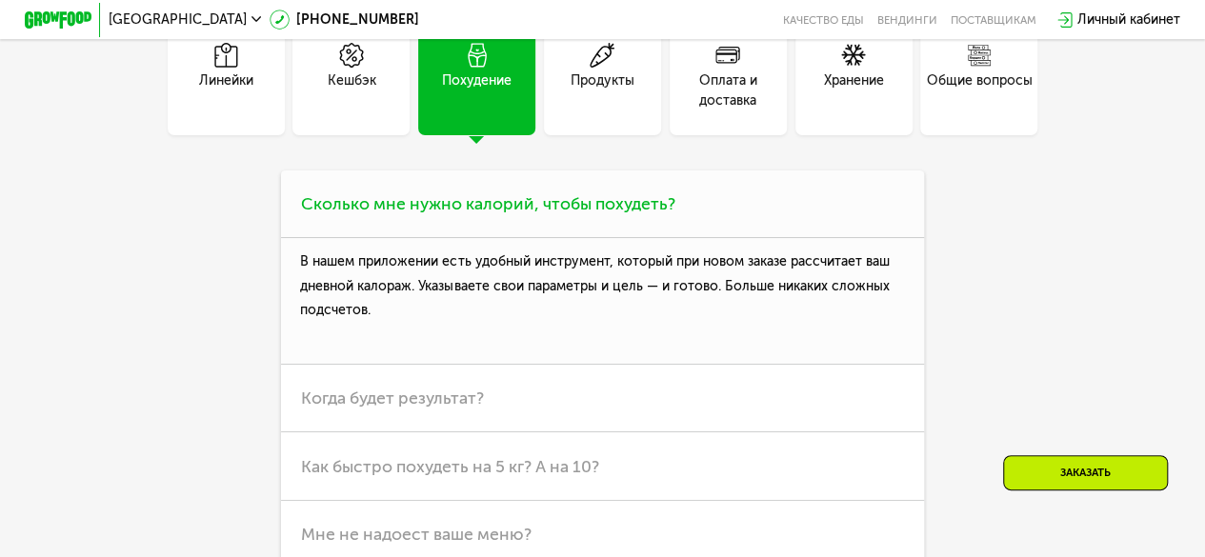
scroll to position [4530, 0]
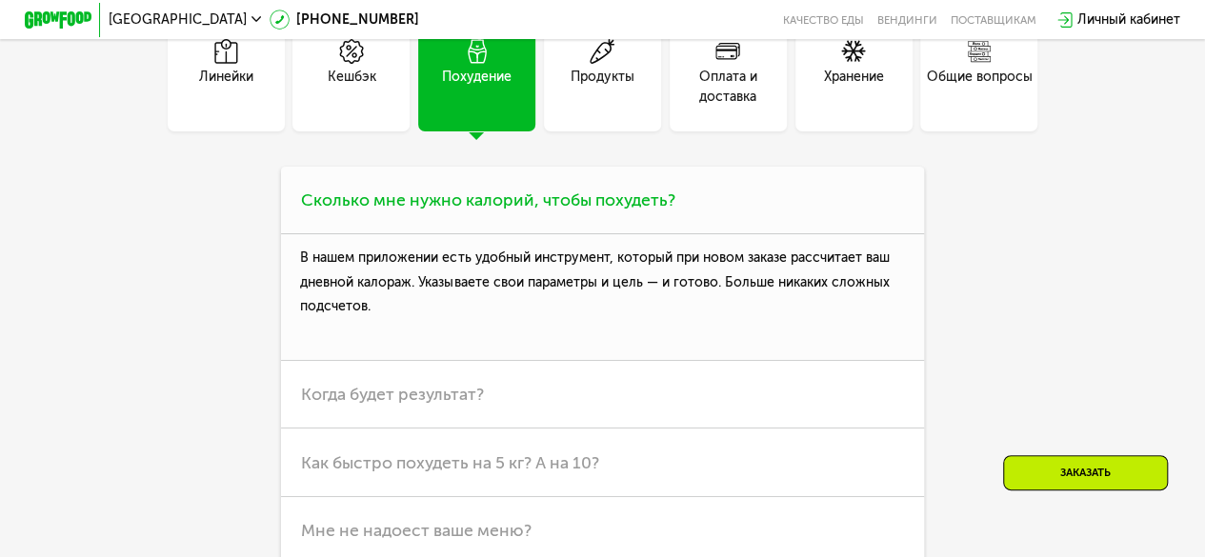
click at [597, 234] on h3 "Сколько мне нужно калорий, чтобы похудеть?" at bounding box center [602, 201] width 643 height 68
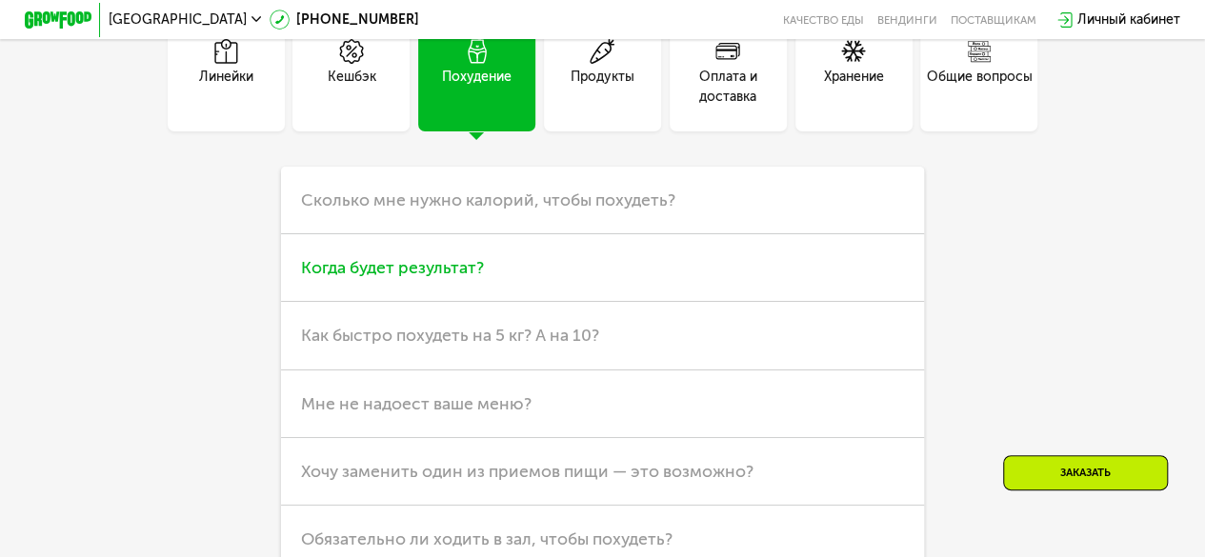
click at [566, 292] on h3 "Когда будет результат?" at bounding box center [602, 268] width 643 height 68
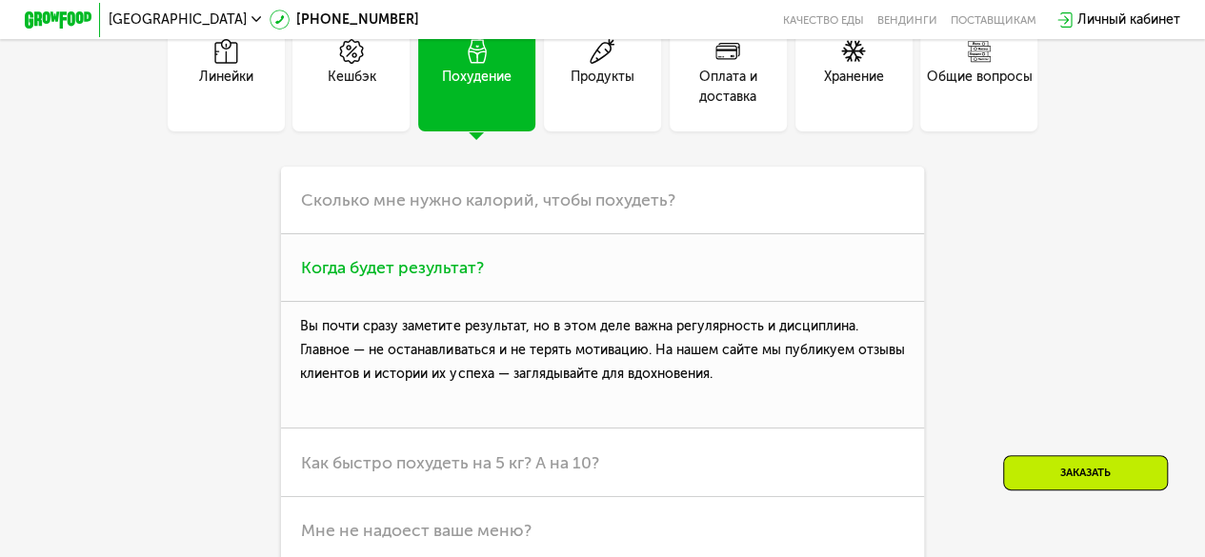
click at [566, 292] on h3 "Когда будет результат?" at bounding box center [602, 268] width 643 height 68
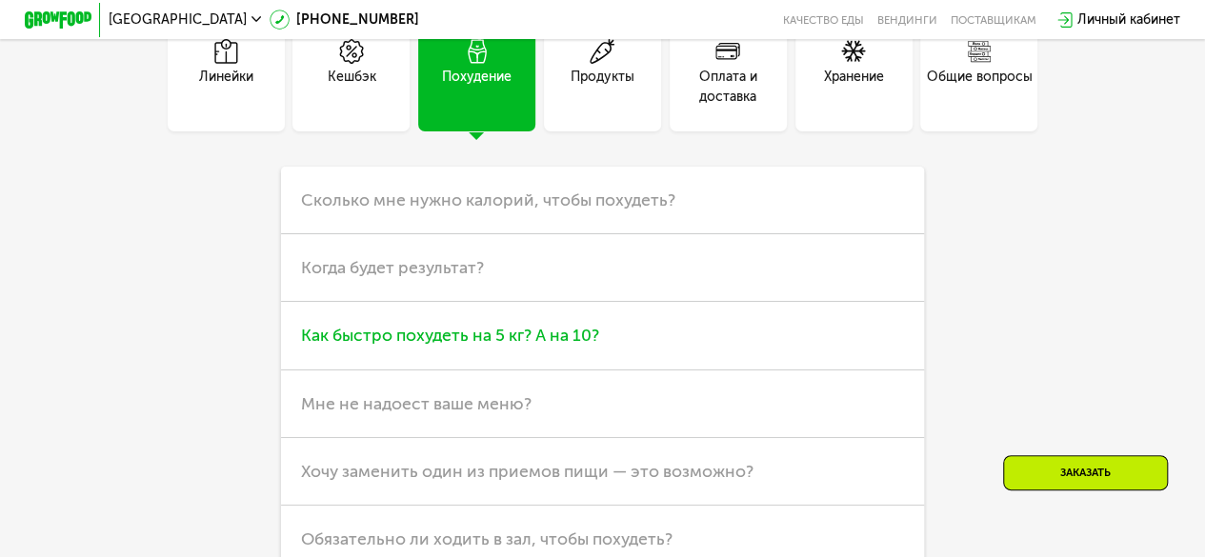
click at [564, 353] on h3 "Как быстро похудеть на 5 кг? А на 10?" at bounding box center [602, 336] width 643 height 68
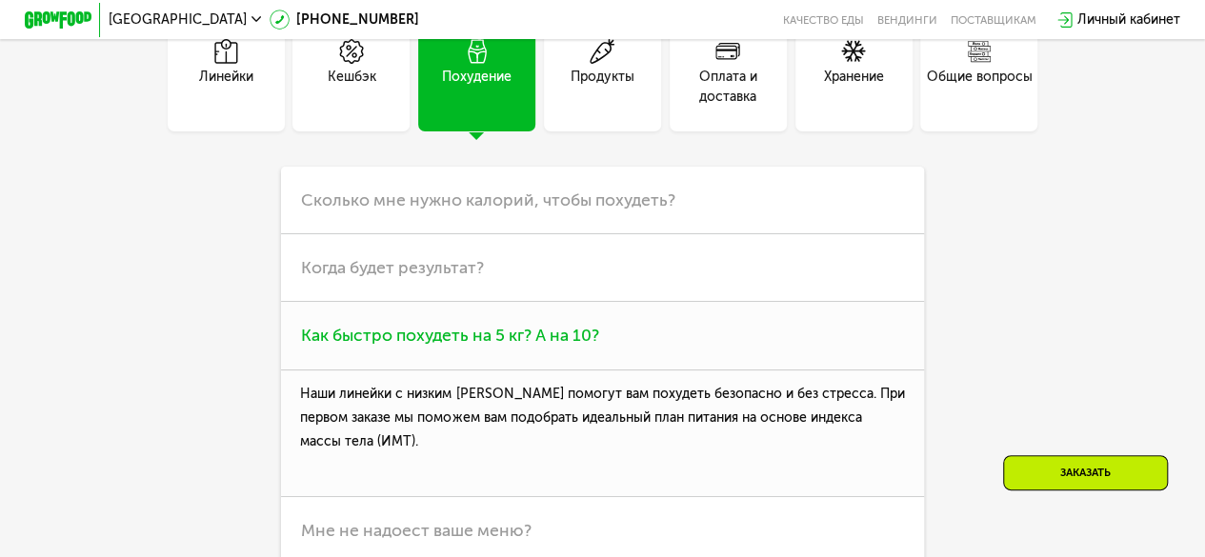
click at [564, 353] on h3 "Как быстро похудеть на 5 кг? А на 10?" at bounding box center [602, 336] width 643 height 68
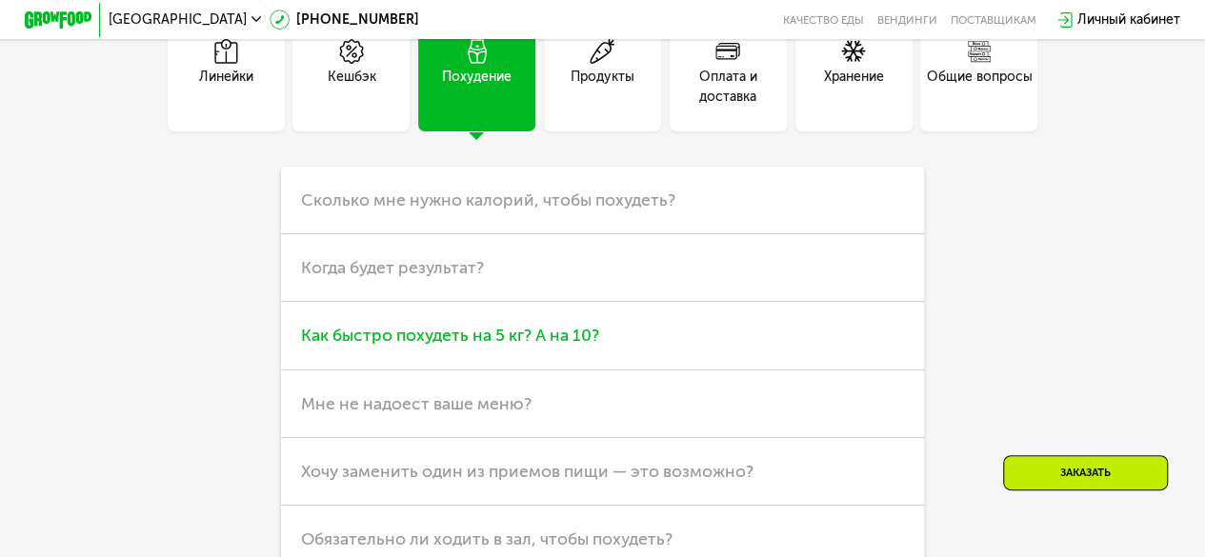
scroll to position [4633, 0]
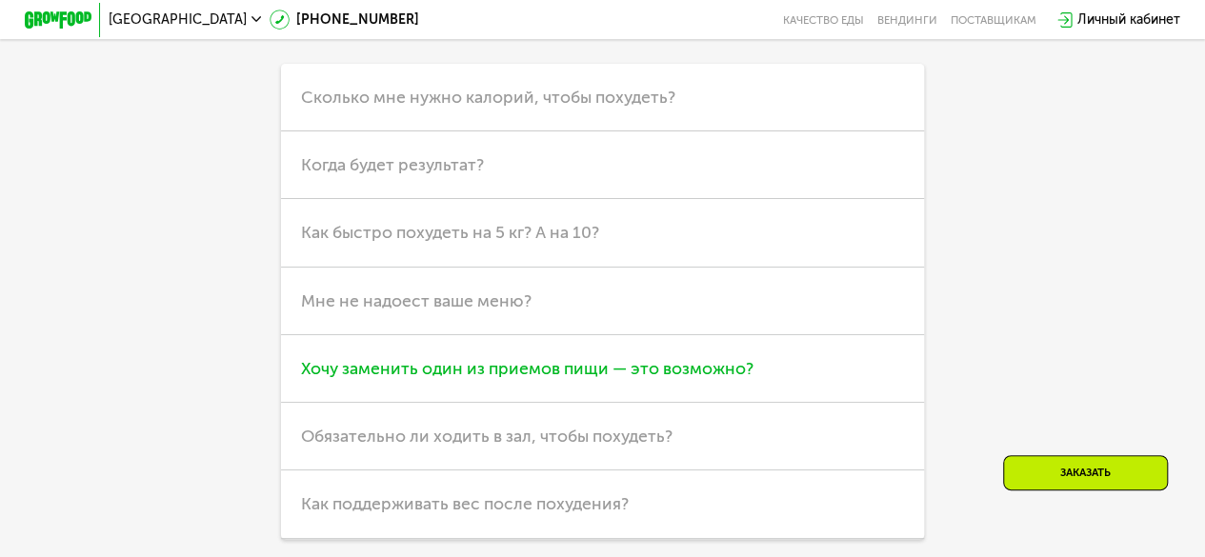
click at [569, 389] on h3 "Хочу заменить один из приемов пищи — это возможно?" at bounding box center [602, 369] width 643 height 68
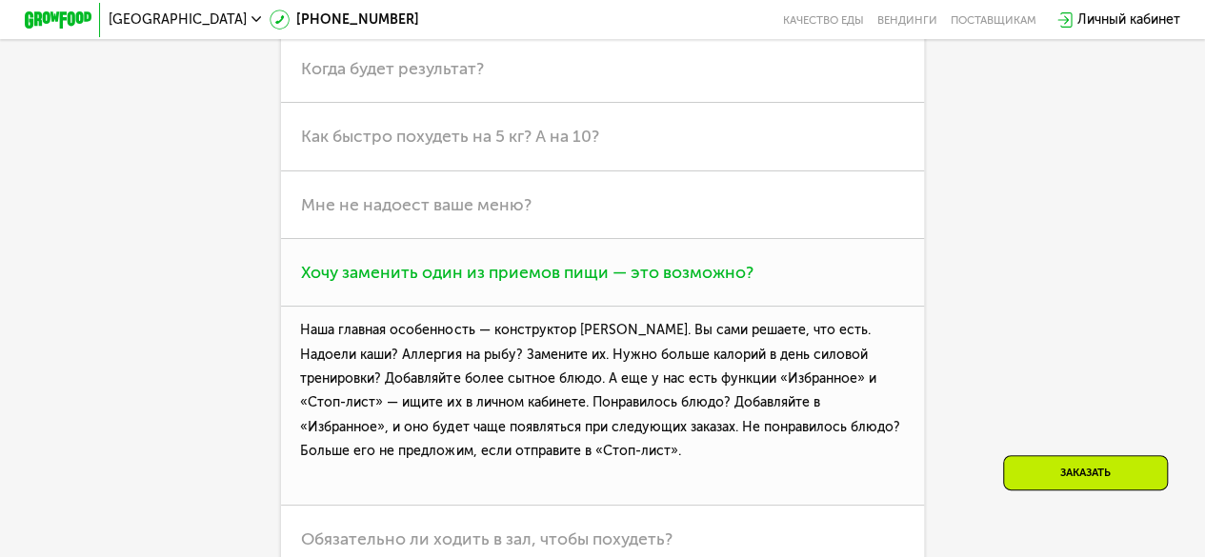
scroll to position [4736, 0]
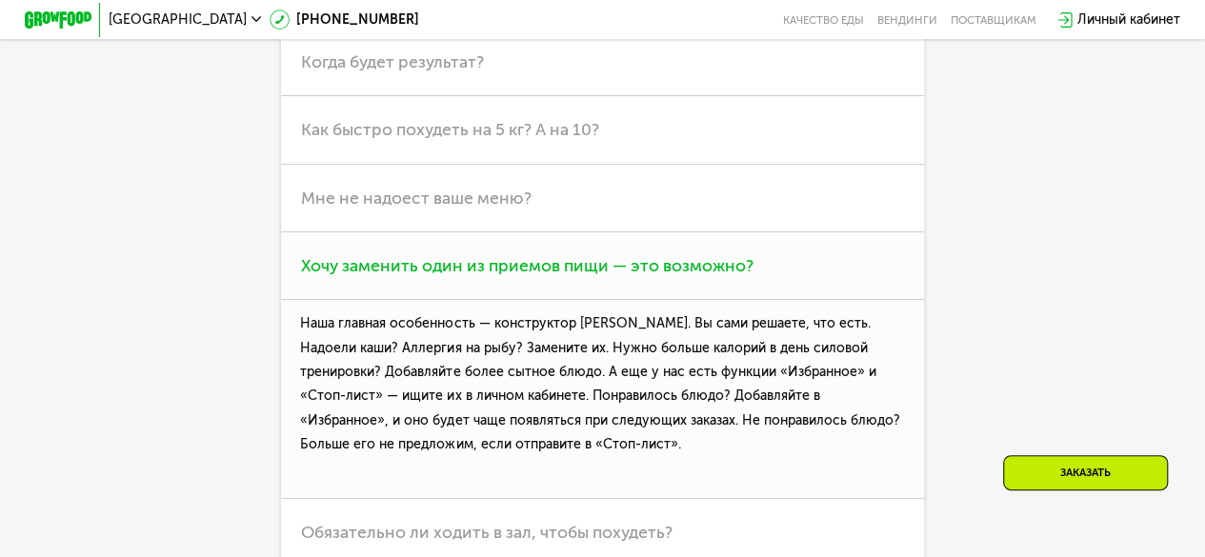
click at [603, 276] on span "Хочу заменить один из приемов пищи — это возможно?" at bounding box center [527, 265] width 453 height 21
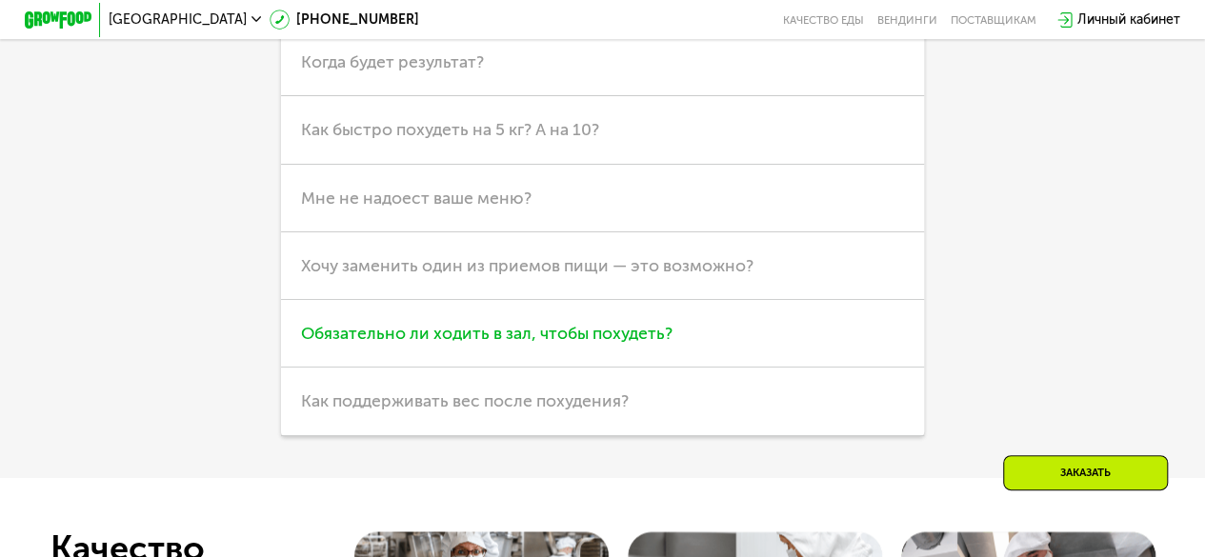
click at [603, 359] on h3 "Обязательно ли ходить в зал, чтобы похудеть?" at bounding box center [602, 334] width 643 height 68
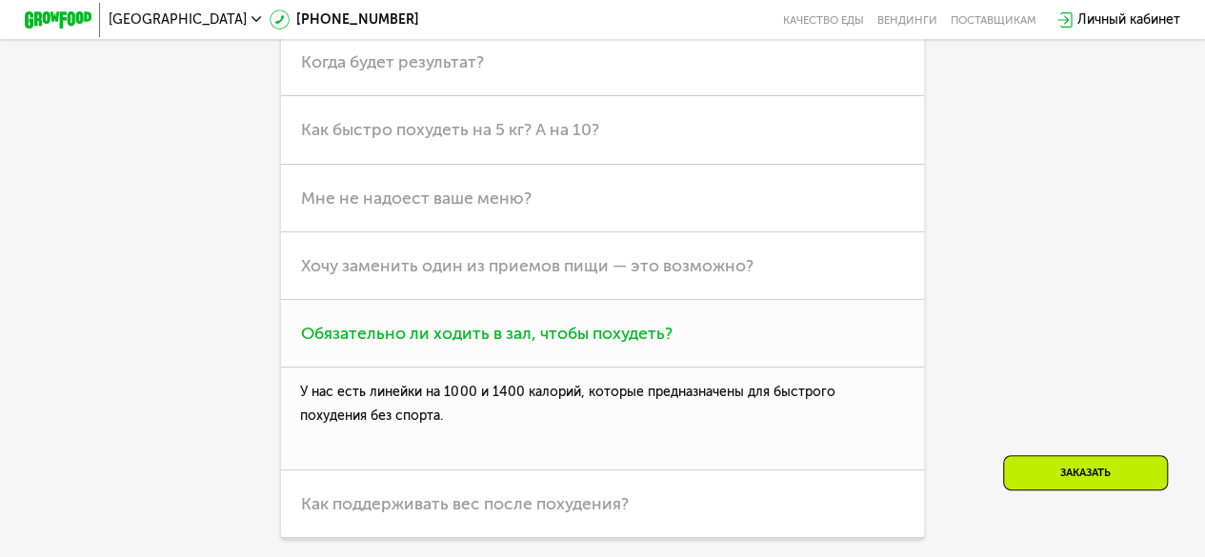
click at [603, 359] on h3 "Обязательно ли ходить в зал, чтобы похудеть?" at bounding box center [602, 334] width 643 height 68
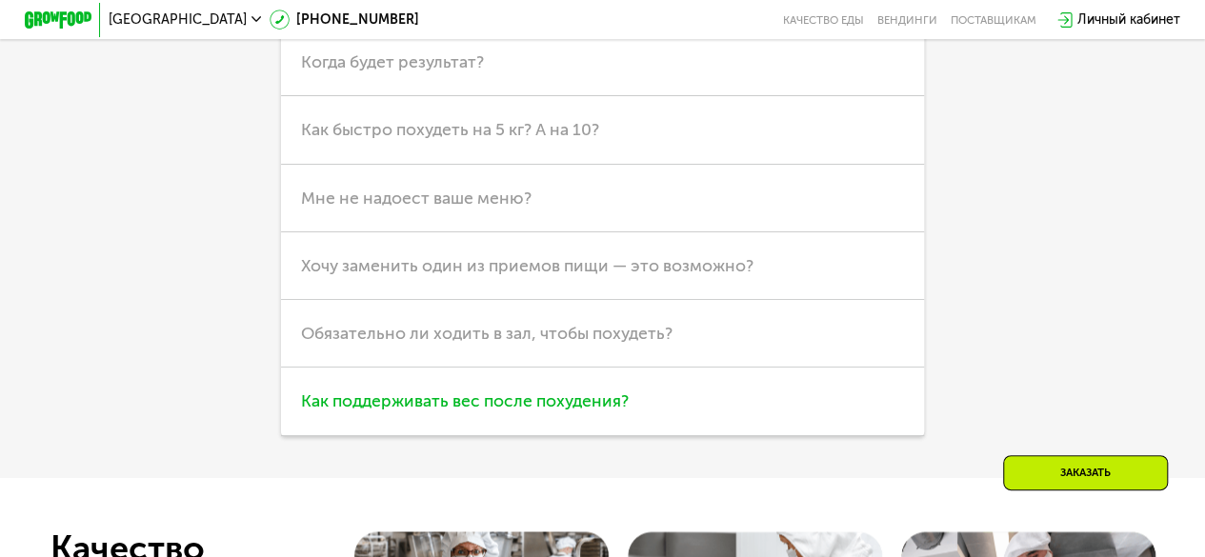
click at [530, 412] on span "Как поддерживать вес после похудения?" at bounding box center [465, 401] width 328 height 21
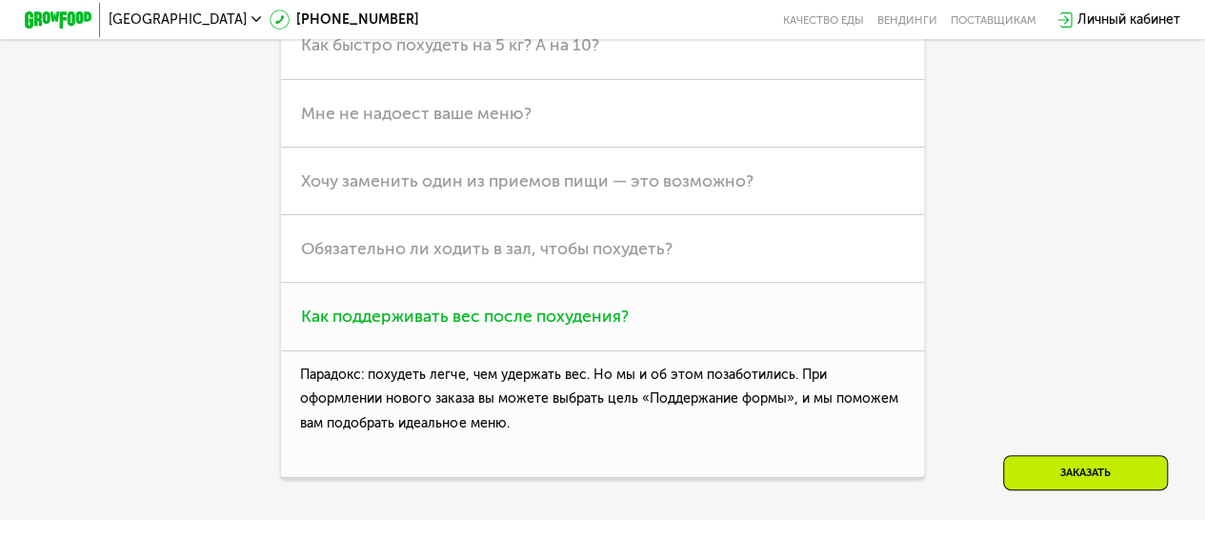
scroll to position [4822, 0]
click at [584, 350] on h3 "Как поддерживать вес после похудения?" at bounding box center [602, 316] width 643 height 68
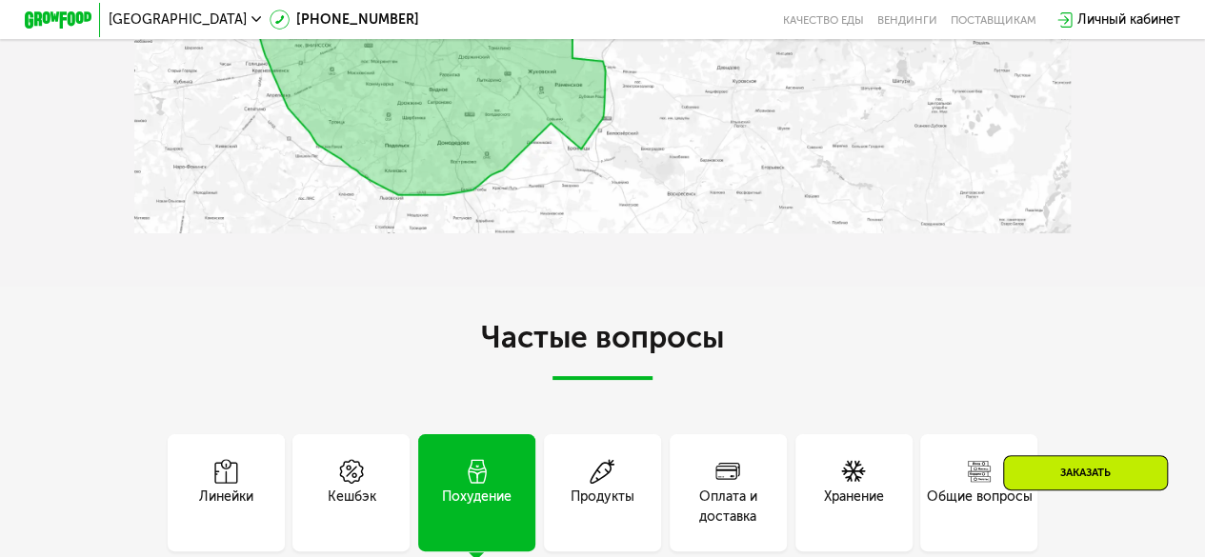
scroll to position [4267, 0]
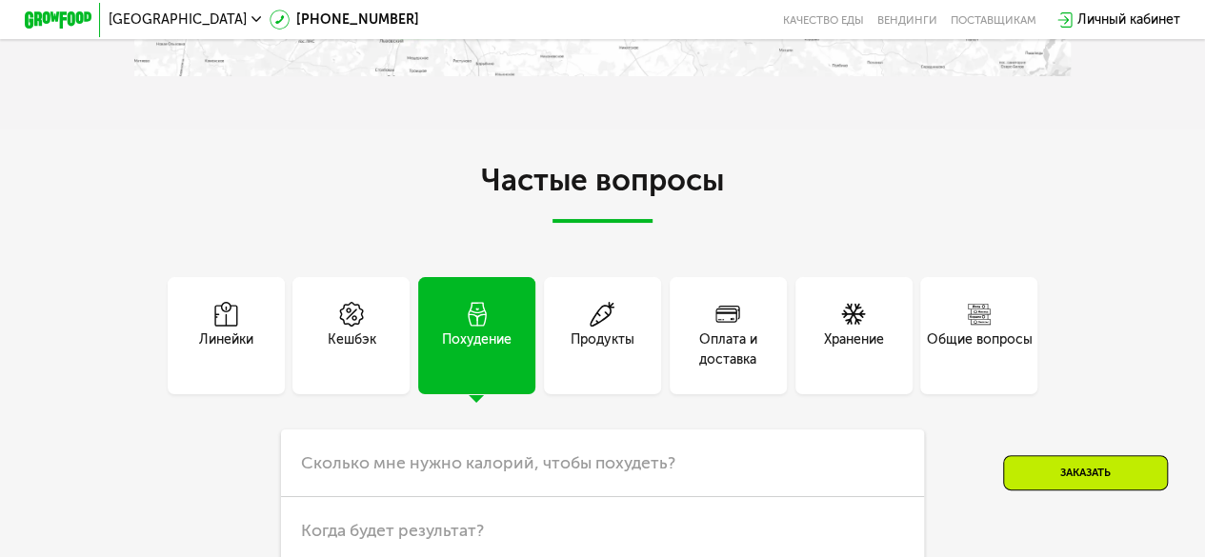
click at [637, 386] on div "Продукты" at bounding box center [602, 335] width 117 height 117
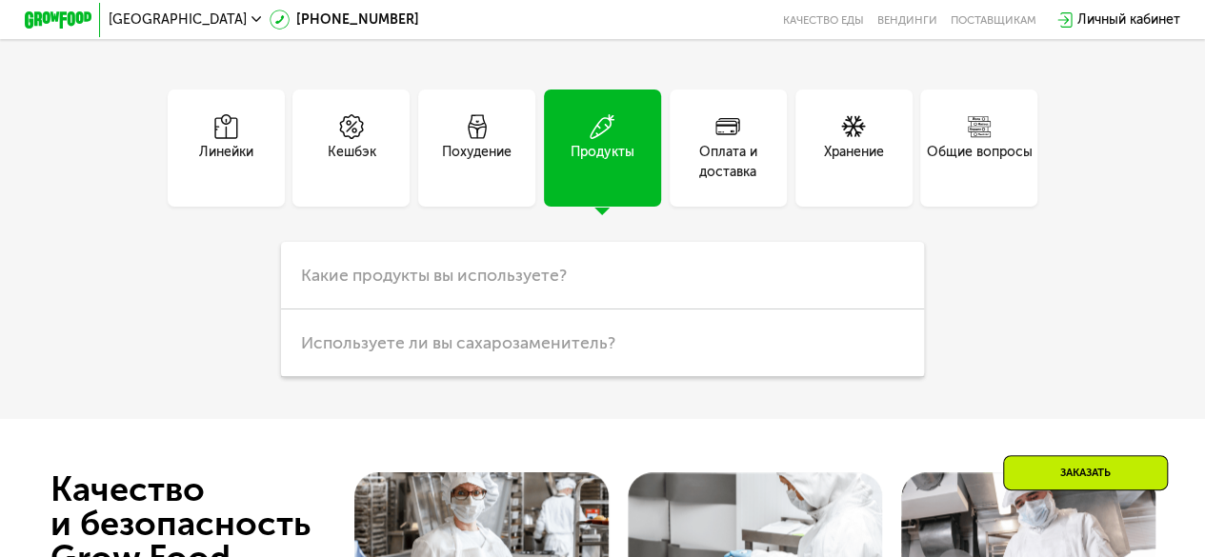
scroll to position [4456, 0]
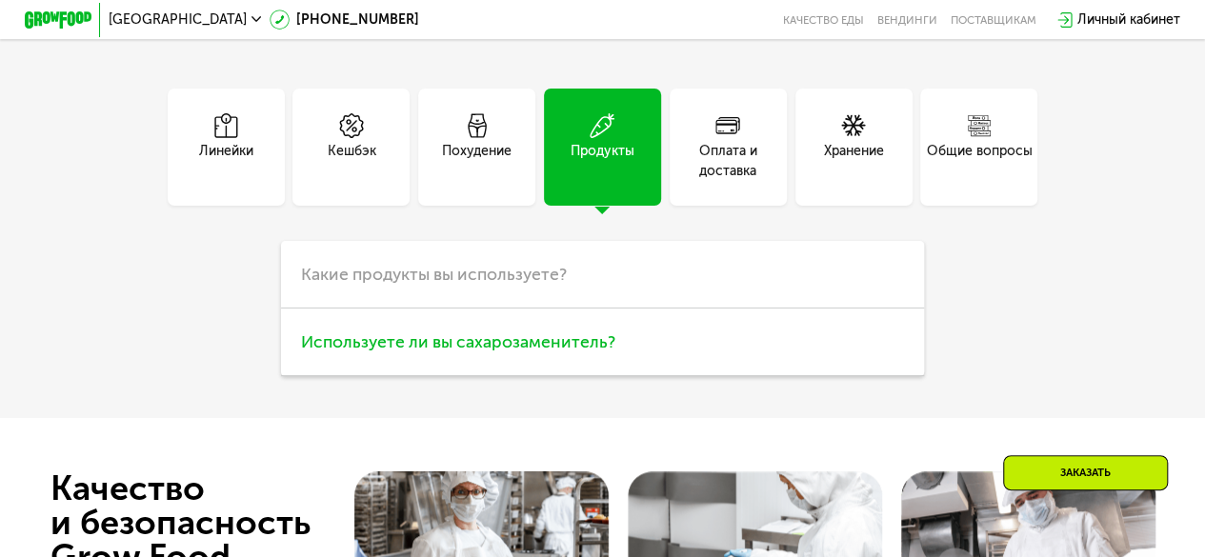
click at [539, 353] on span "Используете ли вы сахарозаменитель?" at bounding box center [458, 342] width 314 height 21
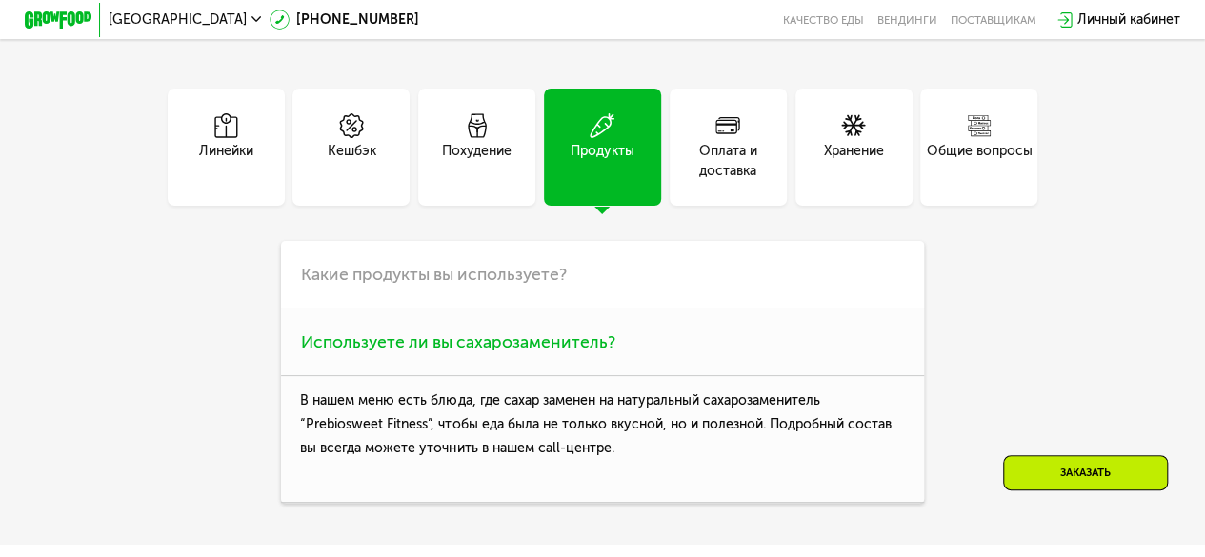
click at [539, 353] on span "Используете ли вы сахарозаменитель?" at bounding box center [458, 342] width 314 height 21
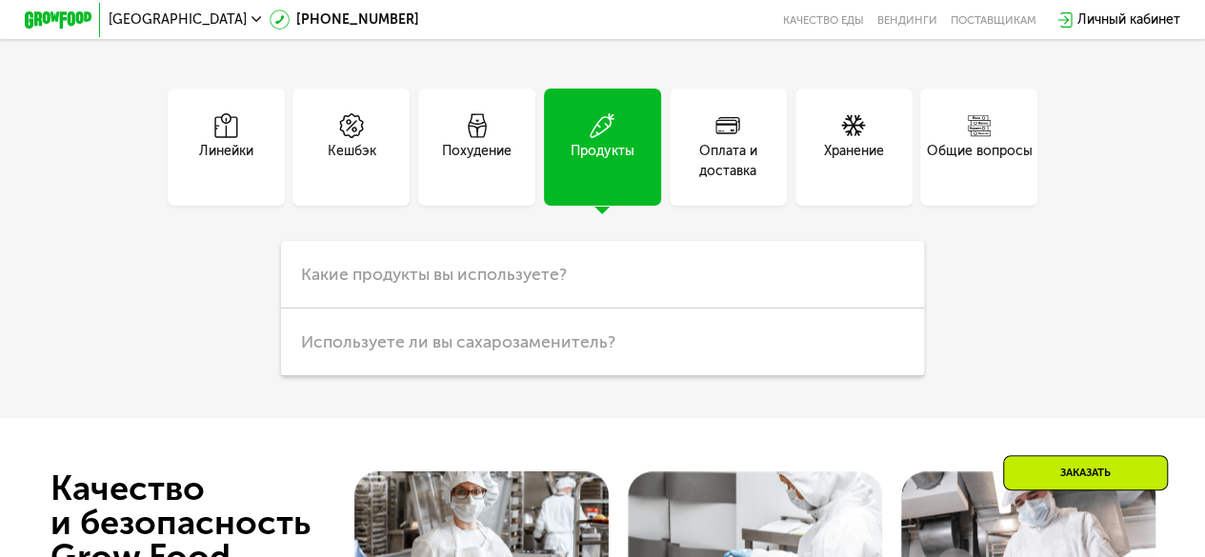
click at [677, 152] on div "Оплата и доставка" at bounding box center [728, 147] width 117 height 117
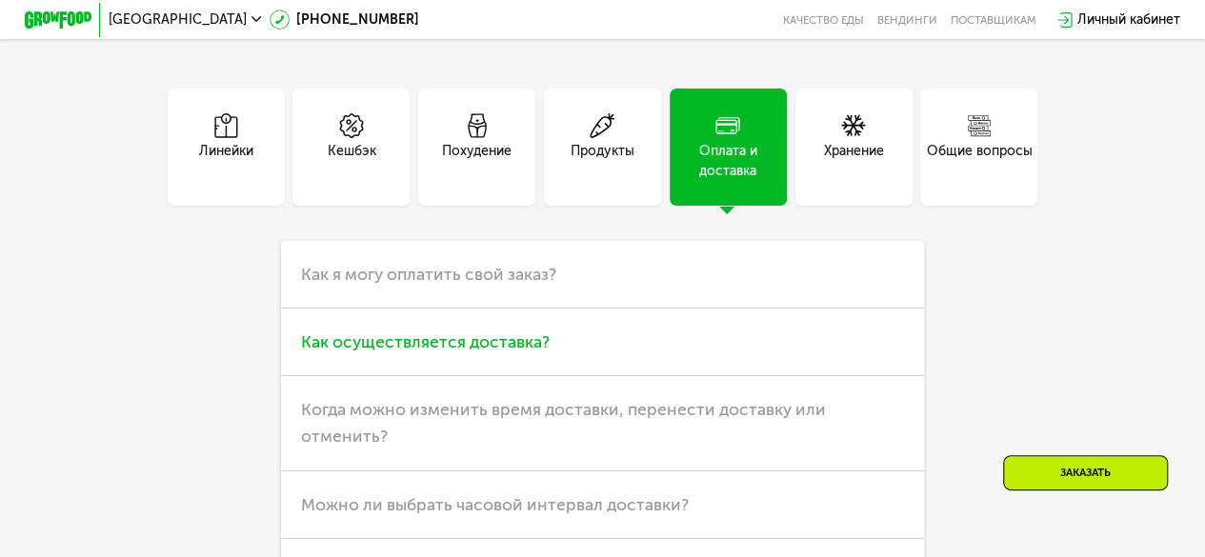
click at [543, 376] on h3 "Как осуществляется доставка?" at bounding box center [602, 343] width 643 height 68
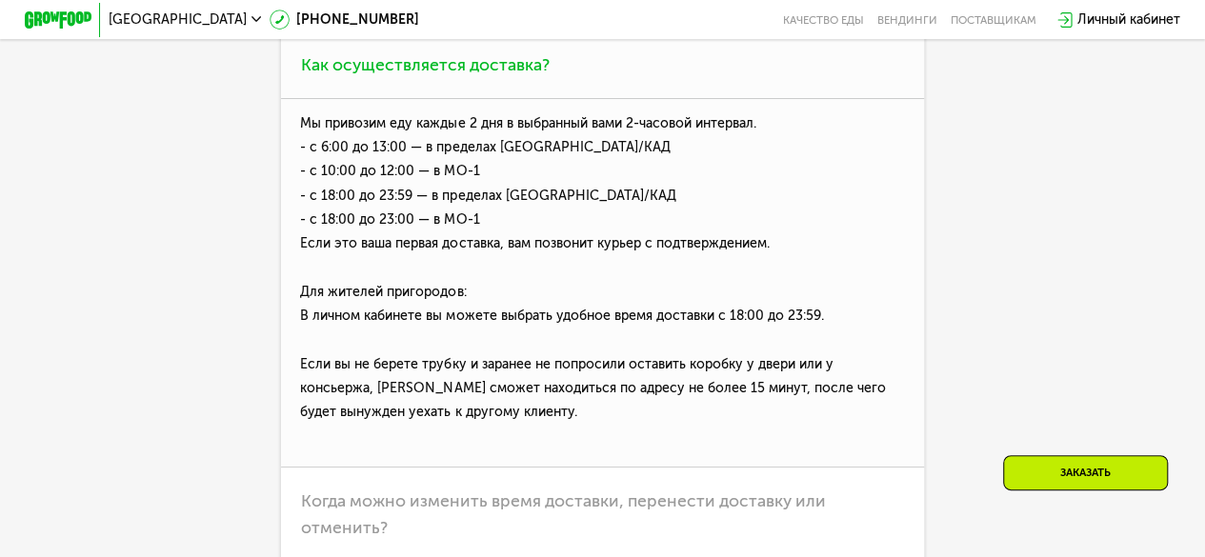
scroll to position [4734, 0]
click at [465, 74] on span "Как осуществляется доставка?" at bounding box center [425, 63] width 249 height 21
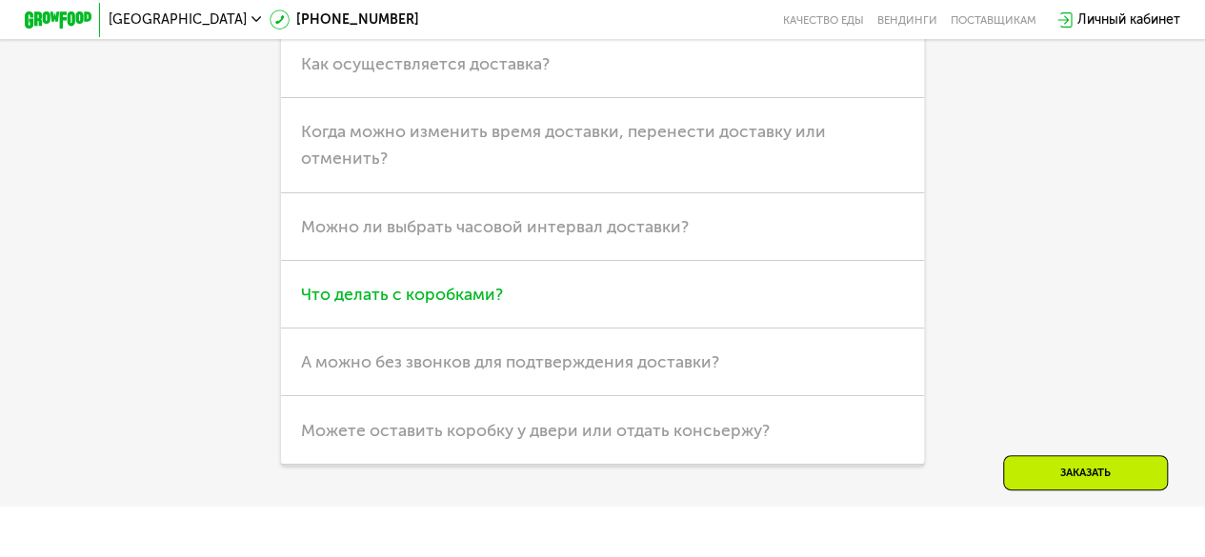
click at [478, 305] on span "Что делать с коробками?" at bounding box center [402, 294] width 202 height 21
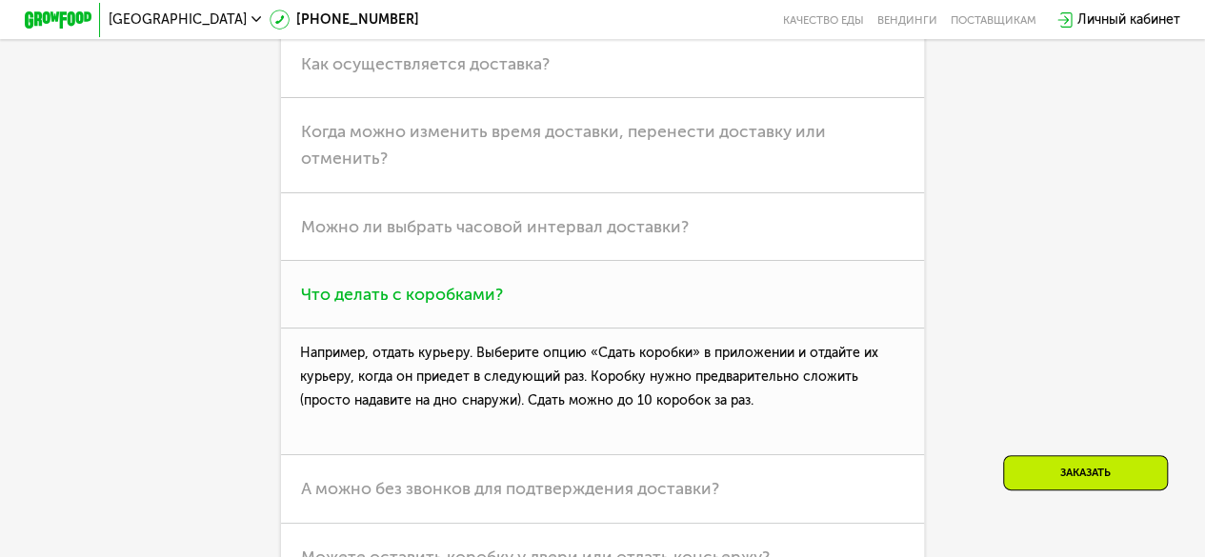
click at [478, 305] on span "Что делать с коробками?" at bounding box center [402, 294] width 202 height 21
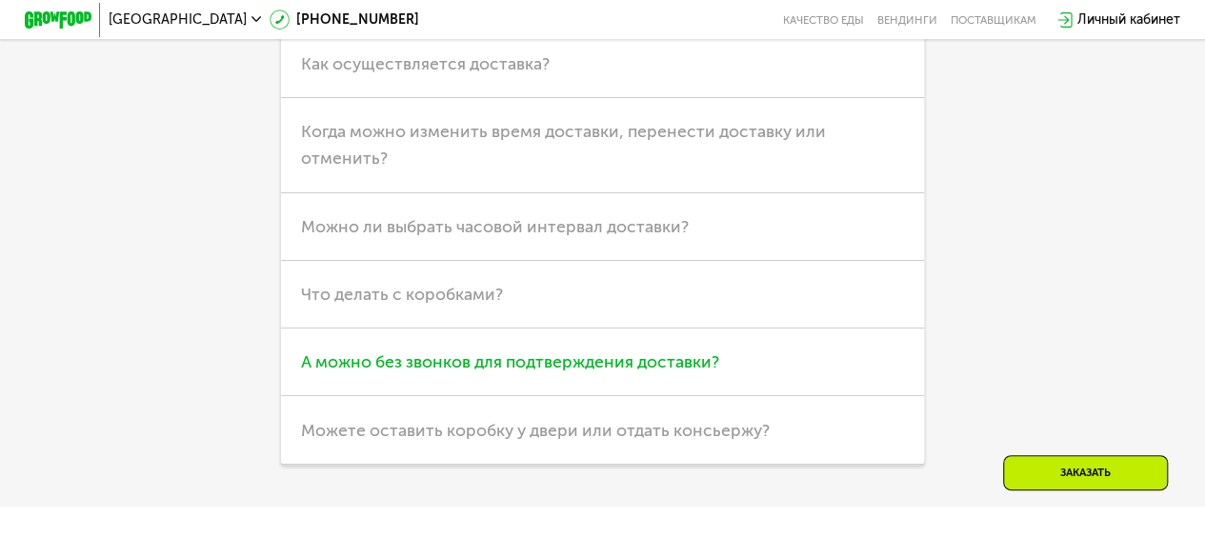
click at [457, 390] on h3 "А можно без звонков для подтверждения доставки?" at bounding box center [602, 363] width 643 height 68
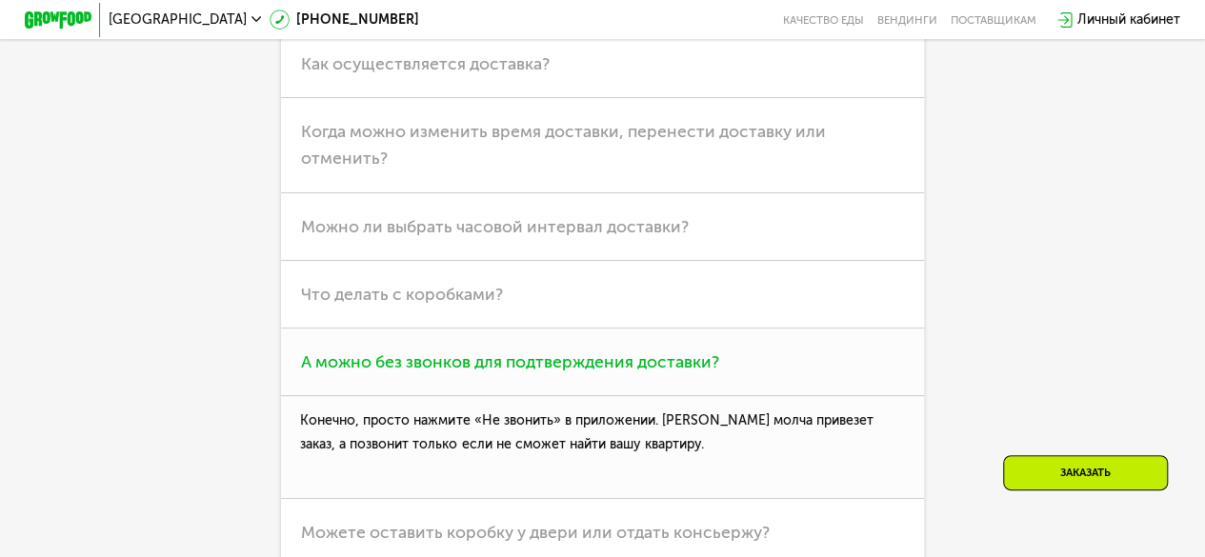
click at [457, 390] on h3 "А можно без звонков для подтверждения доставки?" at bounding box center [602, 363] width 643 height 68
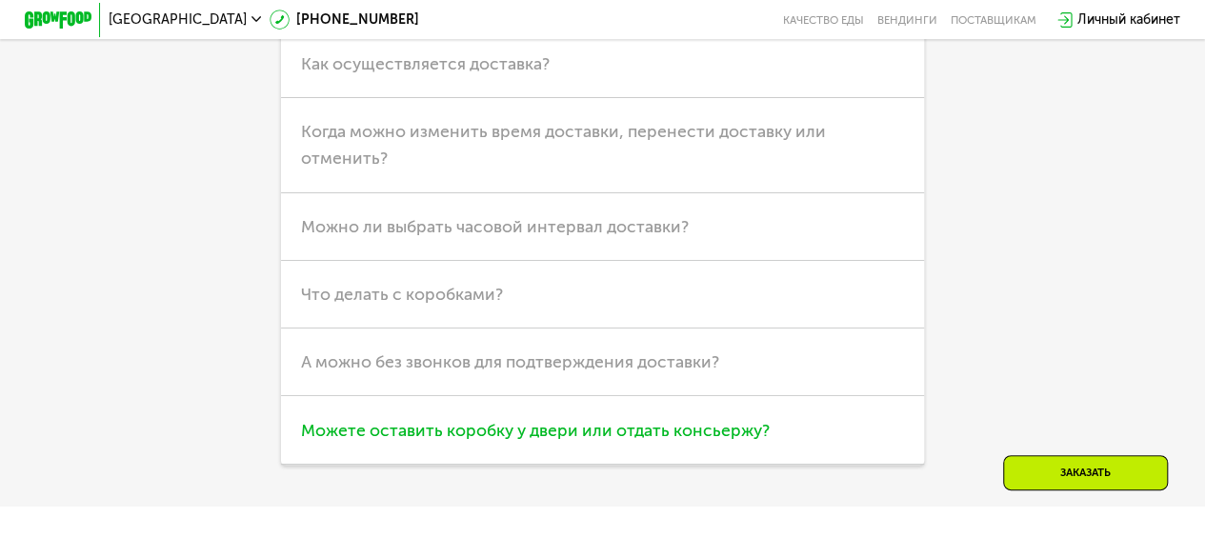
click at [468, 441] on span "Можете оставить коробку у двери или отдать консьержу?" at bounding box center [535, 430] width 469 height 21
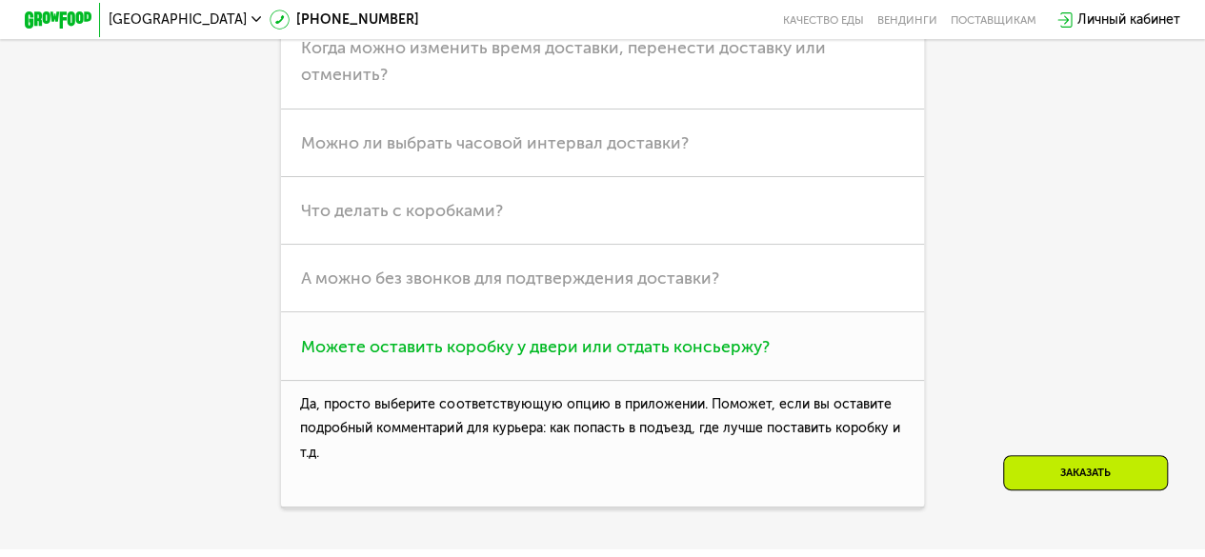
scroll to position [4822, 0]
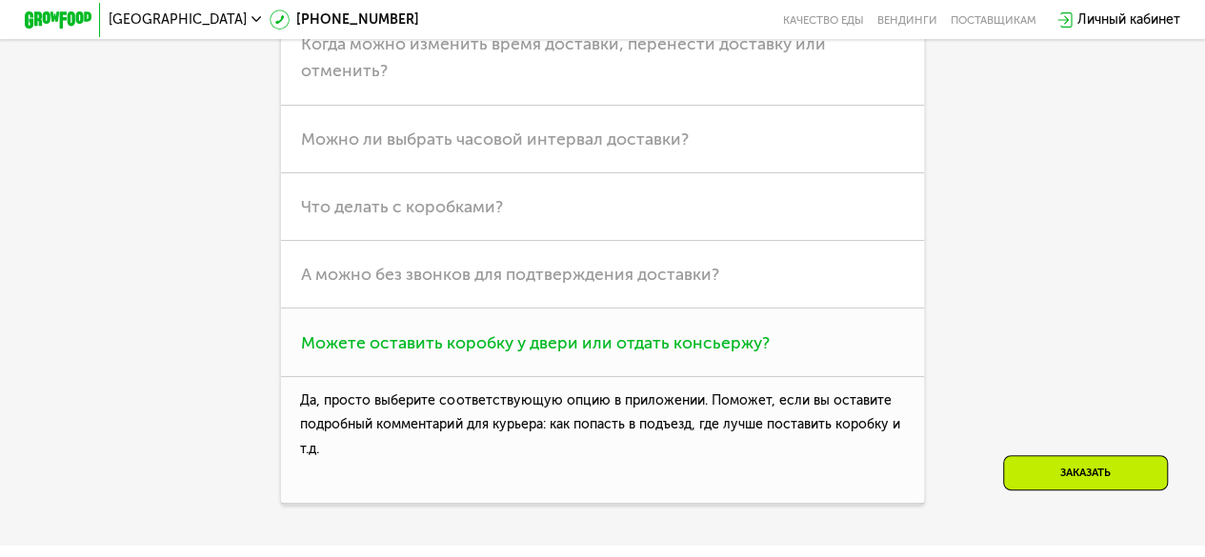
click at [536, 376] on h3 "Можете оставить коробку у двери или отдать консьержу?" at bounding box center [602, 343] width 643 height 68
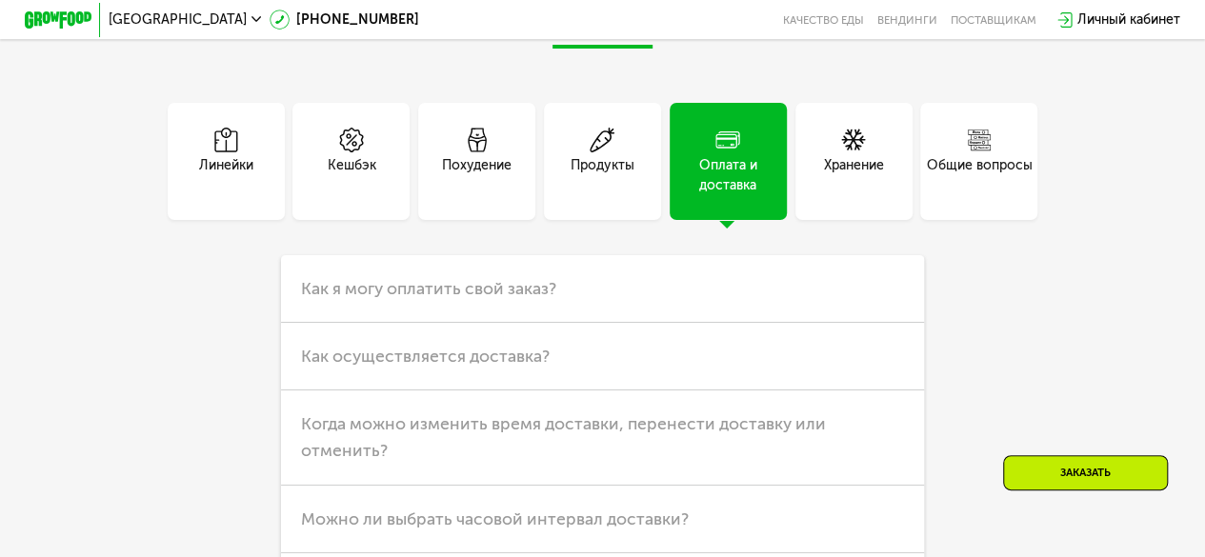
scroll to position [4435, 0]
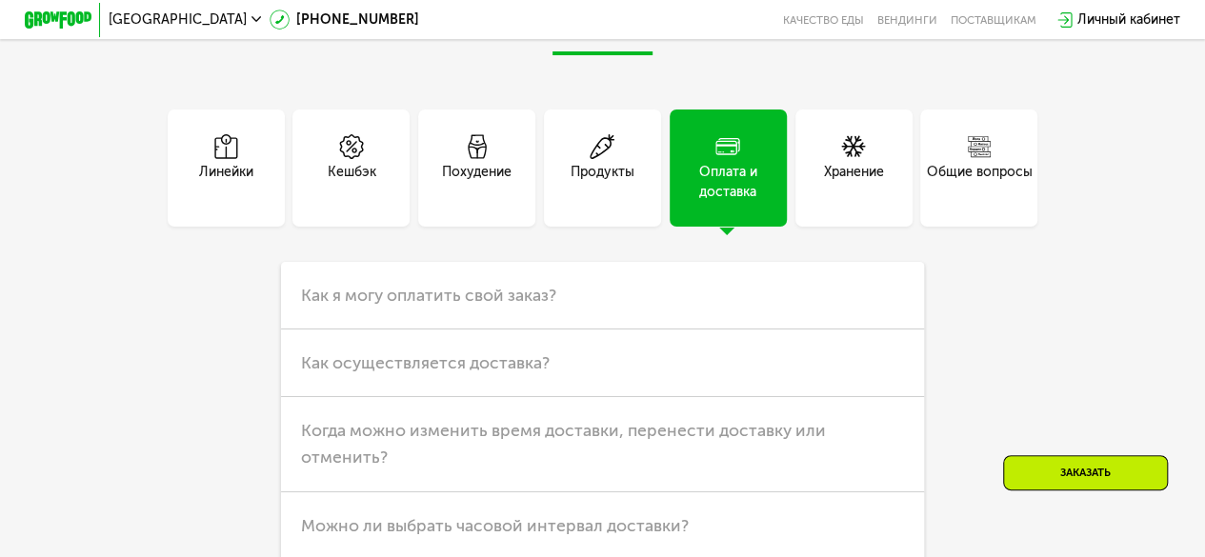
click at [888, 203] on div "Хранение" at bounding box center [854, 168] width 117 height 117
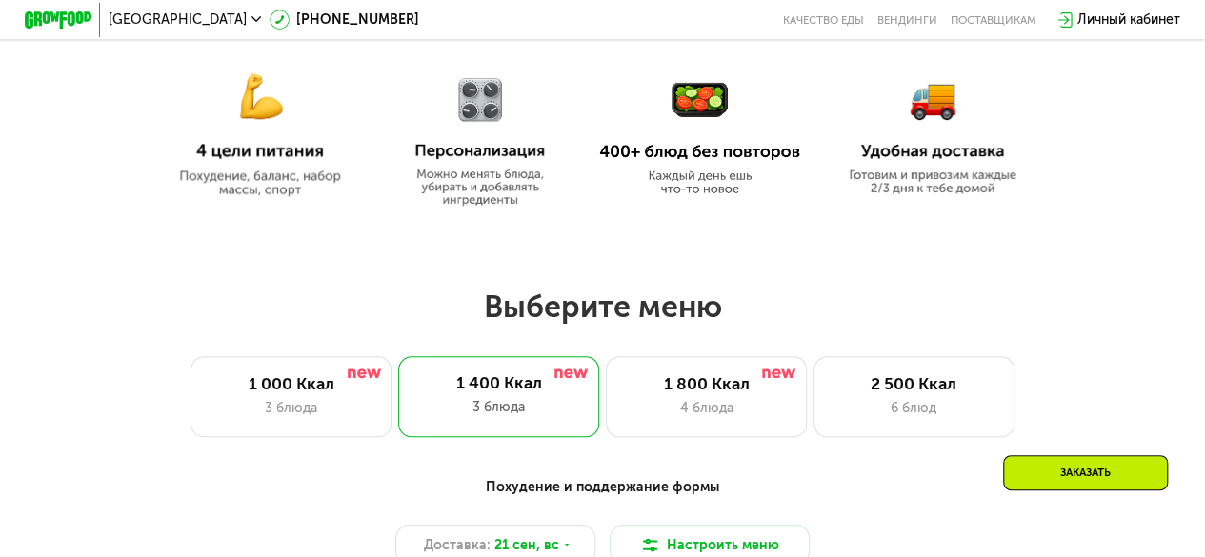
scroll to position [823, 0]
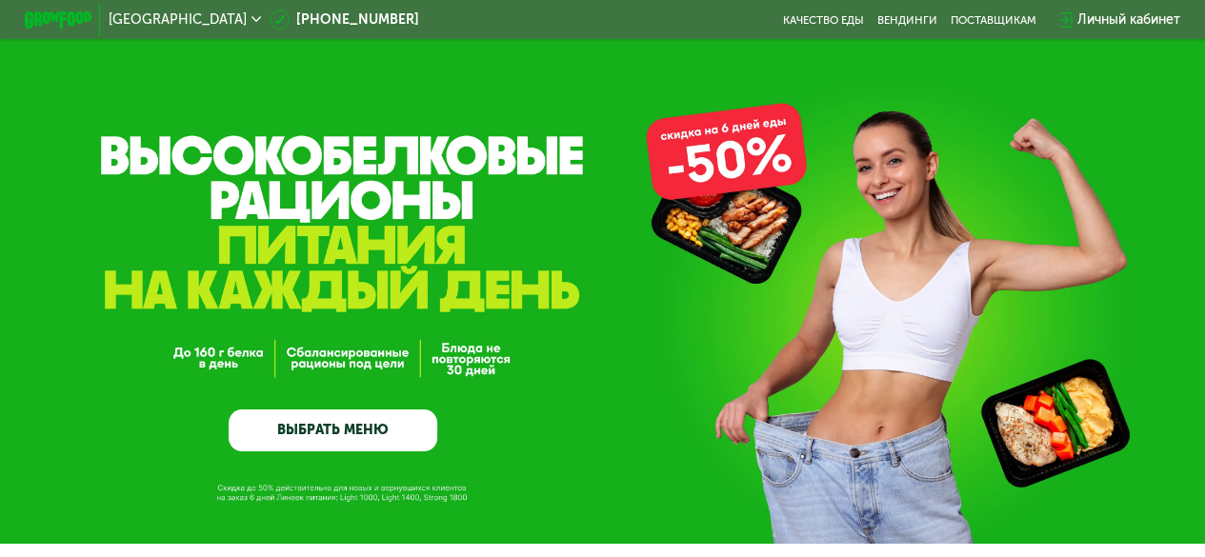
click at [1113, 26] on div "Личный кабинет" at bounding box center [1129, 20] width 103 height 20
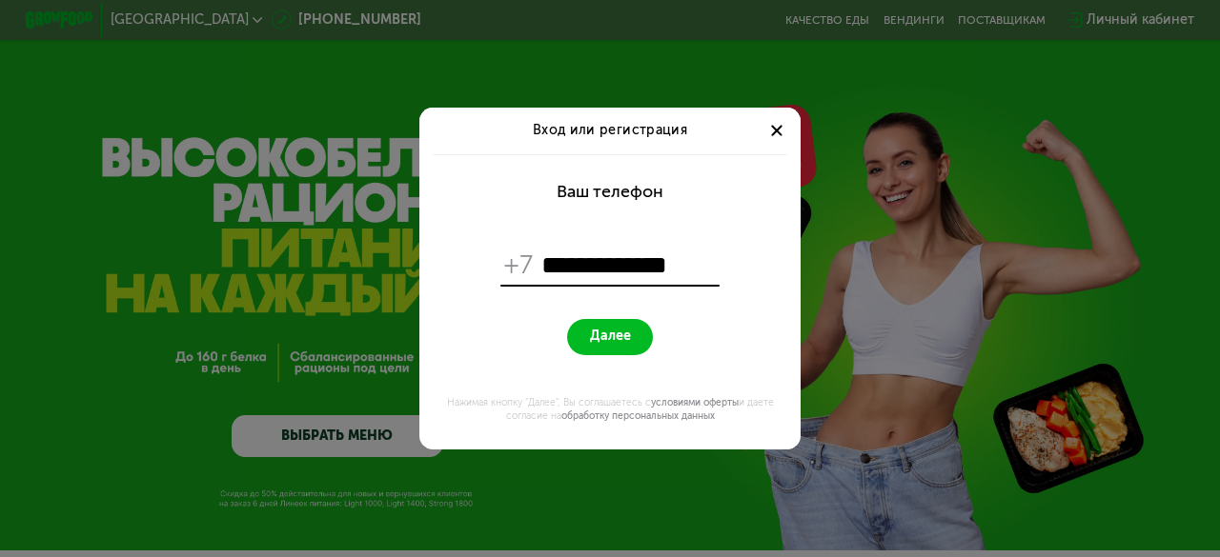
type input "**********"
click at [623, 337] on span "Далее" at bounding box center [610, 337] width 41 height 16
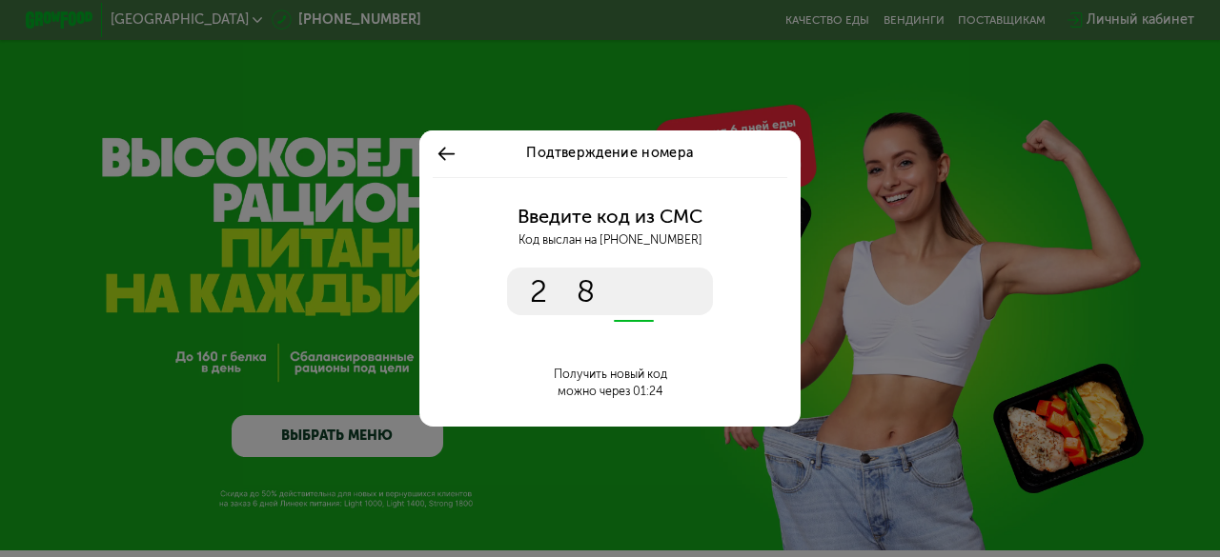
type input "****"
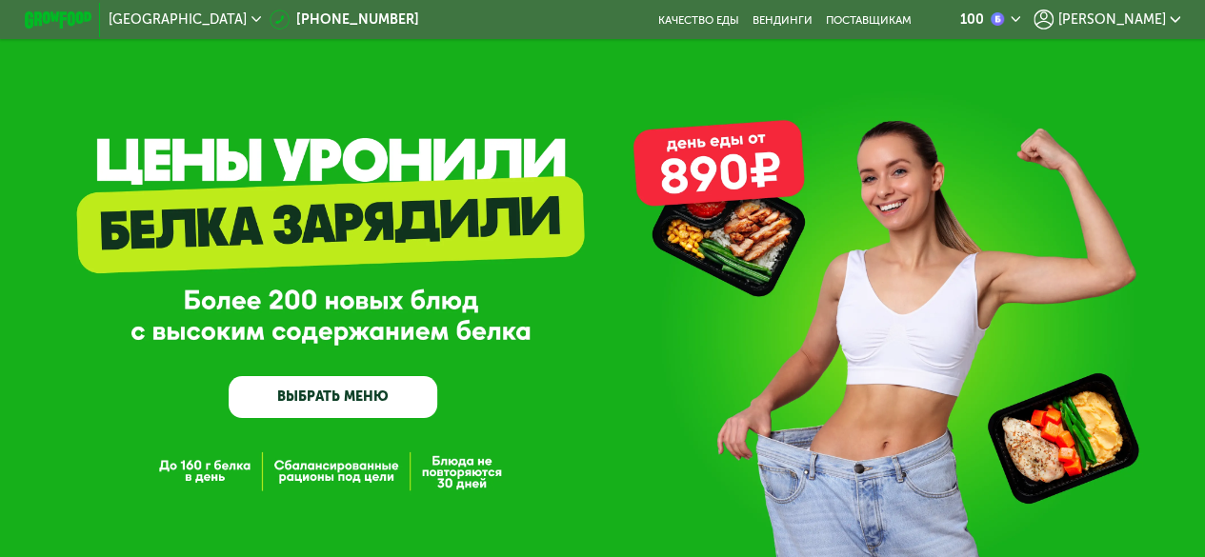
click at [1163, 14] on span "[PERSON_NAME]" at bounding box center [1113, 19] width 108 height 13
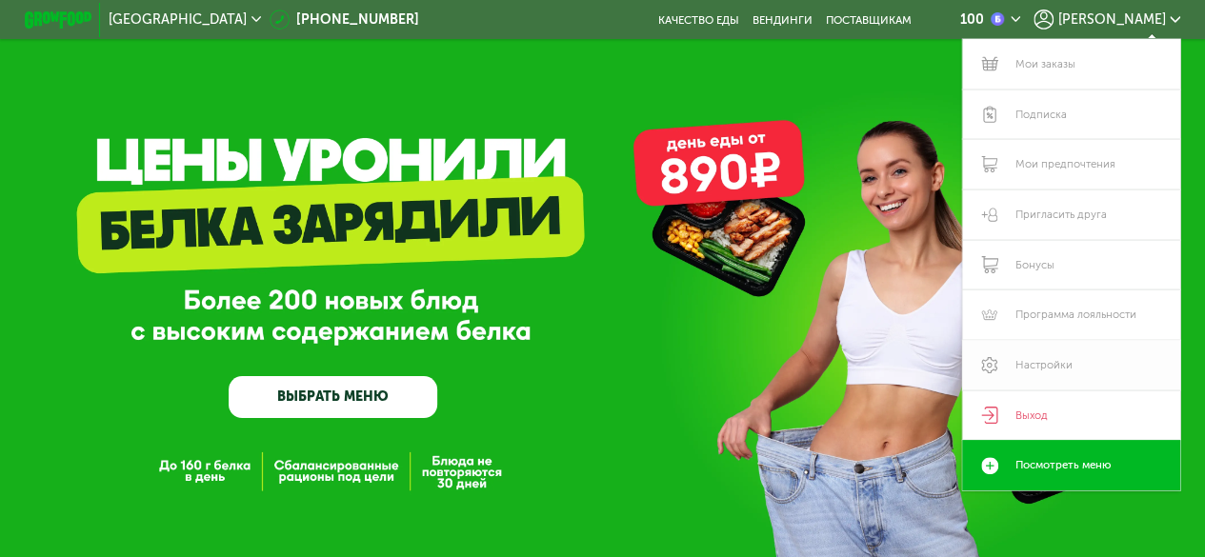
click at [1044, 379] on link "Настройки" at bounding box center [1070, 365] width 217 height 51
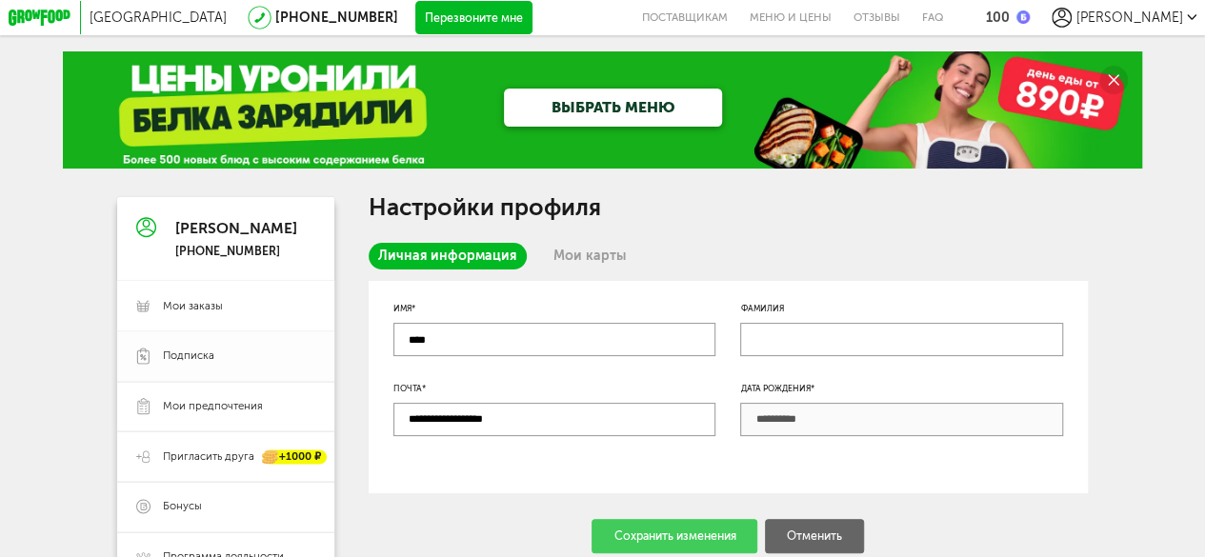
click at [179, 363] on span "Подписка" at bounding box center [188, 356] width 51 height 15
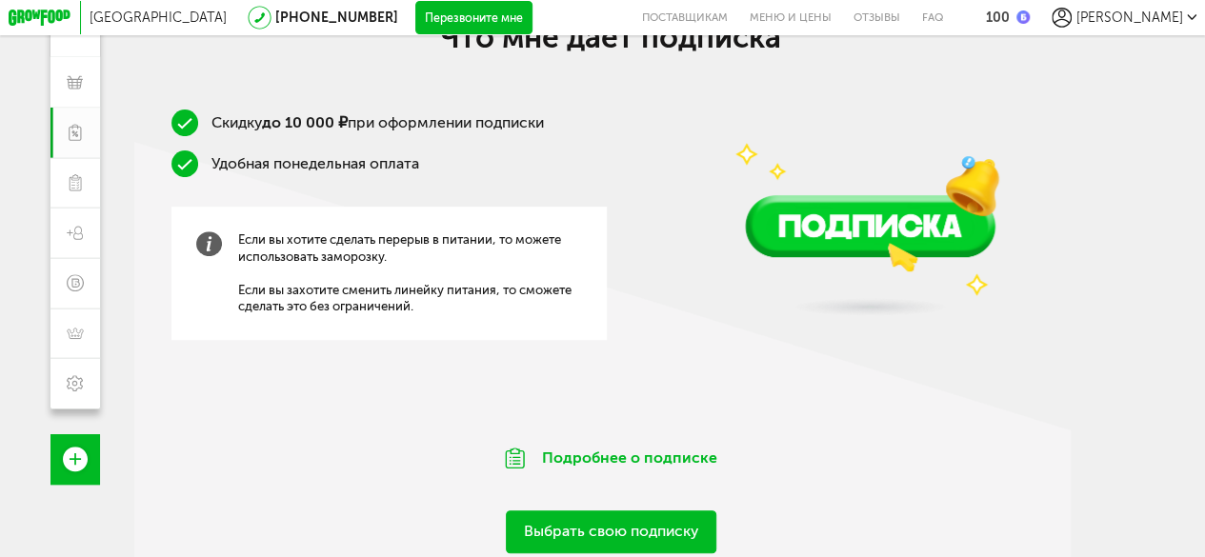
scroll to position [279, 0]
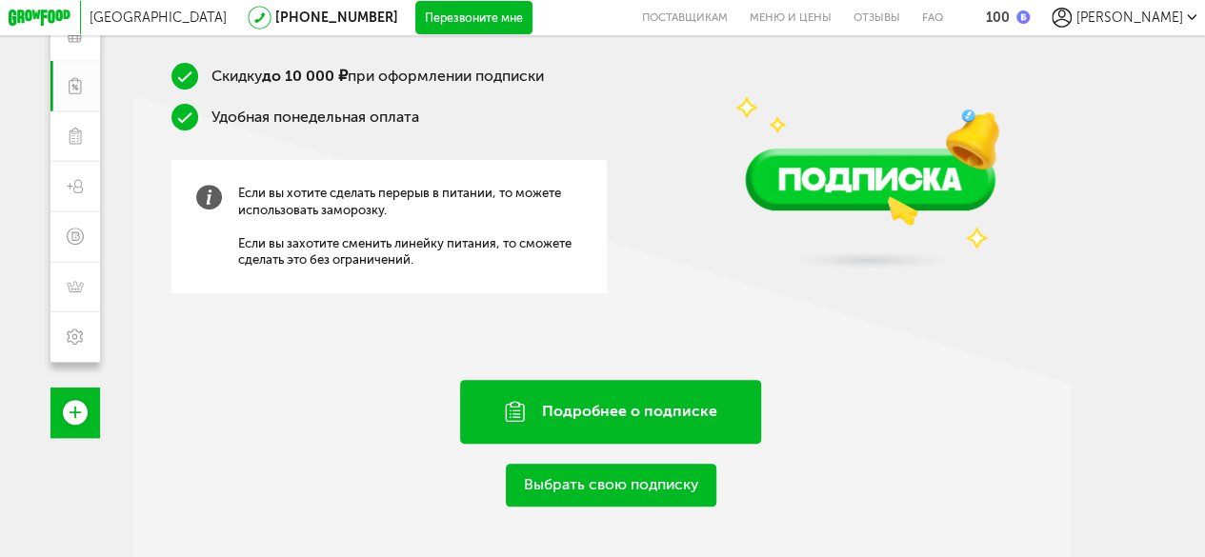
click at [589, 411] on div "Подробнее о подписке" at bounding box center [610, 412] width 301 height 64
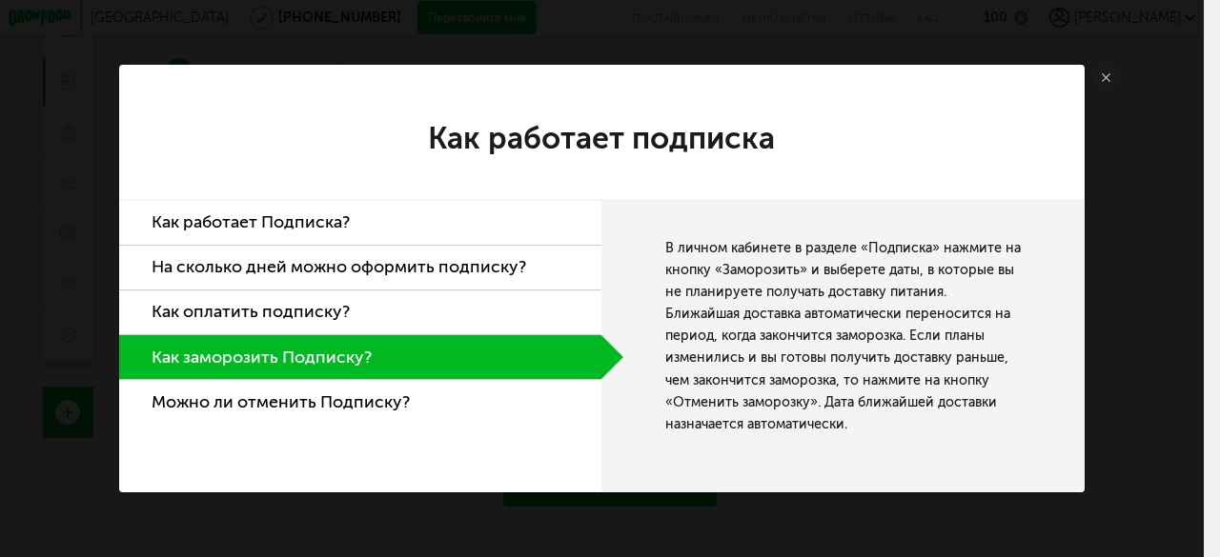
click at [464, 388] on li "Можно ли отменить Подписку?" at bounding box center [360, 402] width 483 height 44
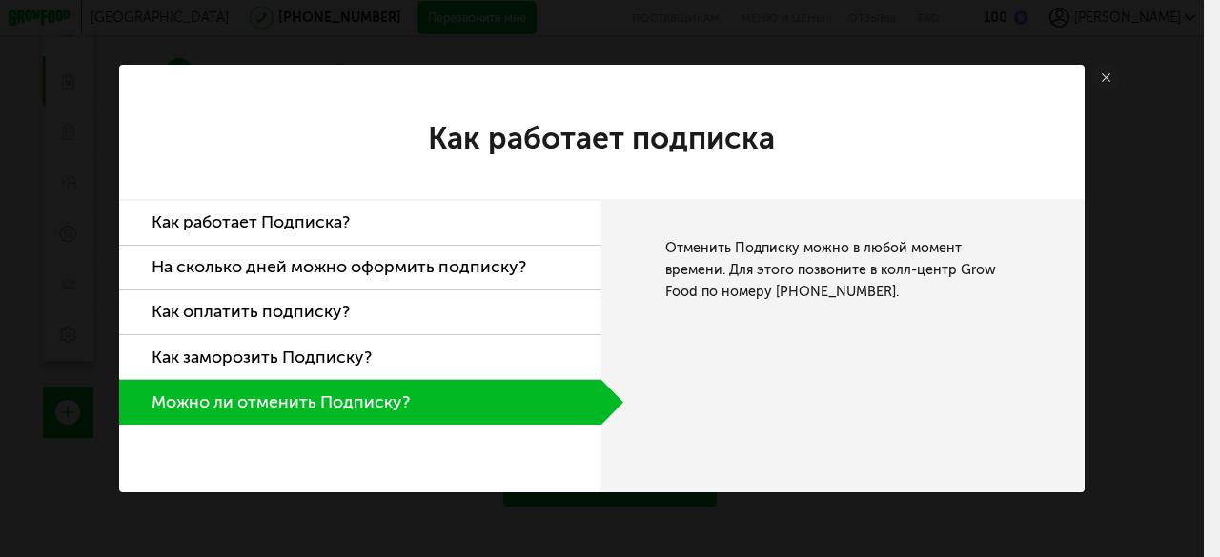
click at [464, 388] on li "Можно ли отменить Подписку?" at bounding box center [360, 402] width 483 height 44
click at [412, 319] on li "Как оплатить подписку?" at bounding box center [360, 313] width 483 height 45
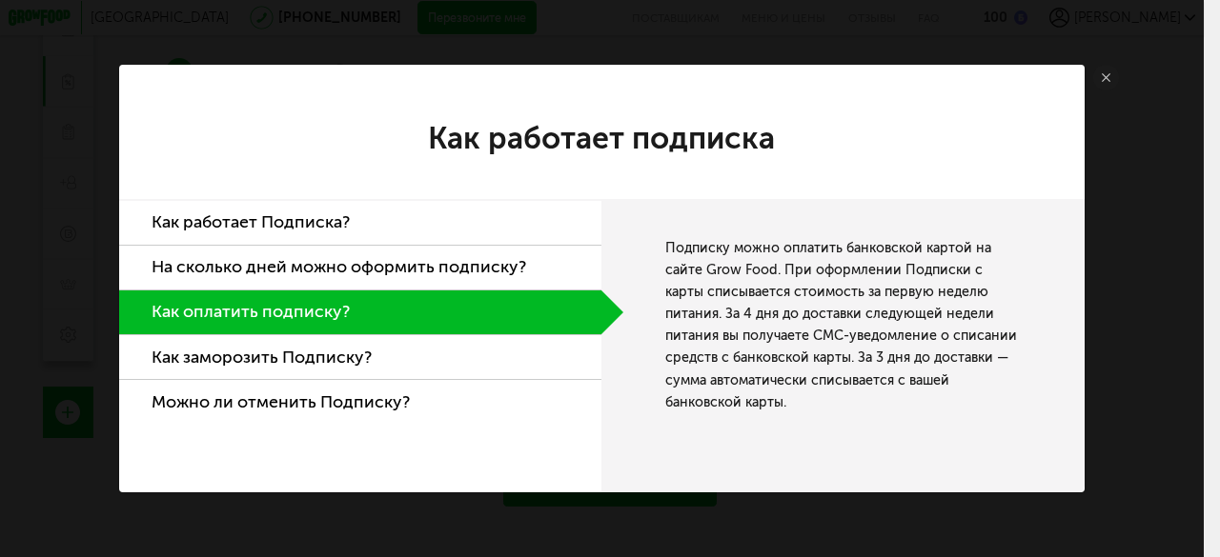
click at [392, 336] on li "Как заморозить Подписку?" at bounding box center [360, 357] width 483 height 45
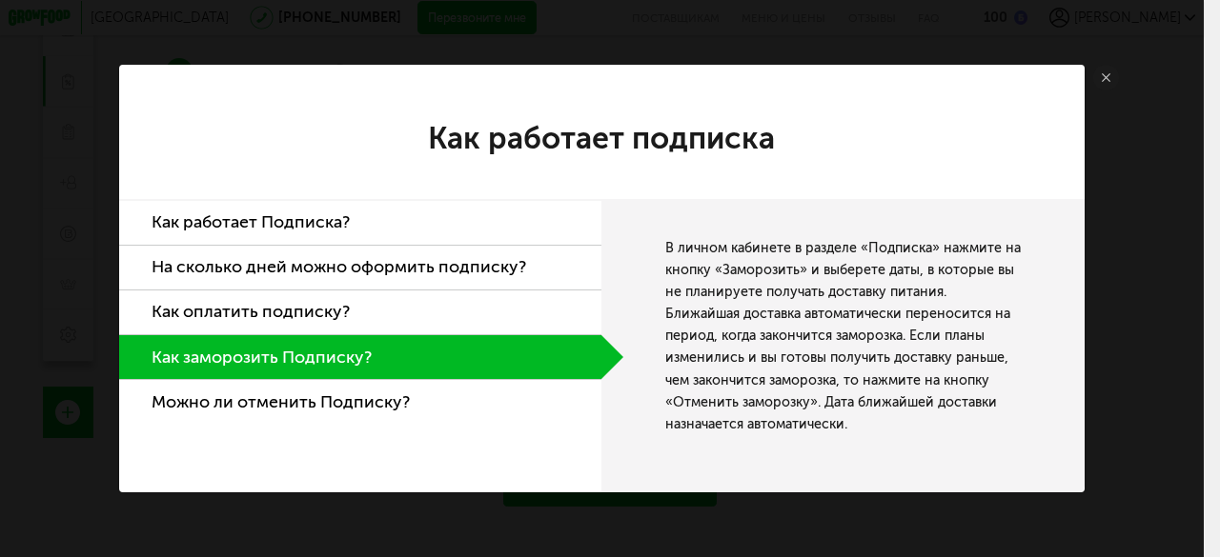
click at [402, 237] on li "Как работает Подписка?" at bounding box center [360, 223] width 483 height 45
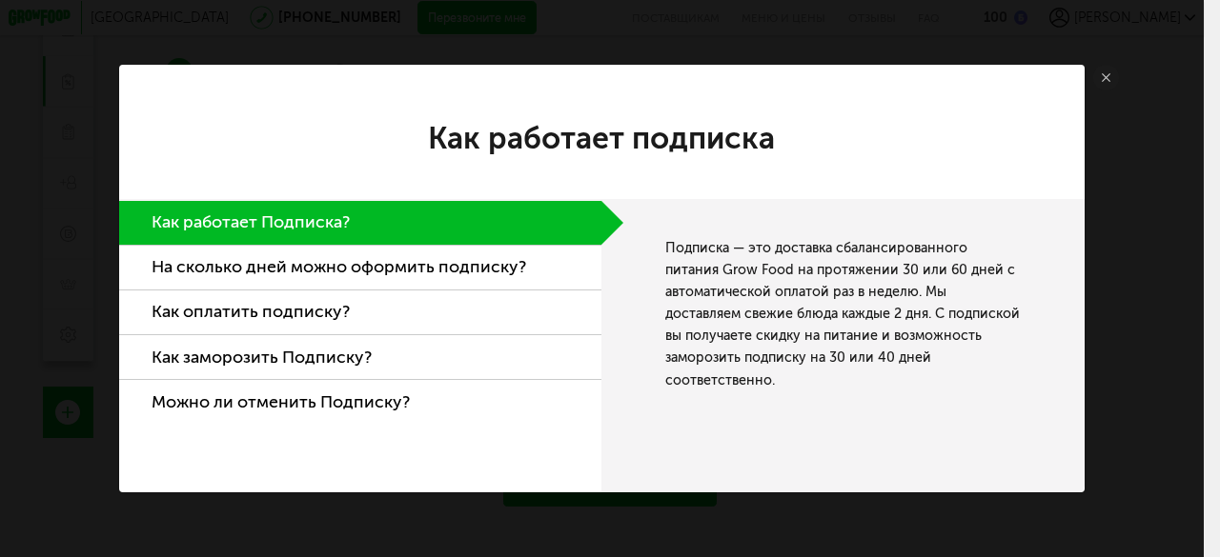
click at [412, 259] on li "На сколько дней можно оформить подписку?" at bounding box center [360, 268] width 483 height 45
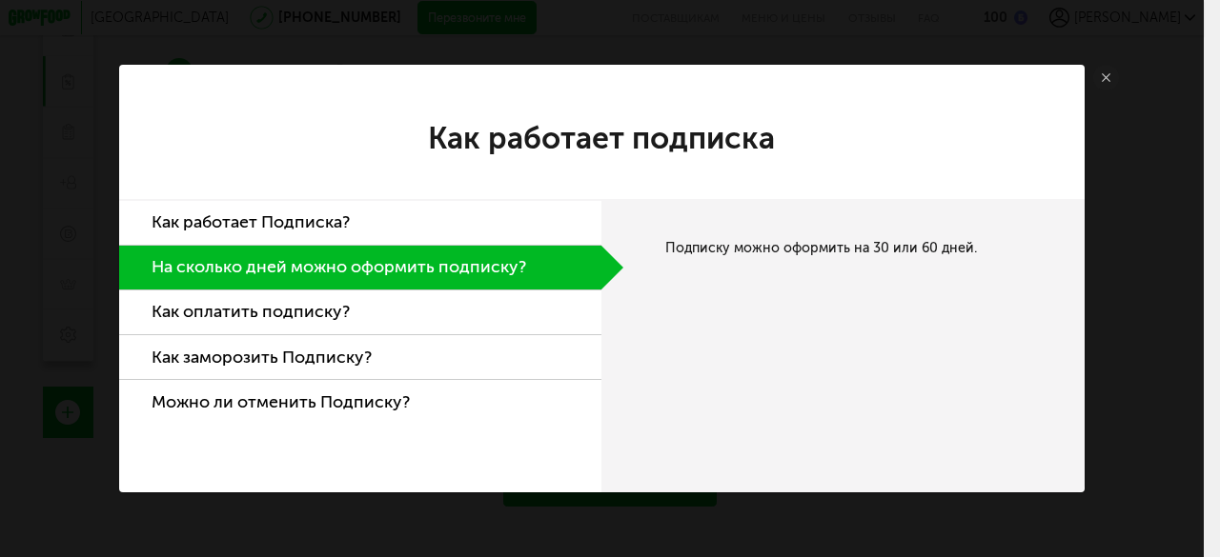
click at [377, 333] on li "Как оплатить подписку?" at bounding box center [360, 313] width 483 height 45
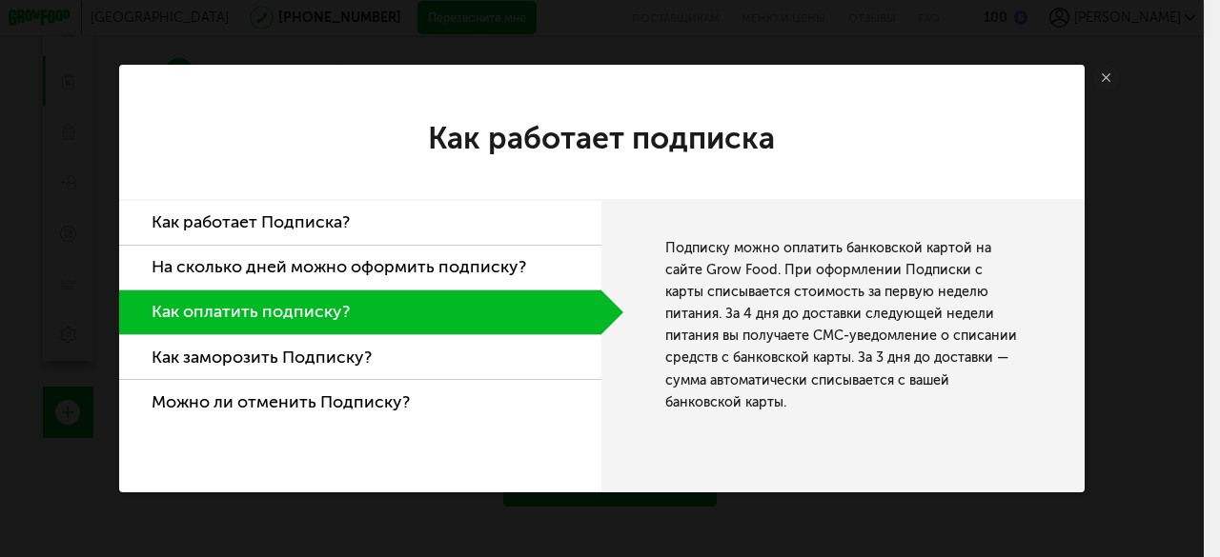
click at [368, 361] on li "Как заморозить Подписку?" at bounding box center [360, 357] width 483 height 45
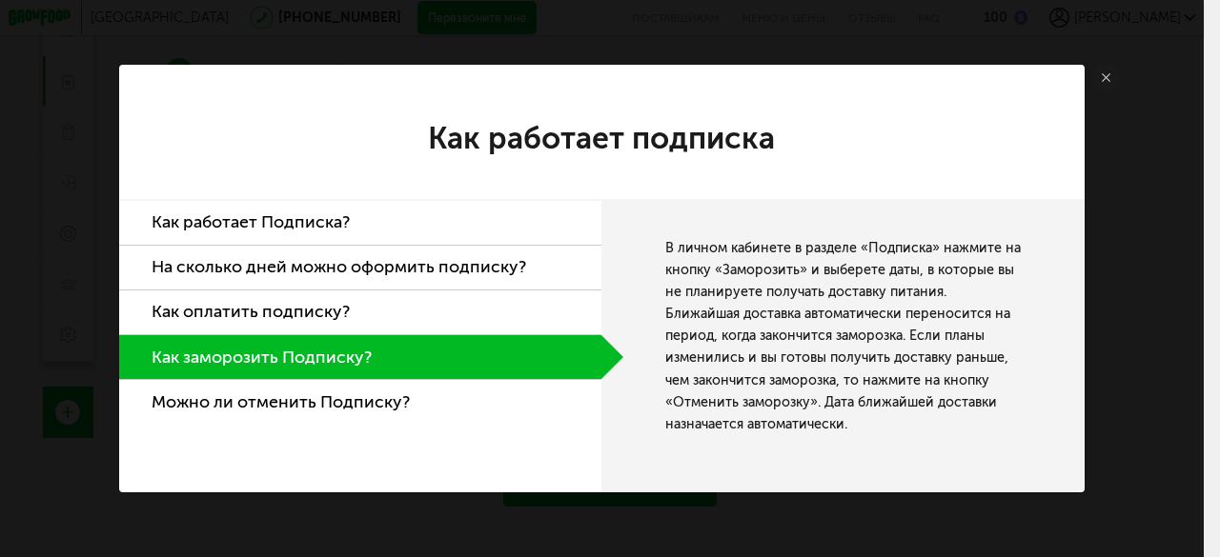
click at [1112, 69] on link at bounding box center [1106, 78] width 26 height 26
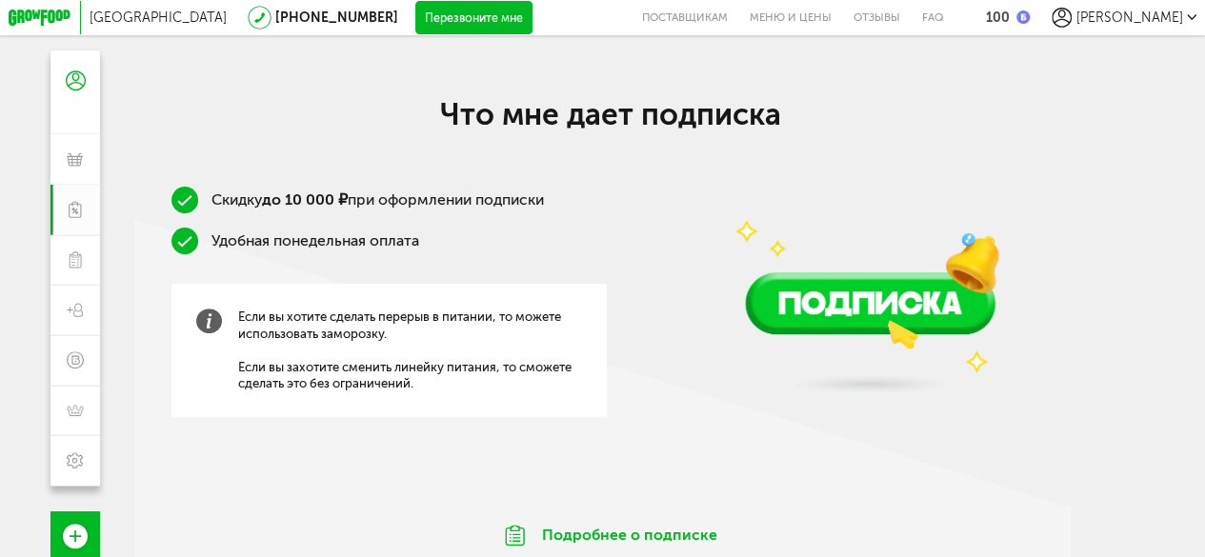
scroll to position [142, 0]
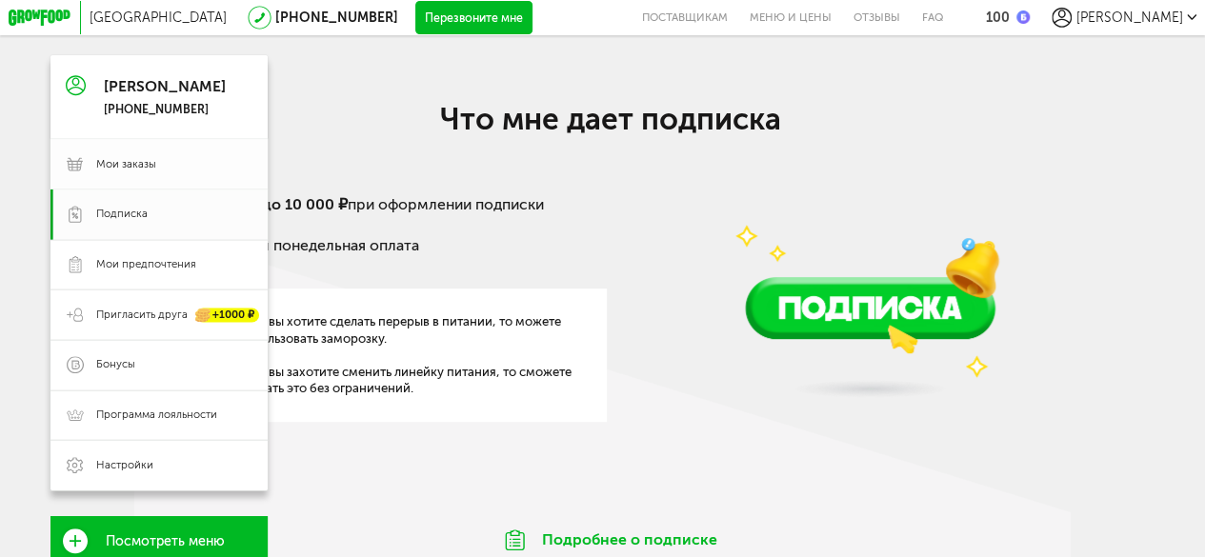
click at [116, 158] on link "Мои заказы" at bounding box center [159, 164] width 217 height 51
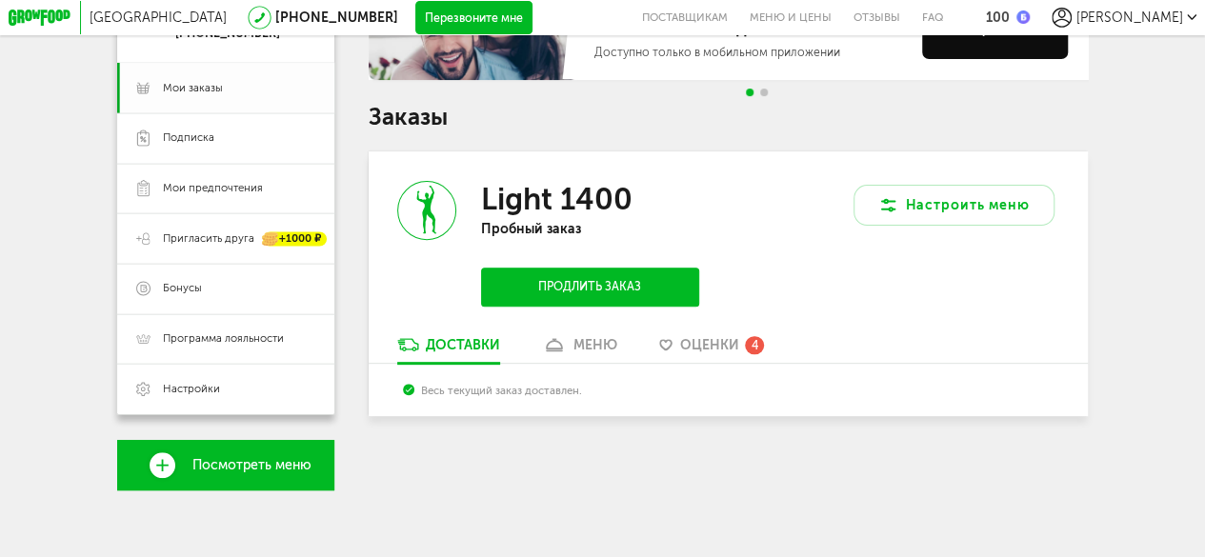
scroll to position [227, 0]
